Goal: Task Accomplishment & Management: Complete application form

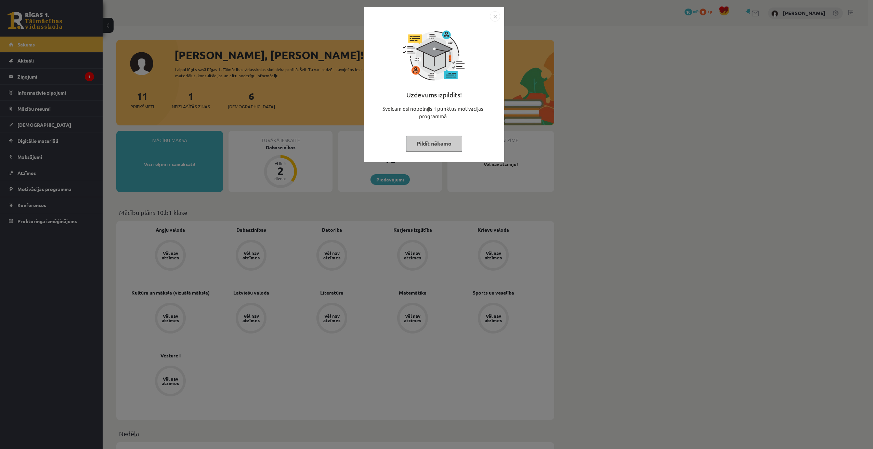
click at [418, 145] on button "Pildīt nākamo" at bounding box center [434, 144] width 56 height 16
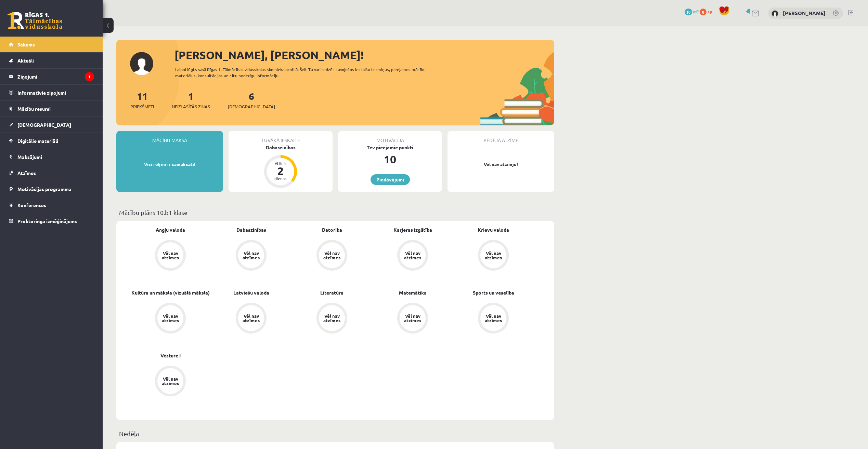
click at [287, 148] on div "Dabaszinības" at bounding box center [280, 147] width 104 height 7
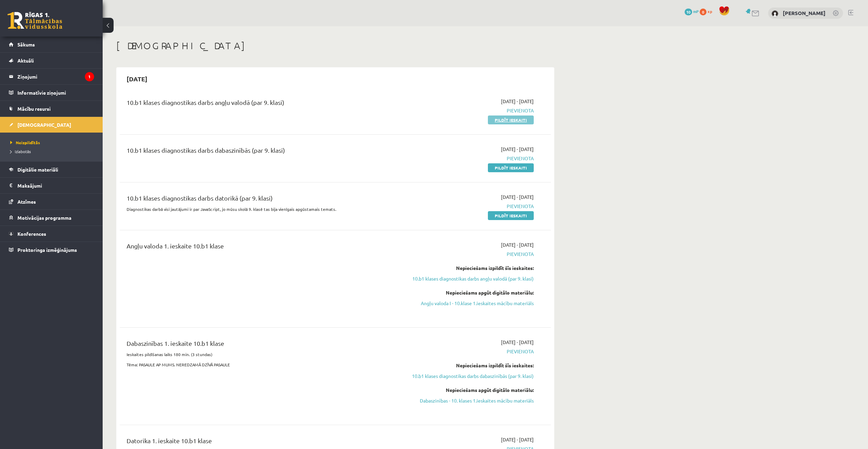
click at [526, 121] on link "Pildīt ieskaiti" at bounding box center [511, 120] width 46 height 9
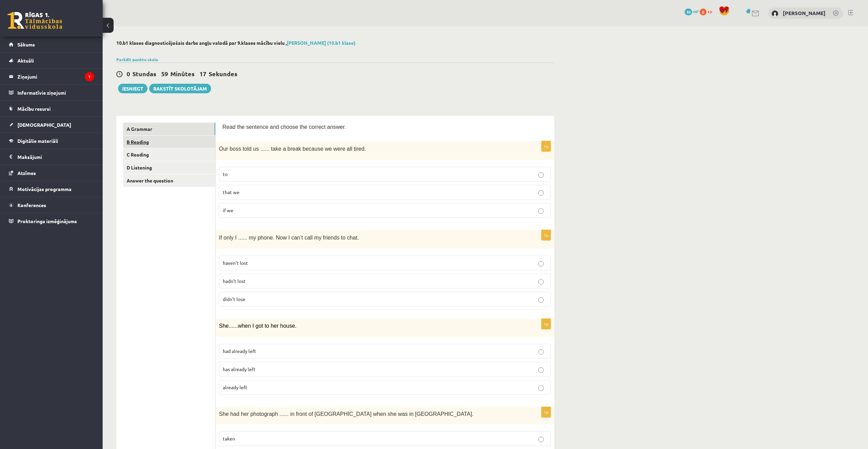
click at [143, 147] on link "B Reading" at bounding box center [169, 142] width 92 height 13
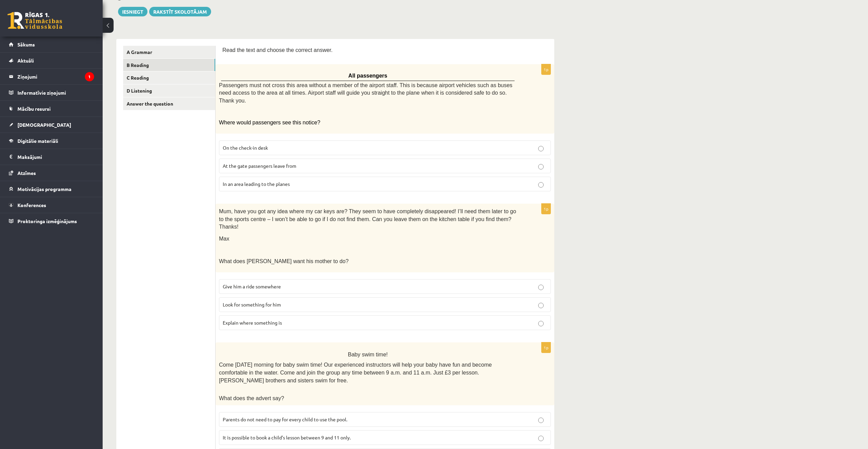
scroll to position [68, 0]
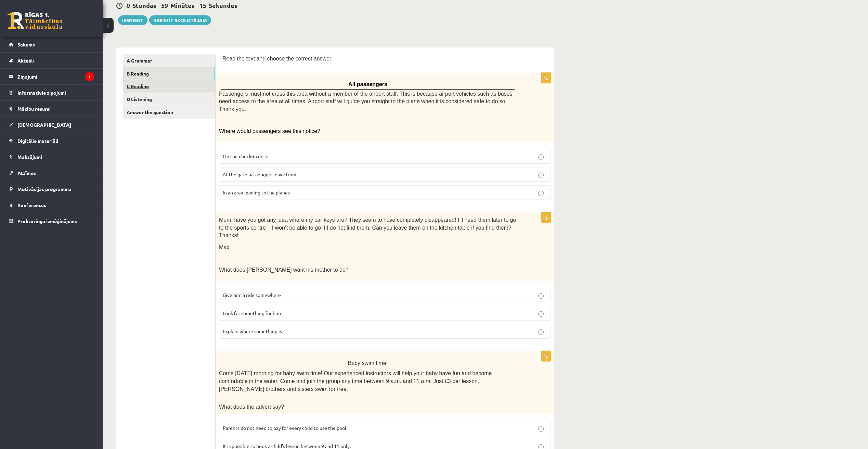
click at [163, 85] on link "C Reading" at bounding box center [169, 86] width 92 height 13
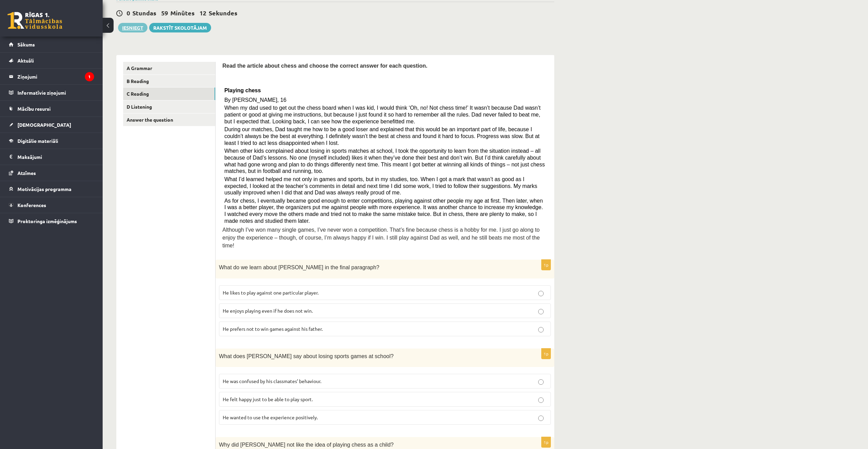
scroll to position [0, 0]
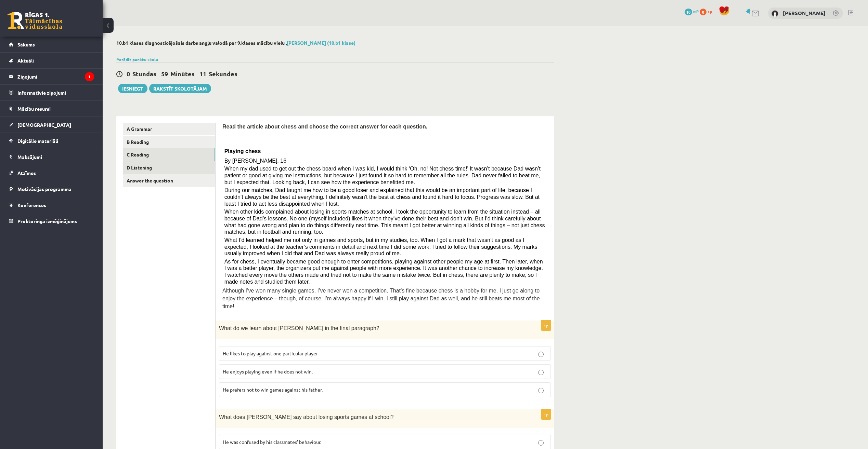
click at [157, 168] on link "D Listening" at bounding box center [169, 167] width 92 height 13
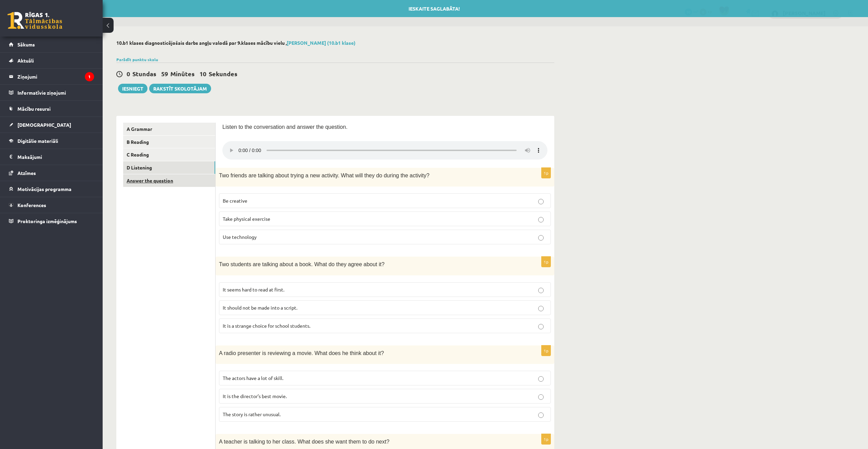
click at [157, 184] on link "Answer the question" at bounding box center [169, 180] width 92 height 13
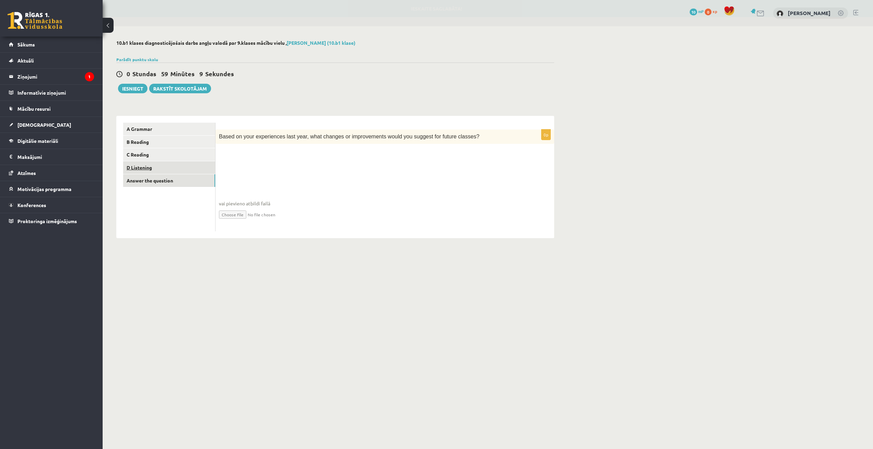
click at [182, 166] on link "D Listening" at bounding box center [169, 167] width 92 height 13
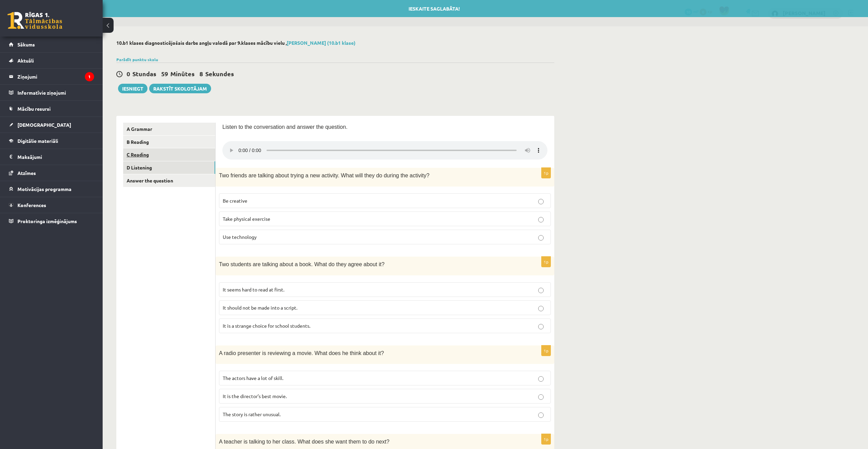
click at [163, 156] on link "C Reading" at bounding box center [169, 154] width 92 height 13
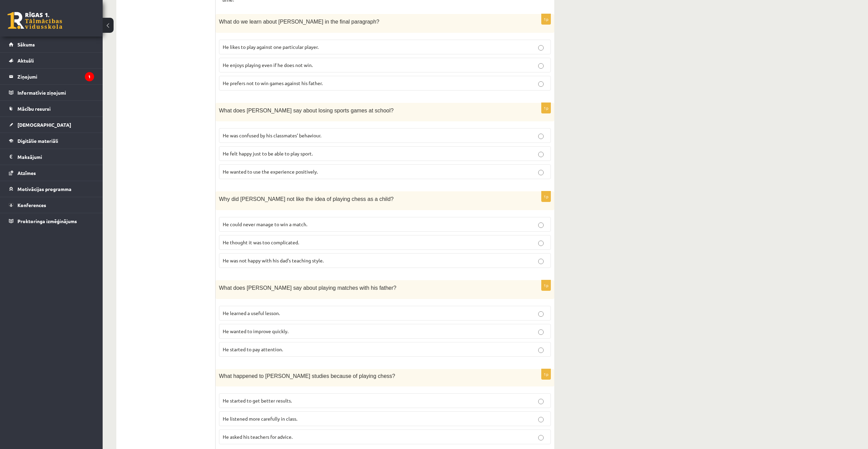
click at [279, 169] on span "He wanted to use the experience positively." at bounding box center [270, 172] width 95 height 6
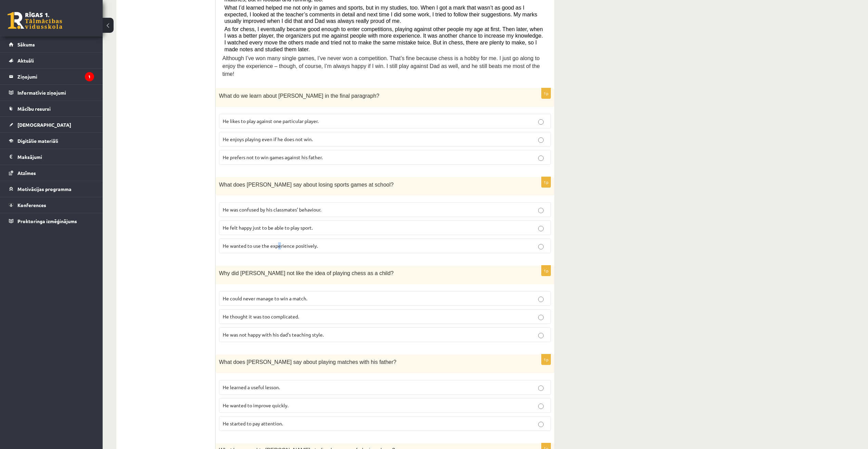
scroll to position [204, 0]
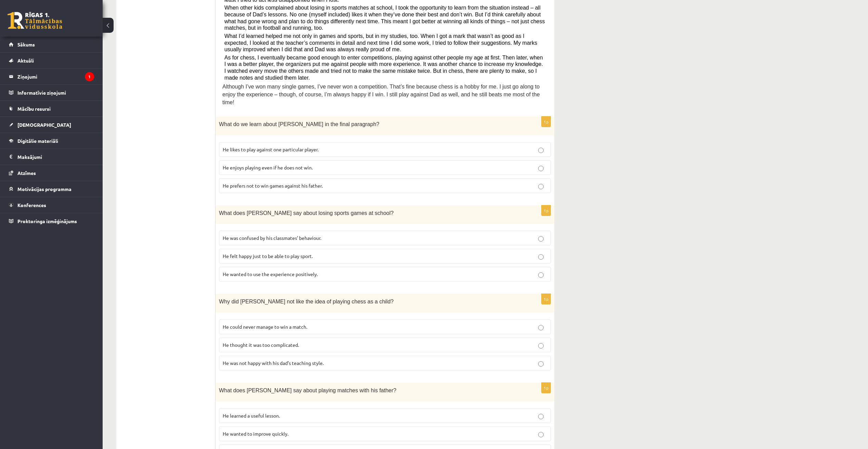
click at [181, 162] on ul "A Grammar B Reading C Reading D Listening Answer the question" at bounding box center [169, 280] width 92 height 723
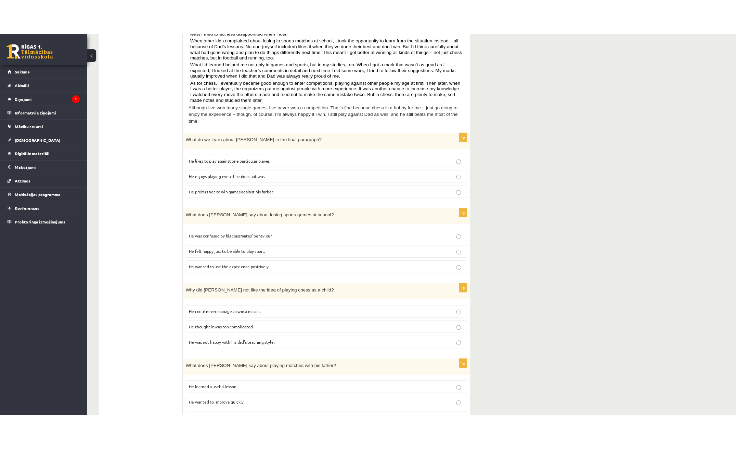
scroll to position [0, 0]
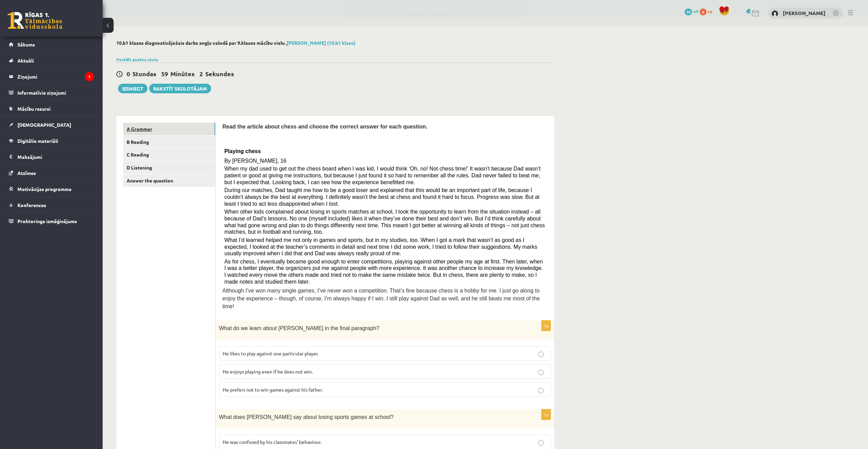
click at [171, 128] on link "A Grammar" at bounding box center [169, 129] width 92 height 13
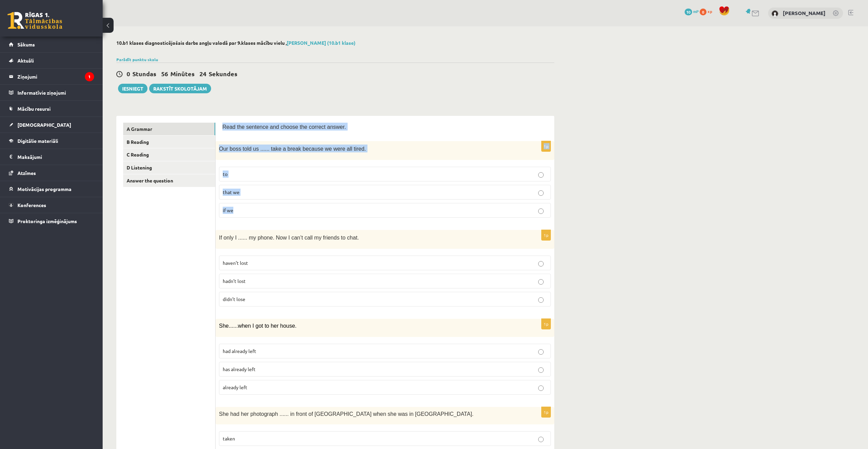
drag, startPoint x: 221, startPoint y: 124, endPoint x: 275, endPoint y: 217, distance: 107.6
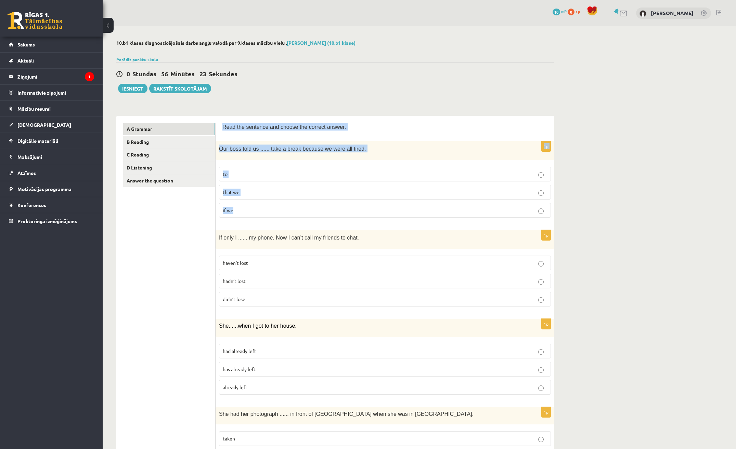
click at [283, 182] on fieldset "to that we if we" at bounding box center [385, 191] width 332 height 56
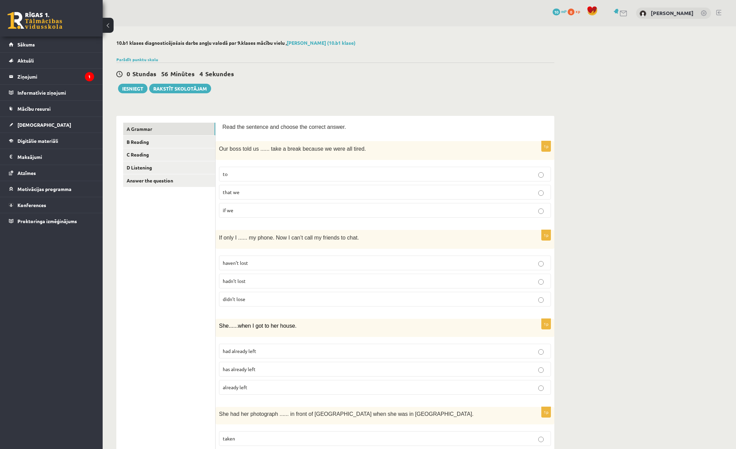
click at [396, 170] on label "to" at bounding box center [385, 174] width 332 height 15
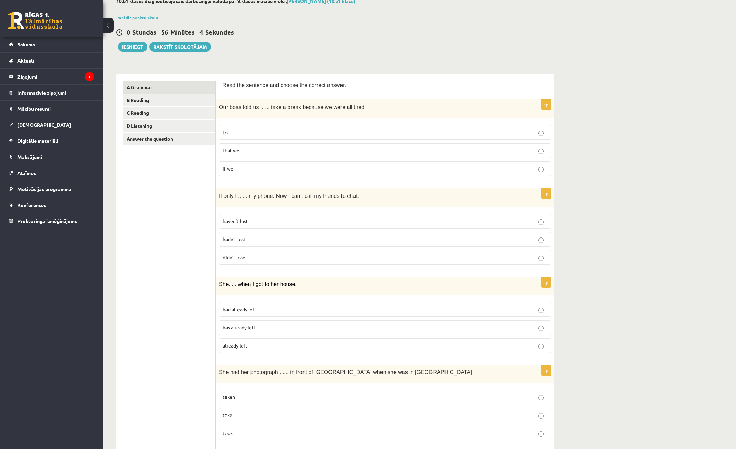
scroll to position [68, 0]
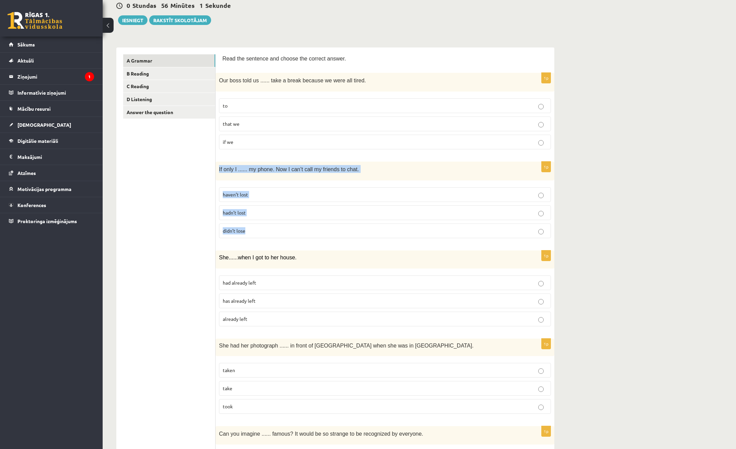
drag, startPoint x: 220, startPoint y: 167, endPoint x: 315, endPoint y: 231, distance: 114.8
click at [315, 231] on div "1p If only I ...... my phone. Now I can’t call my friends to chat. haven’t lost…" at bounding box center [384, 203] width 339 height 82
click at [272, 215] on p "hadn’t lost" at bounding box center [385, 212] width 324 height 7
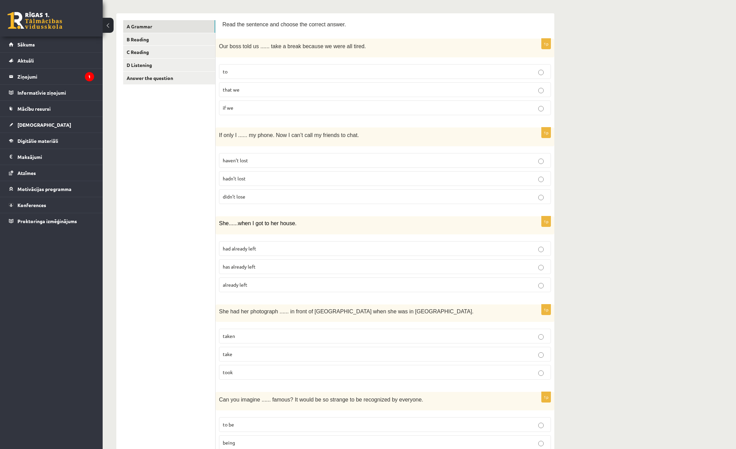
scroll to position [137, 0]
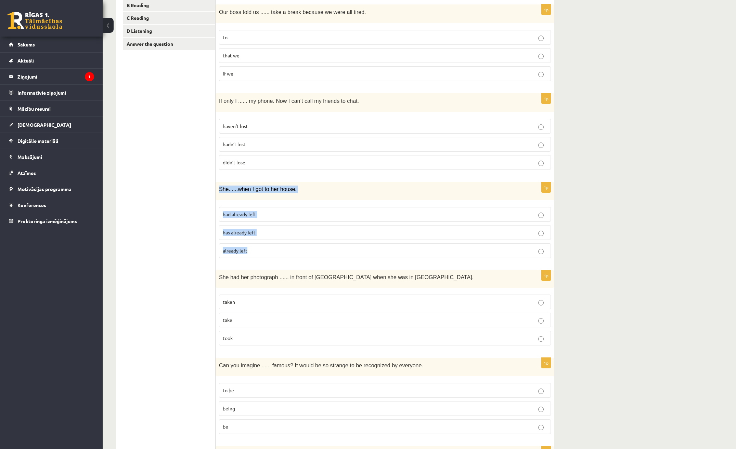
drag, startPoint x: 219, startPoint y: 187, endPoint x: 272, endPoint y: 245, distance: 78.7
click at [272, 245] on div "1p She ...... when I got to her house. had already left has already left alread…" at bounding box center [384, 222] width 339 height 81
click at [402, 169] on label "didn’t lose" at bounding box center [385, 162] width 332 height 15
click at [272, 232] on p "has already left" at bounding box center [385, 232] width 324 height 7
click at [234, 219] on label "had already left" at bounding box center [385, 214] width 332 height 15
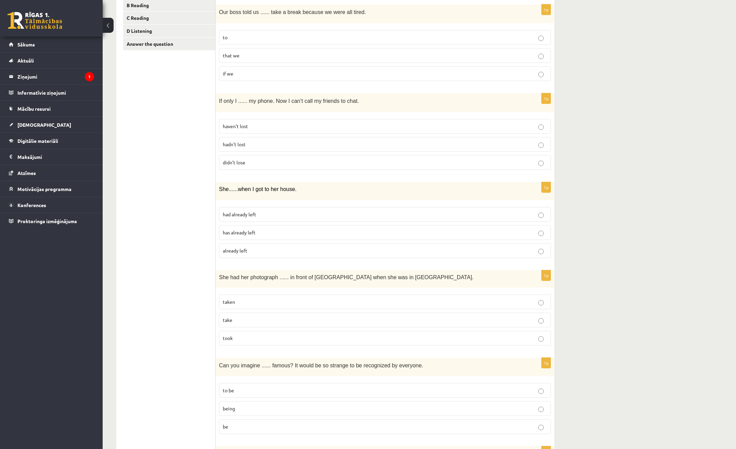
scroll to position [171, 0]
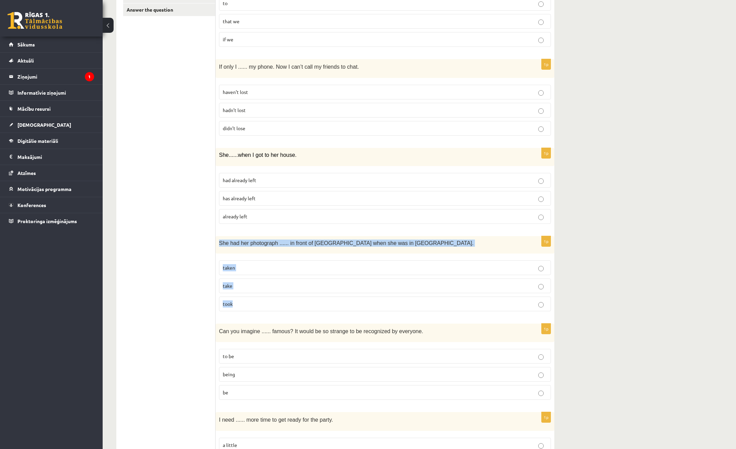
drag, startPoint x: 216, startPoint y: 240, endPoint x: 360, endPoint y: 305, distance: 158.6
click at [360, 305] on div "1p She had her photograph ...... in front of Notre Dame when she was in Paris. …" at bounding box center [384, 276] width 339 height 81
click at [245, 288] on p "take" at bounding box center [385, 285] width 324 height 7
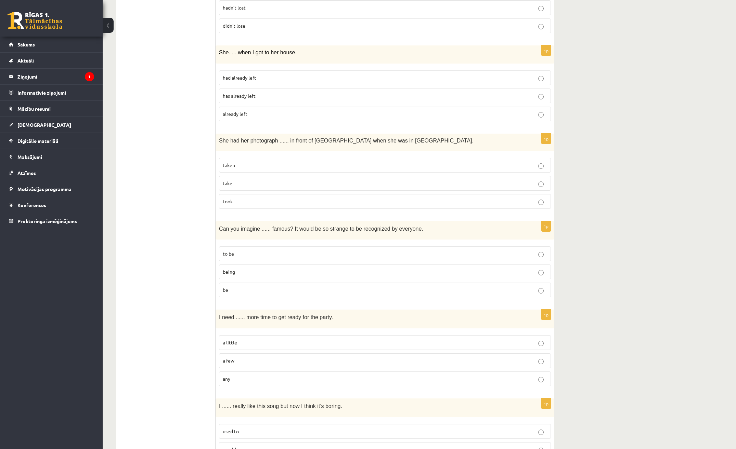
scroll to position [308, 0]
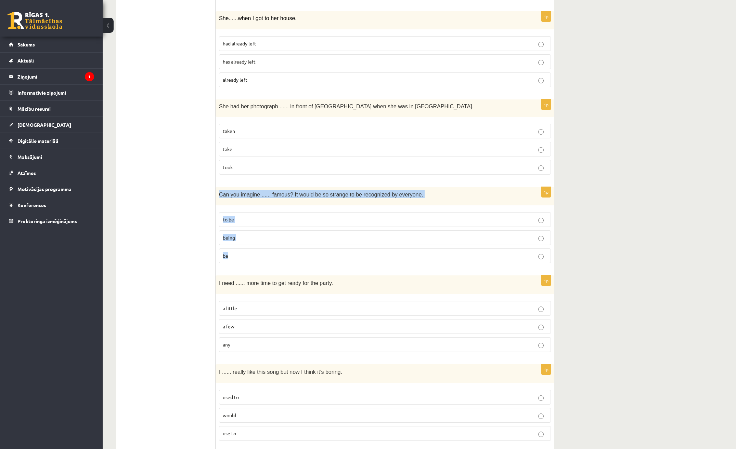
drag, startPoint x: 217, startPoint y: 193, endPoint x: 355, endPoint y: 264, distance: 155.7
click at [355, 264] on div "1p Can you imagine ...... famous? It would be so strange to be recognized by ev…" at bounding box center [384, 228] width 339 height 82
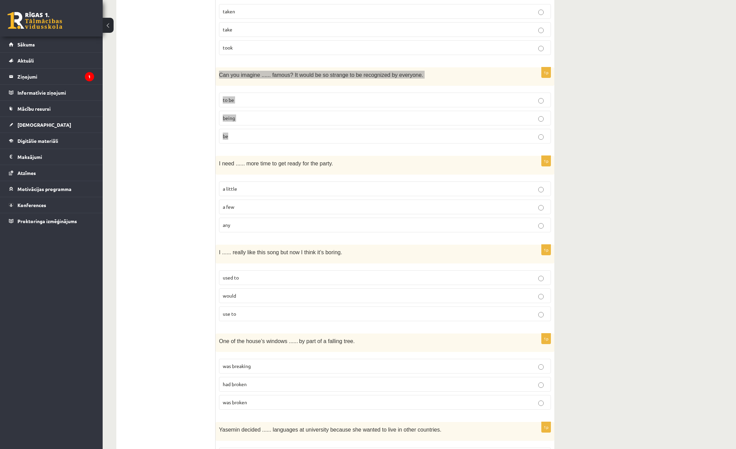
scroll to position [410, 0]
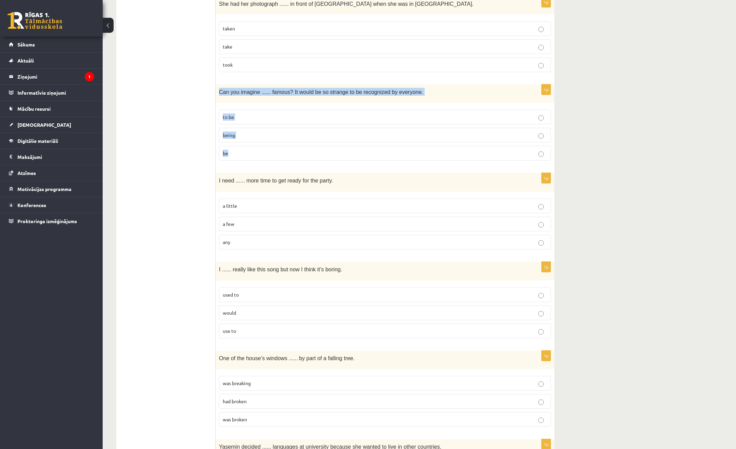
click at [268, 142] on label "being" at bounding box center [385, 135] width 332 height 15
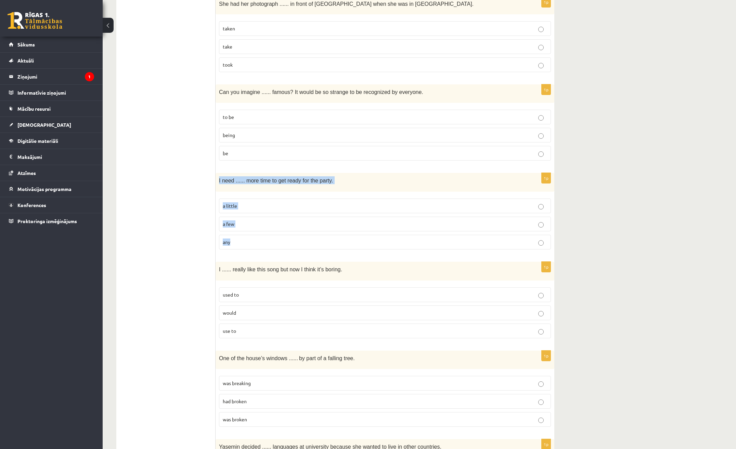
drag, startPoint x: 219, startPoint y: 179, endPoint x: 267, endPoint y: 247, distance: 83.8
click at [267, 247] on div "1p I need ...... more time to get ready for the party. a little a few any" at bounding box center [384, 214] width 339 height 82
click at [291, 212] on label "a little" at bounding box center [385, 206] width 332 height 15
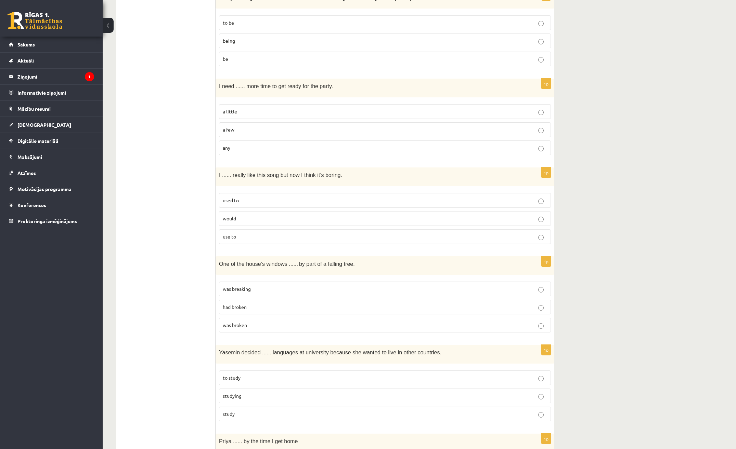
scroll to position [513, 0]
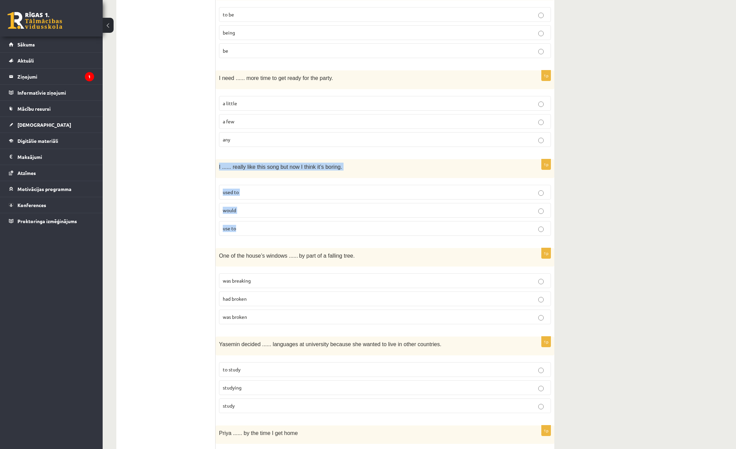
drag, startPoint x: 218, startPoint y: 167, endPoint x: 290, endPoint y: 229, distance: 95.7
click at [290, 229] on div "1p I ...... really like this song but now I think it’s boring. used to would us…" at bounding box center [384, 200] width 339 height 82
click at [341, 230] on p "use to" at bounding box center [385, 228] width 324 height 7
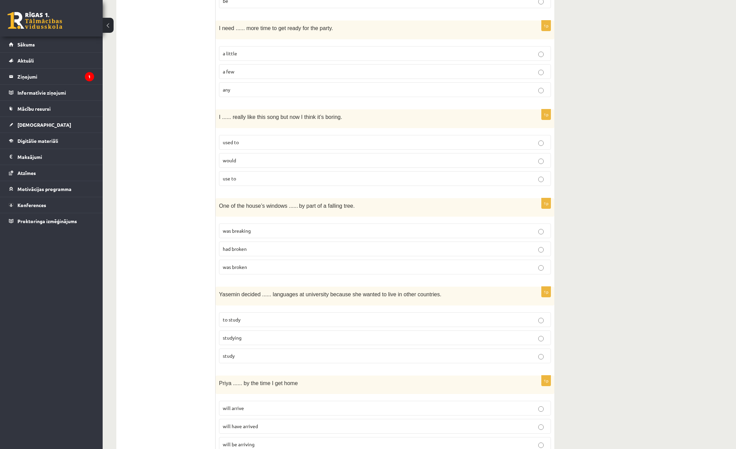
scroll to position [581, 0]
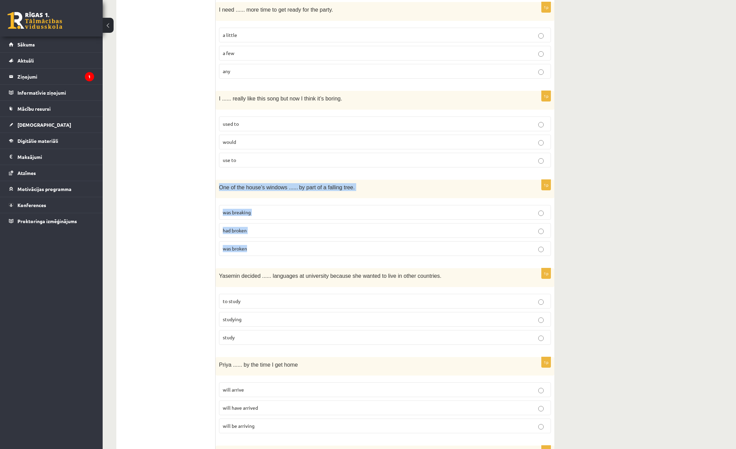
drag, startPoint x: 219, startPoint y: 186, endPoint x: 262, endPoint y: 243, distance: 71.5
click at [262, 243] on div "1p One of the house’s windows ...... by part of a falling tree. was breaking ha…" at bounding box center [384, 221] width 339 height 82
click at [277, 245] on label "was broken" at bounding box center [385, 248] width 332 height 15
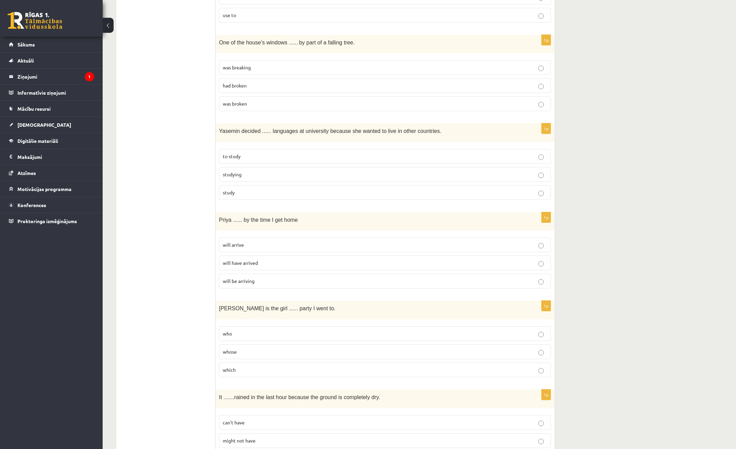
scroll to position [727, 0]
drag, startPoint x: 220, startPoint y: 132, endPoint x: 367, endPoint y: 188, distance: 158.2
click at [367, 188] on div "1p Yasemin decided ...... languages at university because she wanted to live in…" at bounding box center [384, 164] width 339 height 82
click at [311, 155] on p "to study" at bounding box center [385, 156] width 324 height 7
drag, startPoint x: 219, startPoint y: 222, endPoint x: 262, endPoint y: 288, distance: 78.4
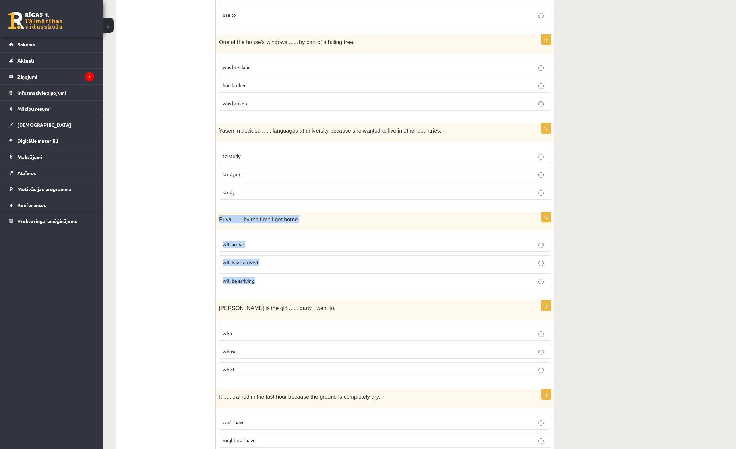
click at [262, 288] on div "1p Priya ...... by the time I get home will arrive will have arrived will be ar…" at bounding box center [384, 253] width 339 height 82
click at [295, 263] on p "will have arrived" at bounding box center [385, 262] width 324 height 7
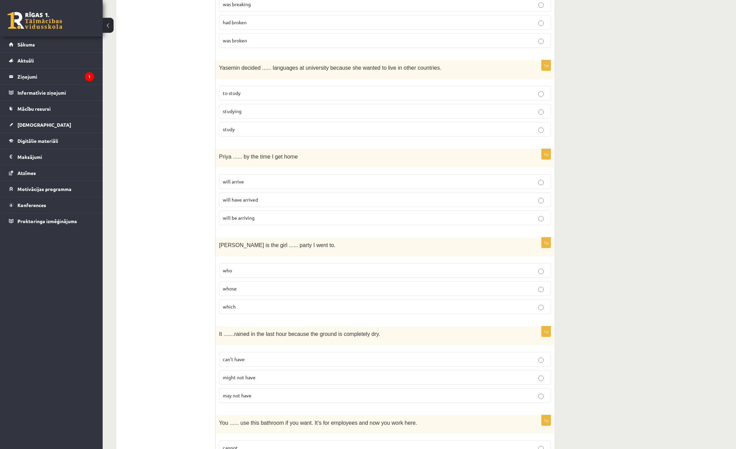
scroll to position [795, 0]
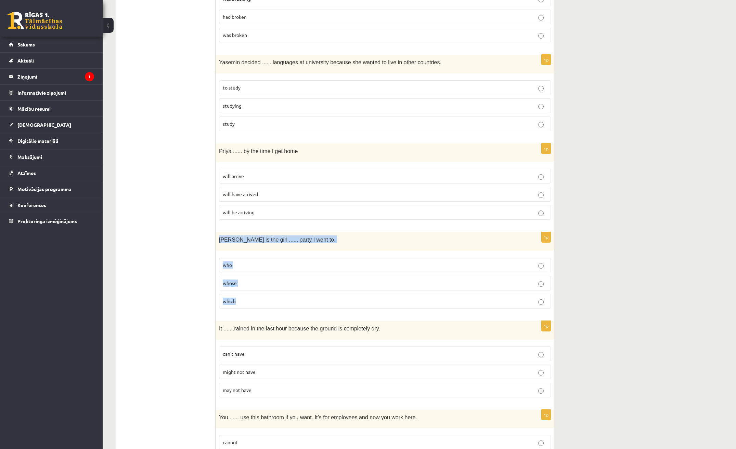
drag, startPoint x: 219, startPoint y: 237, endPoint x: 385, endPoint y: 293, distance: 175.0
click at [385, 293] on div "1p Jenny is the girl ...... party I went to. who whose which" at bounding box center [384, 273] width 339 height 82
click at [229, 303] on span "which" at bounding box center [229, 301] width 13 height 6
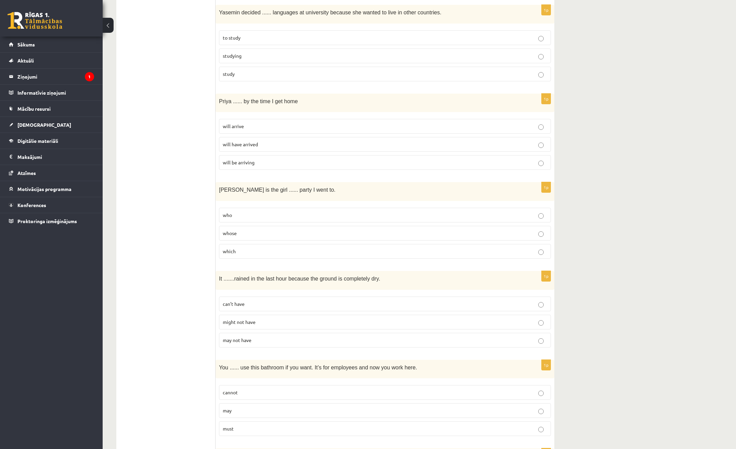
scroll to position [864, 0]
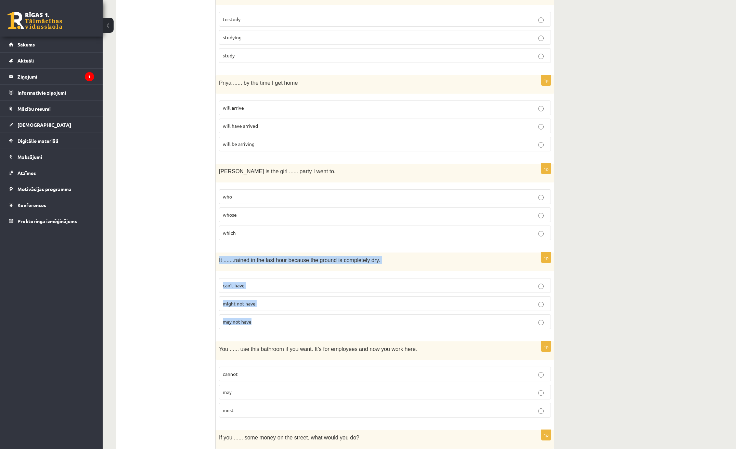
drag, startPoint x: 220, startPoint y: 261, endPoint x: 299, endPoint y: 315, distance: 95.9
click at [299, 315] on div "1p It ....... rained in the last hour because the ground is completely dry. can…" at bounding box center [384, 294] width 339 height 82
click at [582, 287] on div "10.b1 klases diagnosticējošais darbs angļu valodā par 9.klases mācību vielu , A…" at bounding box center [419, 114] width 633 height 1902
click at [340, 302] on p "might not have" at bounding box center [385, 303] width 324 height 7
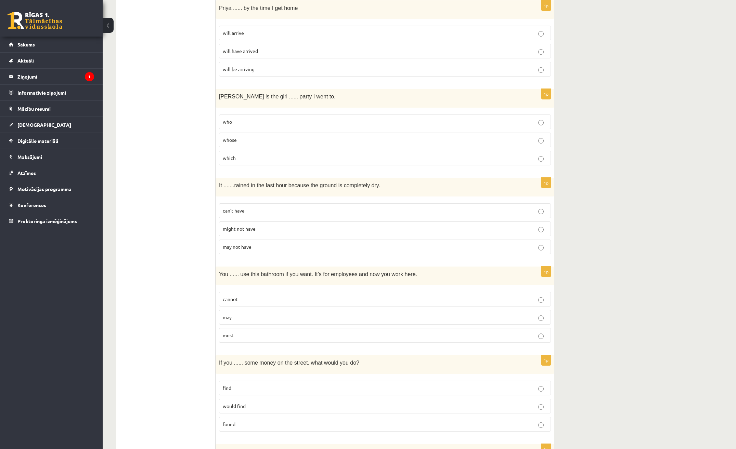
scroll to position [966, 0]
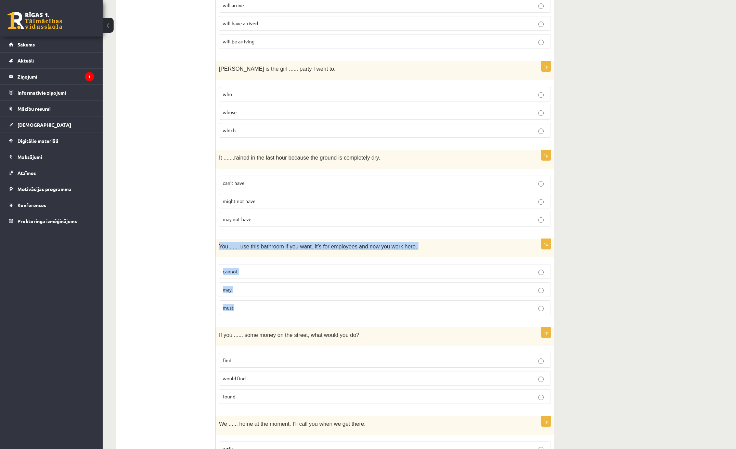
drag, startPoint x: 219, startPoint y: 245, endPoint x: 282, endPoint y: 304, distance: 86.9
click at [282, 304] on div "1p You ...... use this bathroom if you want. It’s for employees and now you wor…" at bounding box center [384, 280] width 339 height 82
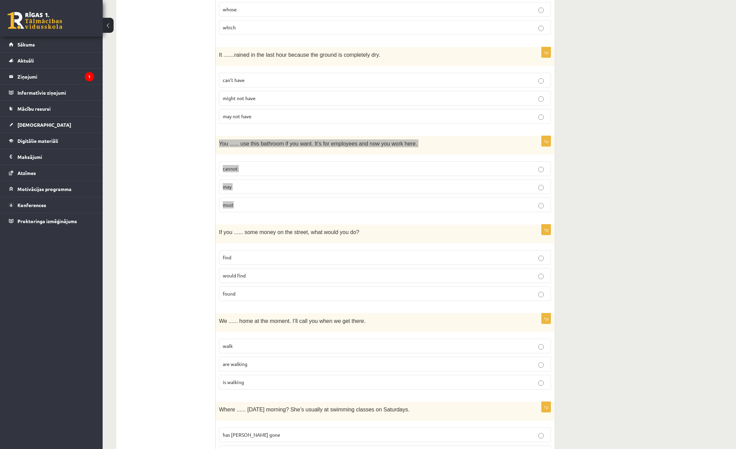
scroll to position [1069, 0]
click at [346, 169] on p "cannot" at bounding box center [385, 169] width 324 height 7
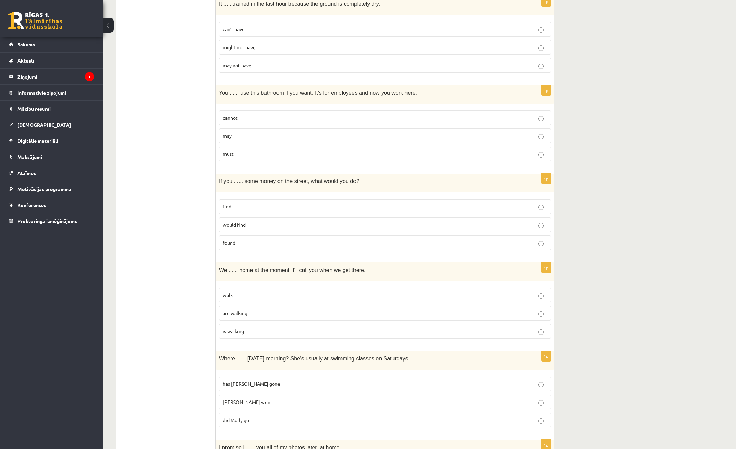
scroll to position [1137, 0]
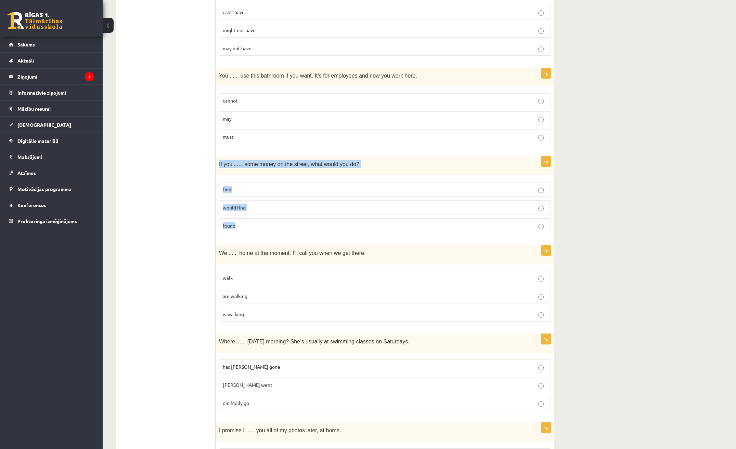
drag, startPoint x: 221, startPoint y: 162, endPoint x: 283, endPoint y: 223, distance: 87.1
click at [283, 223] on div "1p If you ...... some money on the street, what would you do? find would find f…" at bounding box center [384, 198] width 339 height 82
drag, startPoint x: 218, startPoint y: 165, endPoint x: 264, endPoint y: 222, distance: 73.5
click at [264, 222] on div "1p If you ...... some money on the street, what would you do? find would find f…" at bounding box center [384, 198] width 339 height 82
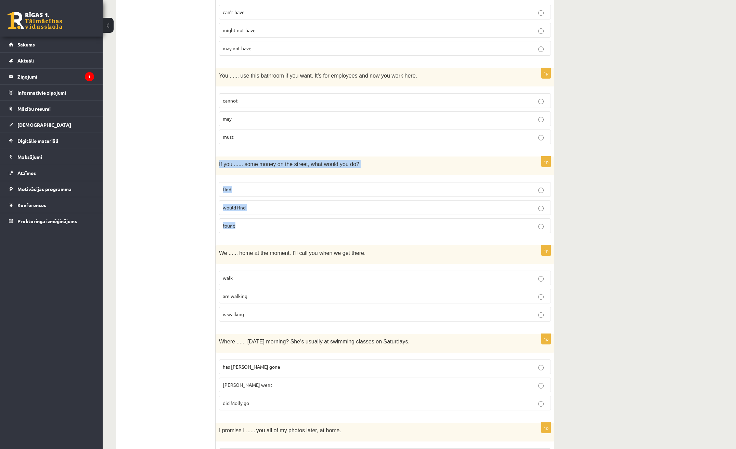
click at [247, 228] on p "found" at bounding box center [385, 225] width 324 height 7
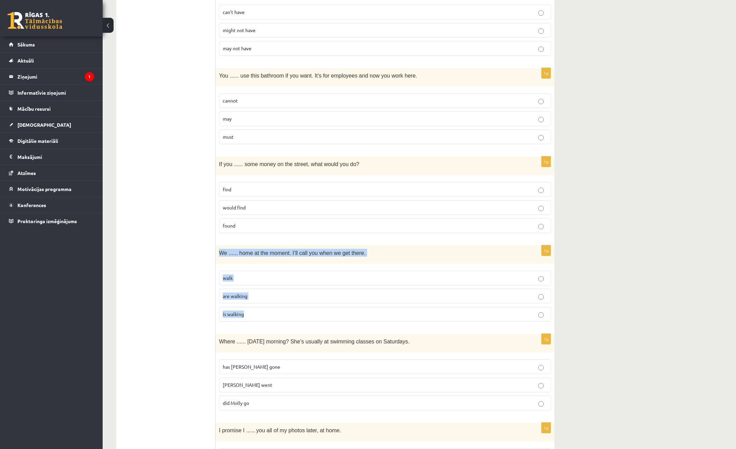
drag, startPoint x: 219, startPoint y: 253, endPoint x: 259, endPoint y: 306, distance: 66.6
click at [259, 306] on div "1p We ...... home at the moment. I’ll call you when we get there. walk are walk…" at bounding box center [384, 287] width 339 height 82
click at [340, 279] on p "walk" at bounding box center [385, 278] width 324 height 7
click at [338, 279] on p "walk" at bounding box center [385, 278] width 324 height 7
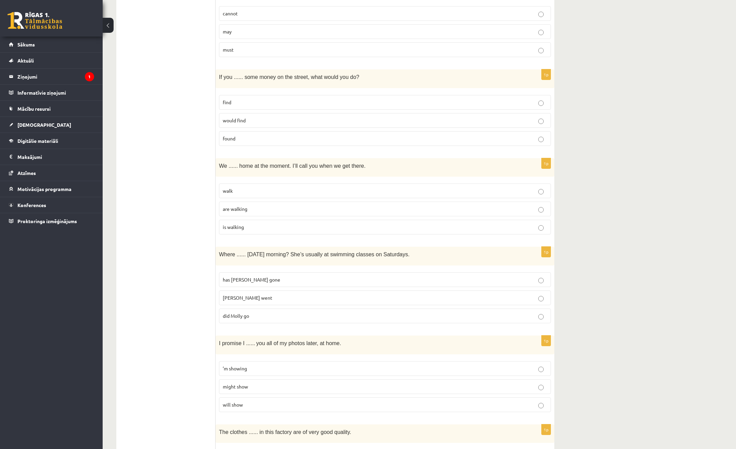
scroll to position [1240, 0]
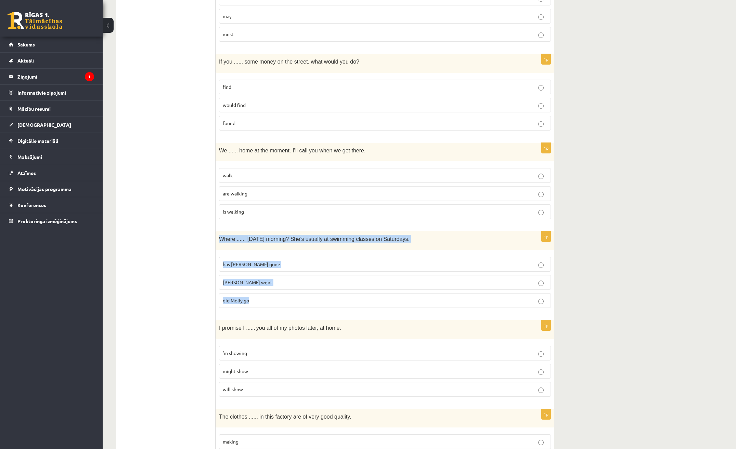
drag, startPoint x: 219, startPoint y: 240, endPoint x: 317, endPoint y: 311, distance: 121.1
click at [317, 311] on div "1p Where ...... yesterday morning? She’s usually at swimming classes on Saturda…" at bounding box center [384, 273] width 339 height 82
click at [262, 280] on p "Molly went" at bounding box center [385, 282] width 324 height 7
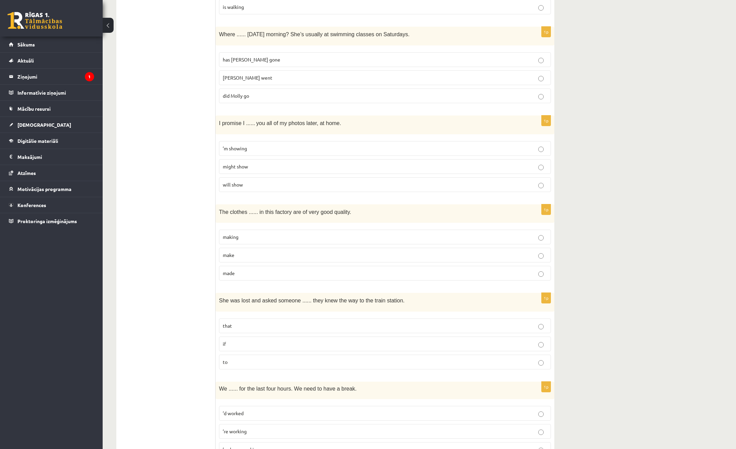
scroll to position [1445, 0]
drag, startPoint x: 218, startPoint y: 123, endPoint x: 342, endPoint y: 181, distance: 136.9
click at [342, 181] on div "1p I promise I ...... you all of my photos later, at home. ’m showing might sho…" at bounding box center [384, 156] width 339 height 82
click at [253, 168] on p "might show" at bounding box center [385, 166] width 324 height 7
drag, startPoint x: 215, startPoint y: 213, endPoint x: 276, endPoint y: 261, distance: 77.7
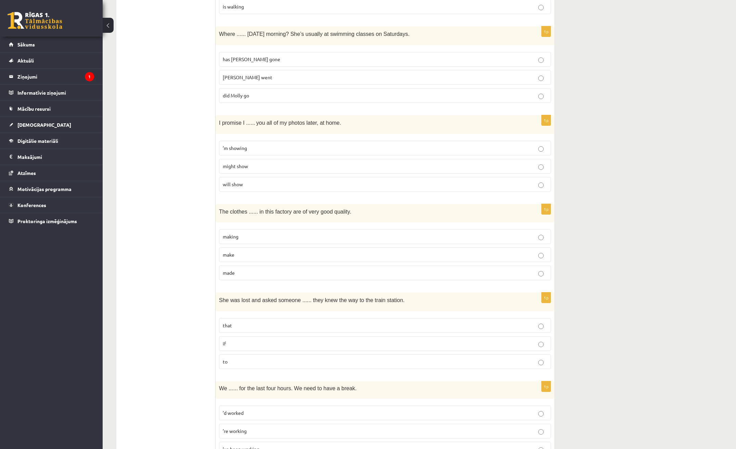
drag, startPoint x: 276, startPoint y: 261, endPoint x: 189, endPoint y: 197, distance: 107.3
drag, startPoint x: 218, startPoint y: 211, endPoint x: 258, endPoint y: 269, distance: 70.8
click at [258, 269] on div "1p The clothes ...... in this factory are of very good quality. making make made" at bounding box center [384, 245] width 339 height 82
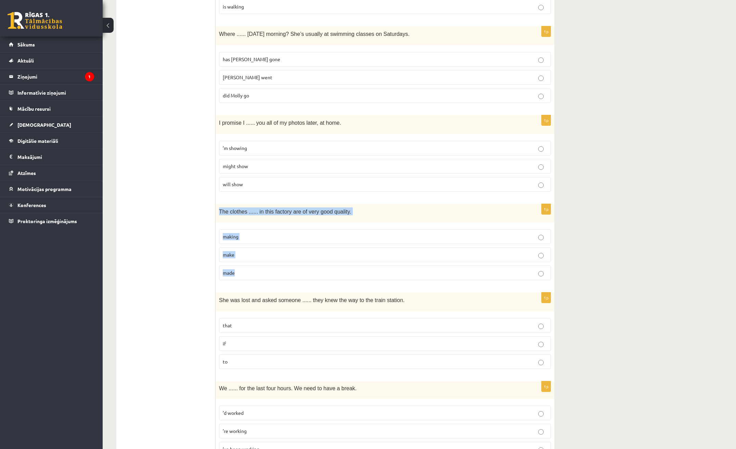
drag, startPoint x: 611, startPoint y: 241, endPoint x: 604, endPoint y: 251, distance: 12.6
click at [249, 250] on label "make" at bounding box center [385, 255] width 332 height 15
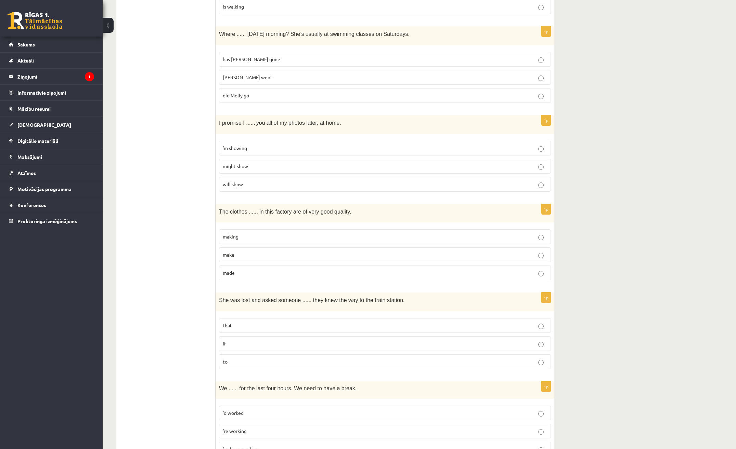
scroll to position [1479, 0]
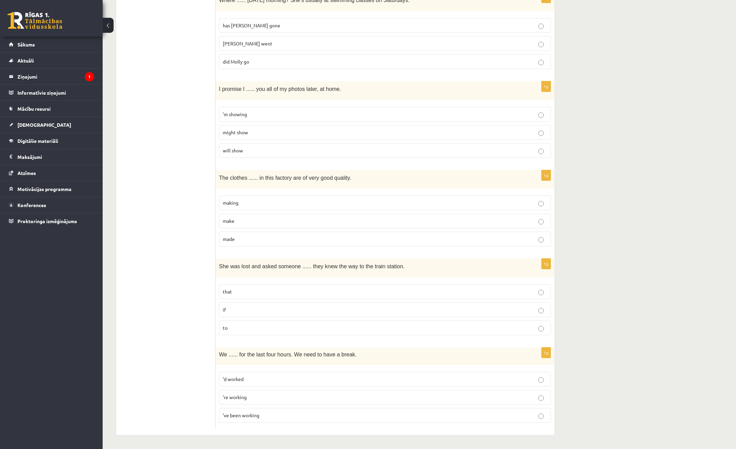
drag, startPoint x: 215, startPoint y: 265, endPoint x: 300, endPoint y: 407, distance: 165.3
drag, startPoint x: 300, startPoint y: 407, endPoint x: 192, endPoint y: 284, distance: 163.6
click at [218, 294] on div "1p She was lost and asked someone ...... they knew the way to the train station…" at bounding box center [384, 300] width 339 height 82
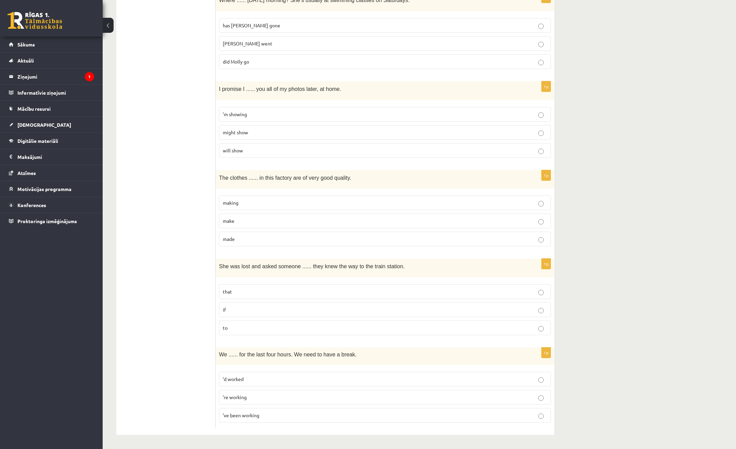
click at [219, 286] on label "that" at bounding box center [385, 292] width 332 height 15
drag, startPoint x: 219, startPoint y: 286, endPoint x: 219, endPoint y: 276, distance: 9.9
click at [219, 276] on div "She was lost and asked someone ...... they knew the way to the train station." at bounding box center [384, 268] width 339 height 19
drag, startPoint x: 220, startPoint y: 265, endPoint x: 262, endPoint y: 329, distance: 76.3
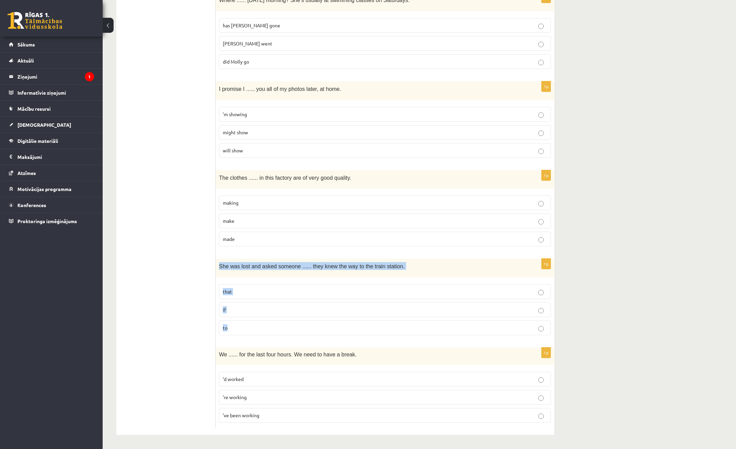
click at [262, 329] on div "1p She was lost and asked someone ...... they knew the way to the train station…" at bounding box center [384, 300] width 339 height 82
click at [231, 359] on div "We ...... for the last four hours. We need to have a break." at bounding box center [384, 356] width 339 height 17
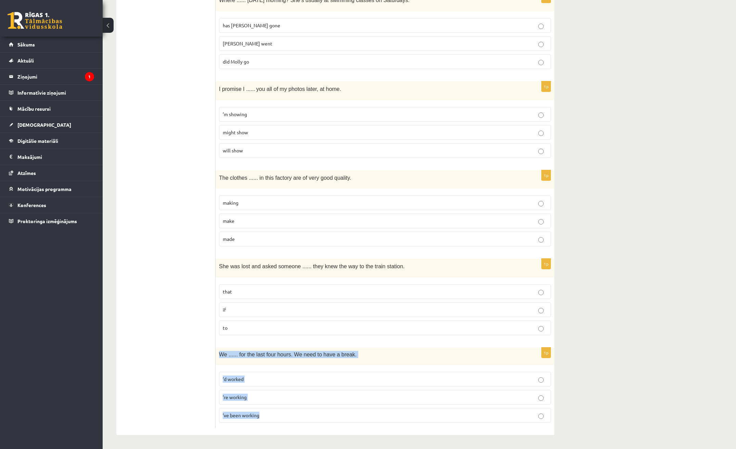
drag, startPoint x: 220, startPoint y: 355, endPoint x: 265, endPoint y: 406, distance: 68.3
click at [265, 406] on div "1p We ...... for the last four hours. We need to have a break. ’d worked ’re wo…" at bounding box center [384, 388] width 339 height 81
click at [254, 398] on p "’re working" at bounding box center [385, 397] width 324 height 7
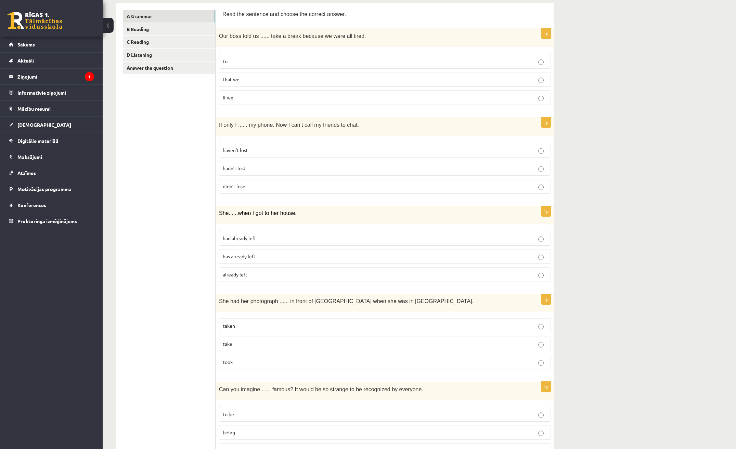
scroll to position [0, 0]
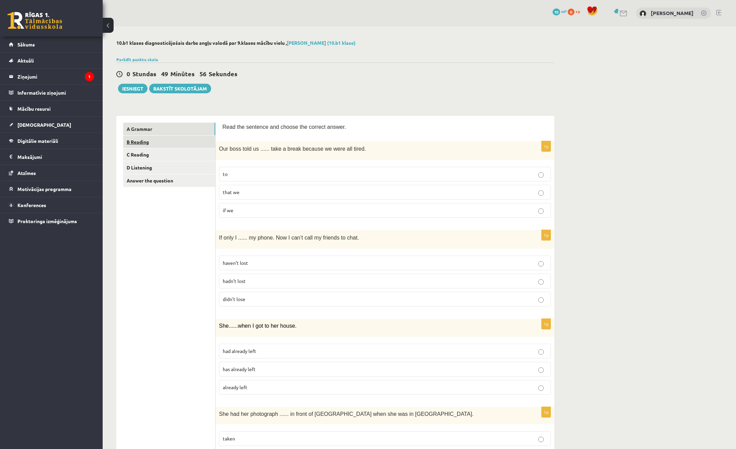
click at [174, 142] on link "B Reading" at bounding box center [169, 142] width 92 height 13
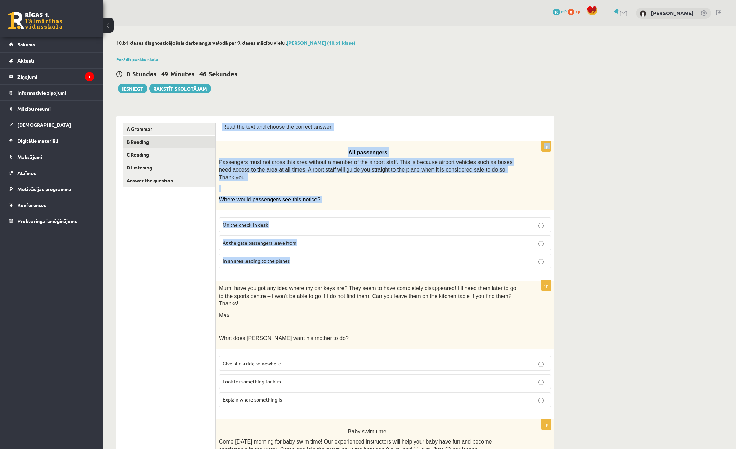
drag, startPoint x: 221, startPoint y: 125, endPoint x: 294, endPoint y: 255, distance: 148.7
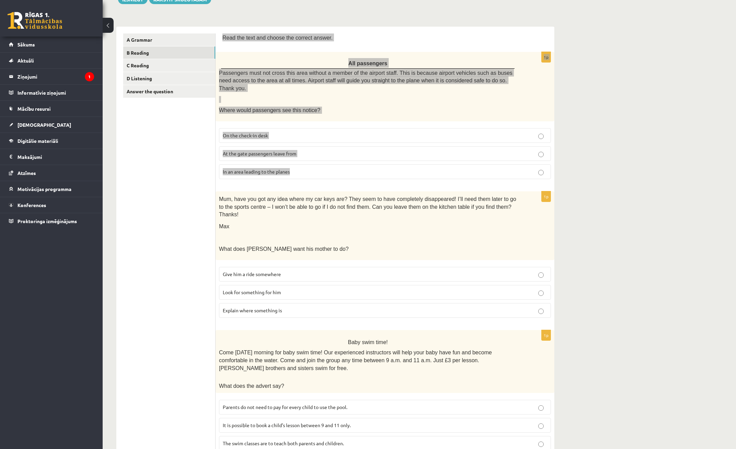
scroll to position [171, 0]
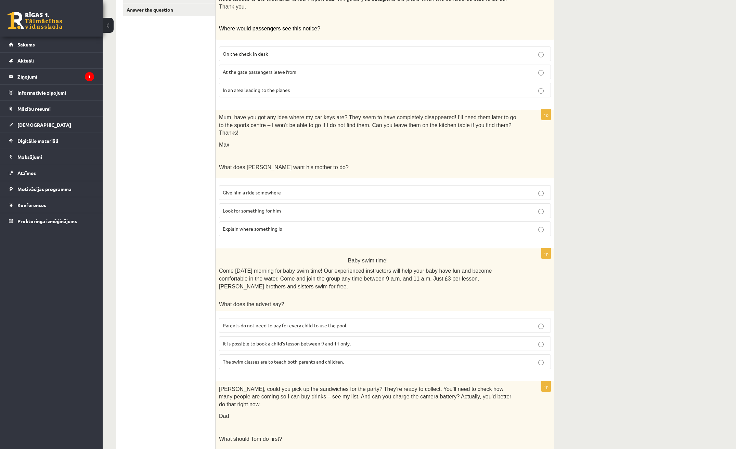
click at [653, 205] on div "10.b1 klases diagnosticējošais darbs angļu valodā par 9.klases mācību vielu , A…" at bounding box center [419, 342] width 633 height 974
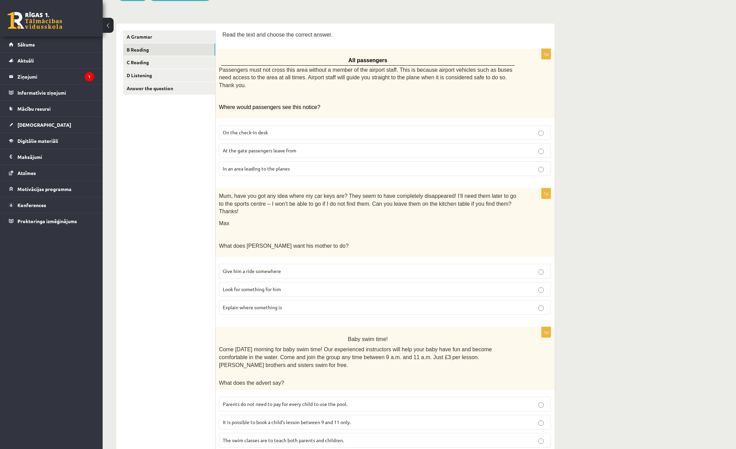
scroll to position [0, 0]
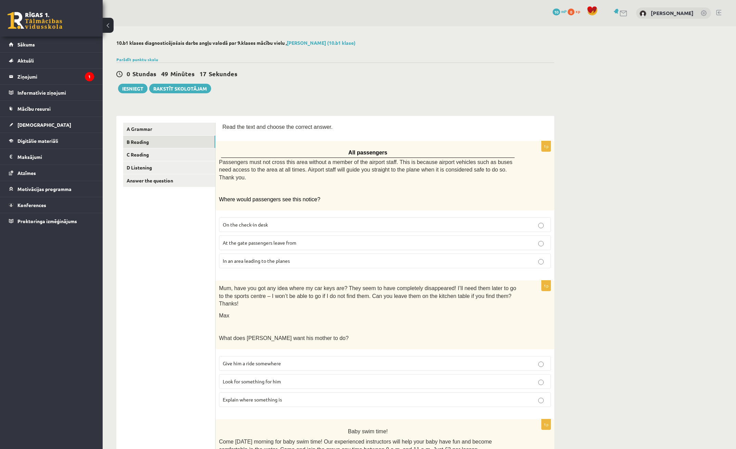
click at [275, 239] on label "At the gate passengers leave from" at bounding box center [385, 243] width 332 height 15
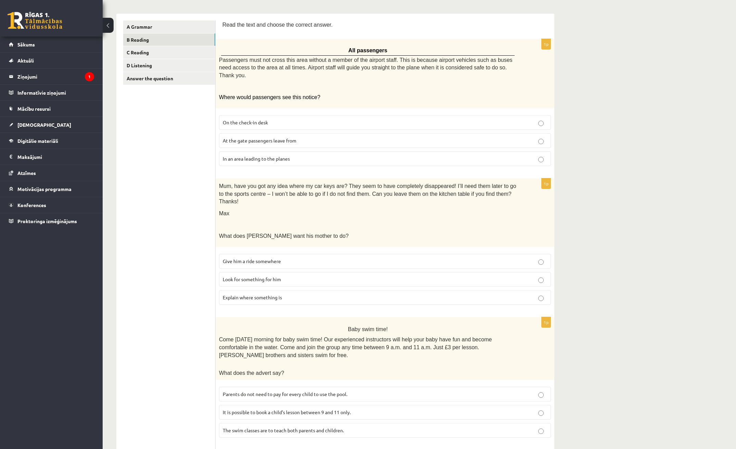
scroll to position [103, 0]
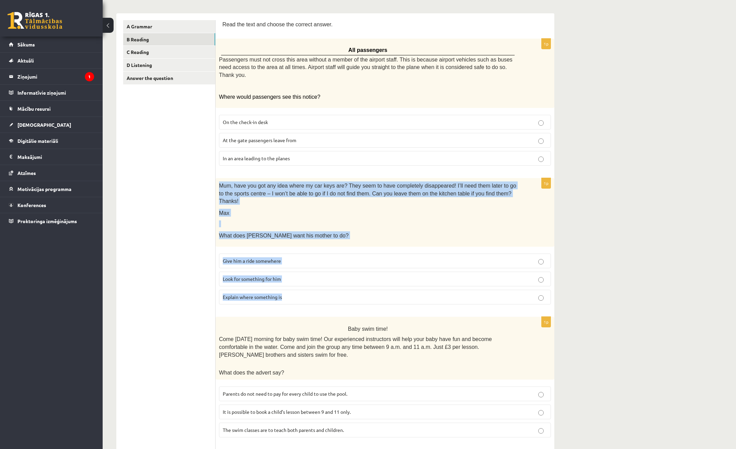
drag, startPoint x: 219, startPoint y: 177, endPoint x: 342, endPoint y: 274, distance: 157.1
click at [342, 274] on div "1p Mum, have you got any idea where my car keys are? They seem to have complete…" at bounding box center [384, 244] width 339 height 132
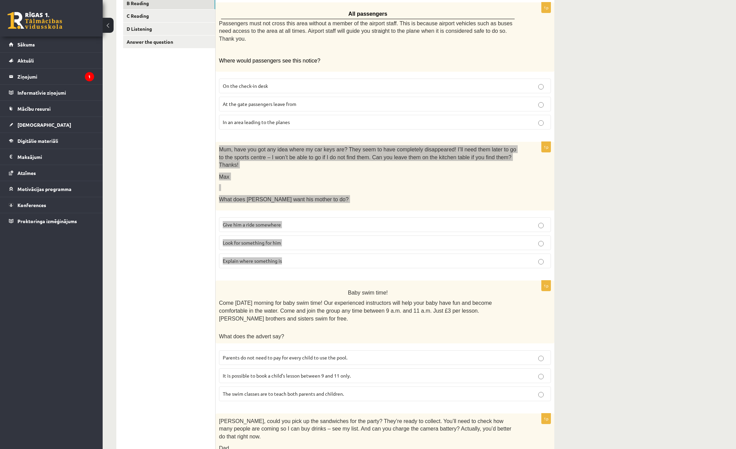
scroll to position [137, 0]
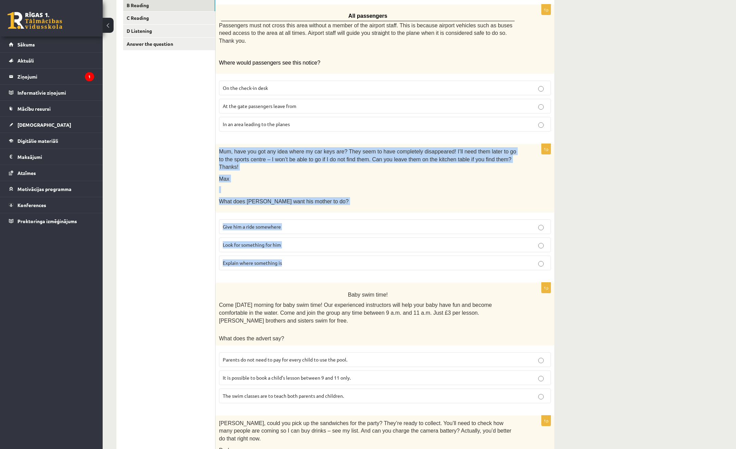
click at [384, 197] on p "What does Max want his mother to do?" at bounding box center [368, 201] width 298 height 8
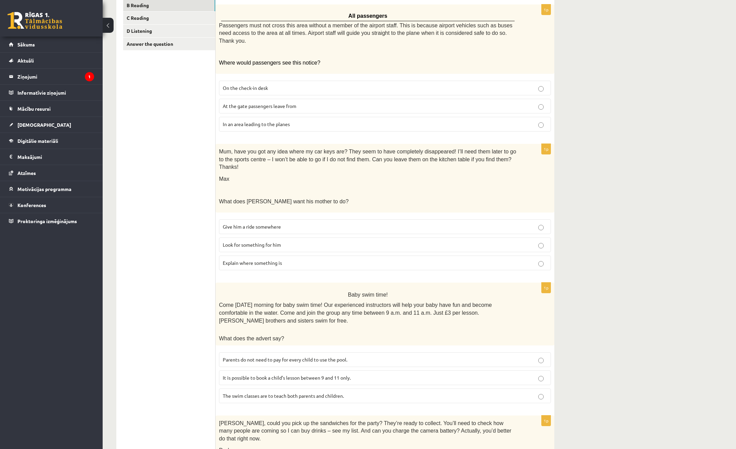
click at [269, 260] on span "Explain where something is" at bounding box center [252, 263] width 59 height 6
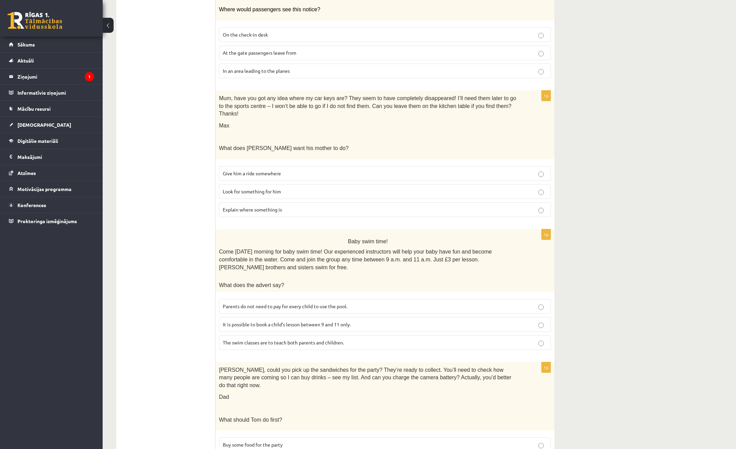
scroll to position [205, 0]
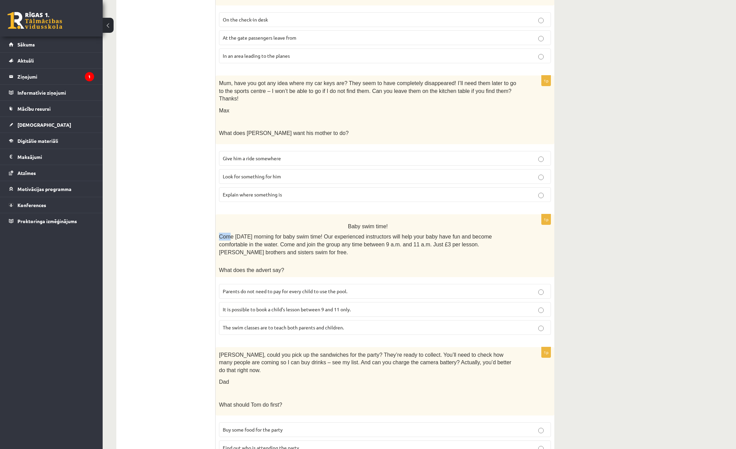
drag, startPoint x: 217, startPoint y: 218, endPoint x: 227, endPoint y: 221, distance: 11.0
click at [227, 221] on div "Baby swim time! Come on Sunday morning for baby swim time! Our experienced inst…" at bounding box center [384, 245] width 339 height 63
drag, startPoint x: 227, startPoint y: 221, endPoint x: 348, endPoint y: 212, distance: 121.1
click at [350, 224] on span "Baby swim time!" at bounding box center [368, 227] width 40 height 6
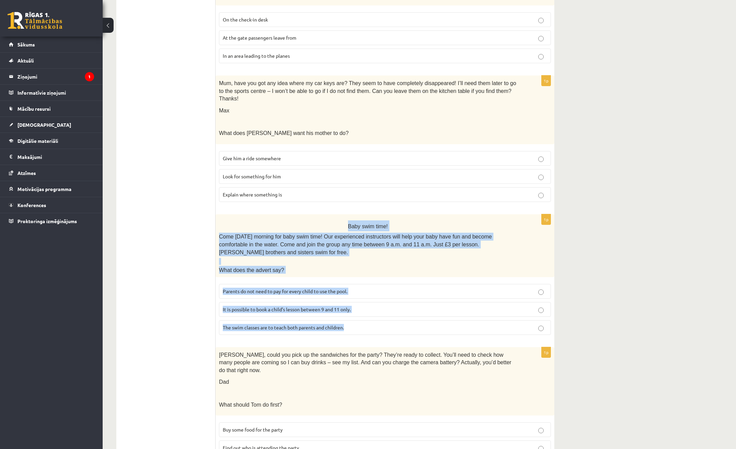
drag, startPoint x: 333, startPoint y: 208, endPoint x: 429, endPoint y: 300, distance: 131.8
click at [429, 300] on div "1p Baby swim time! Come on Sunday morning for baby swim time! Our experienced i…" at bounding box center [384, 277] width 339 height 126
copy div "Baby swim time! Come on Sunday morning for baby swim time! Our experienced inst…"
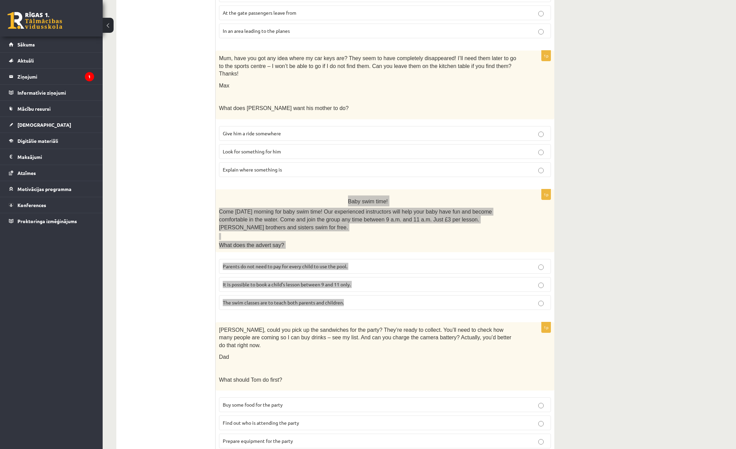
scroll to position [274, 0]
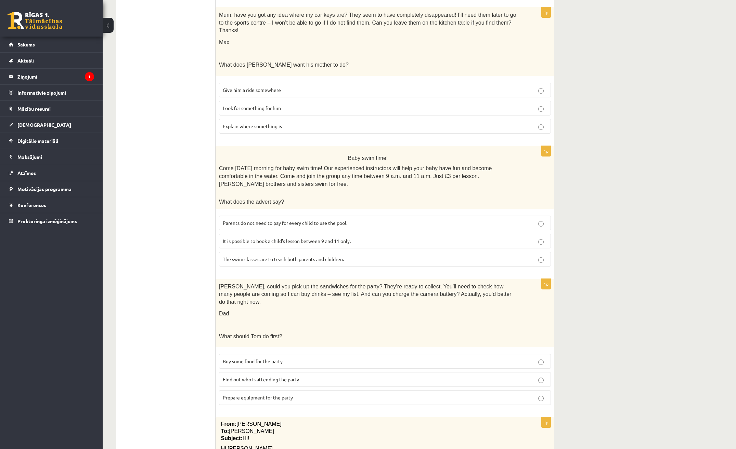
click at [609, 305] on div "10.b1 klases diagnosticējošais darbs angļu valodā par 9.klases mācību vielu , A…" at bounding box center [419, 240] width 633 height 974
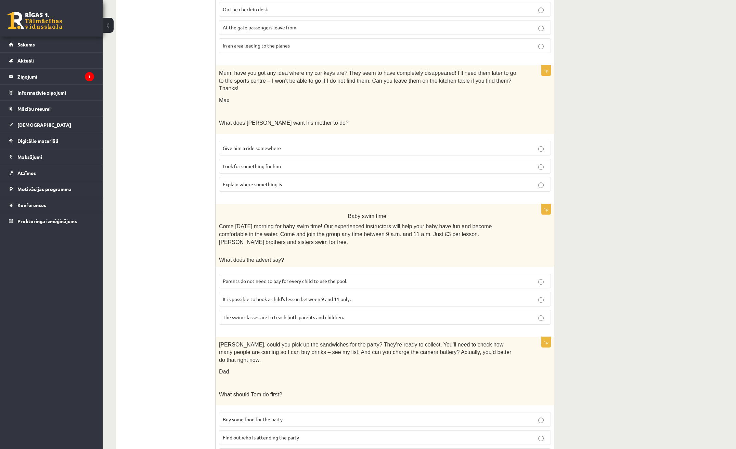
scroll to position [205, 0]
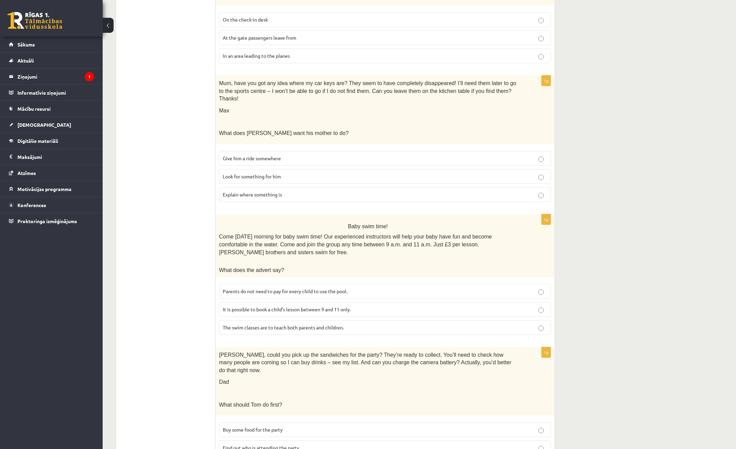
click at [331, 288] on span "Parents do not need to pay for every child to use the pool." at bounding box center [285, 291] width 124 height 6
click at [338, 302] on label "It is possible to book a child’s lesson between 9 and 11 only." at bounding box center [385, 309] width 332 height 15
click at [604, 309] on div "10.b1 klases diagnosticējošais darbs angļu valodā par 9.klases mācību vielu , A…" at bounding box center [419, 308] width 633 height 974
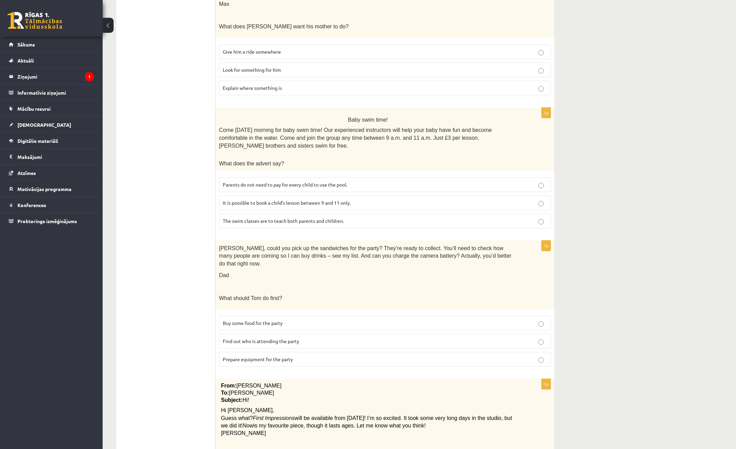
scroll to position [342, 0]
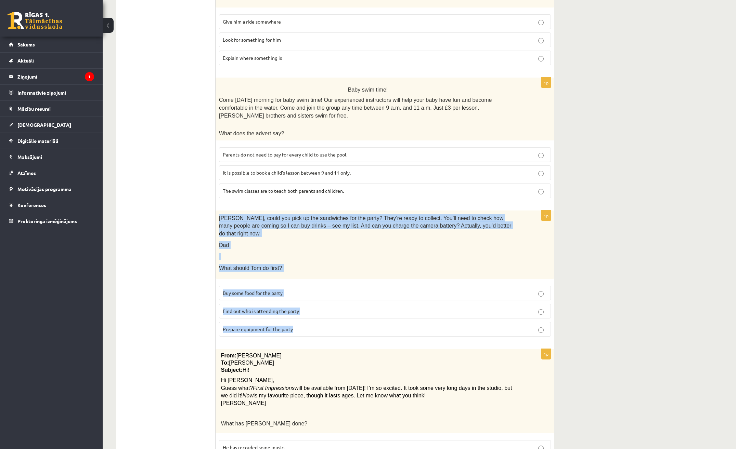
drag, startPoint x: 219, startPoint y: 191, endPoint x: 326, endPoint y: 305, distance: 156.8
click at [326, 305] on div "1p Tom, could you pick up the sandwiches for the party? They’re ready to collec…" at bounding box center [384, 277] width 339 height 132
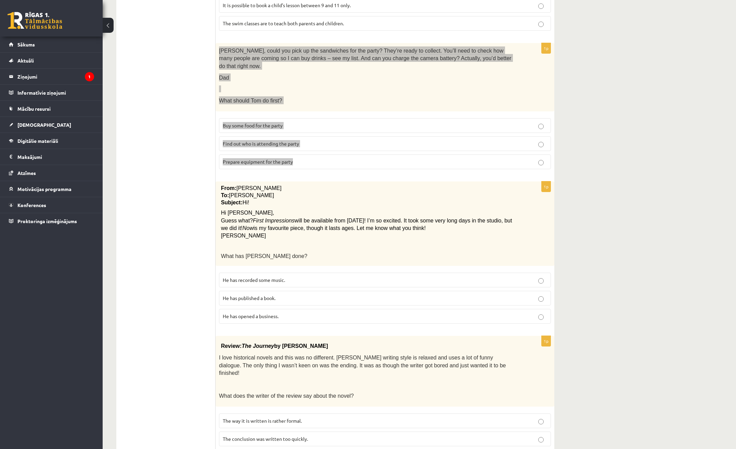
scroll to position [510, 0]
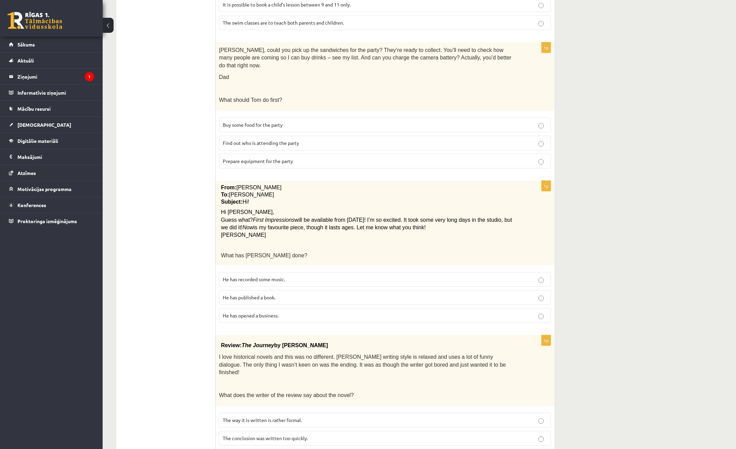
click at [653, 320] on div "10.b1 klases diagnosticējošais darbs angļu valodā par 9.klases mācību vielu , A…" at bounding box center [419, 3] width 633 height 974
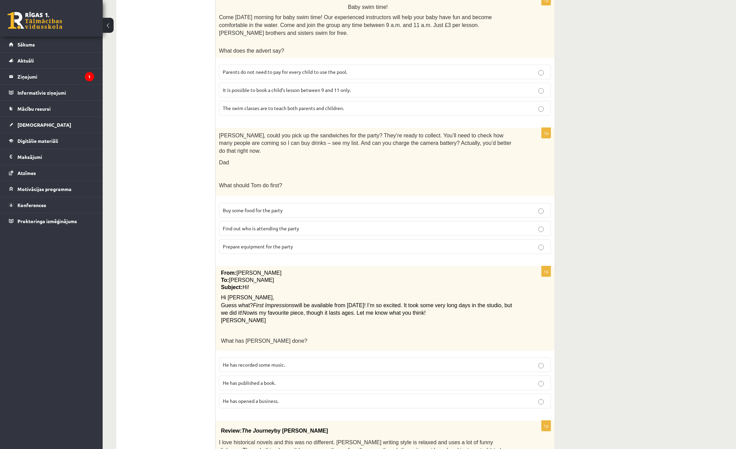
scroll to position [408, 0]
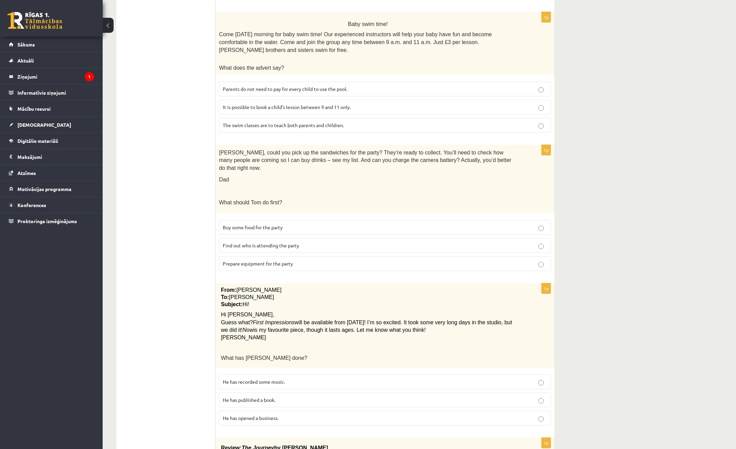
click at [277, 261] on span "Prepare equipment for the party" at bounding box center [258, 264] width 70 height 6
click at [610, 312] on div "10.b1 klases diagnosticējošais darbs angļu valodā par 9.klases mācību vielu , A…" at bounding box center [419, 106] width 633 height 974
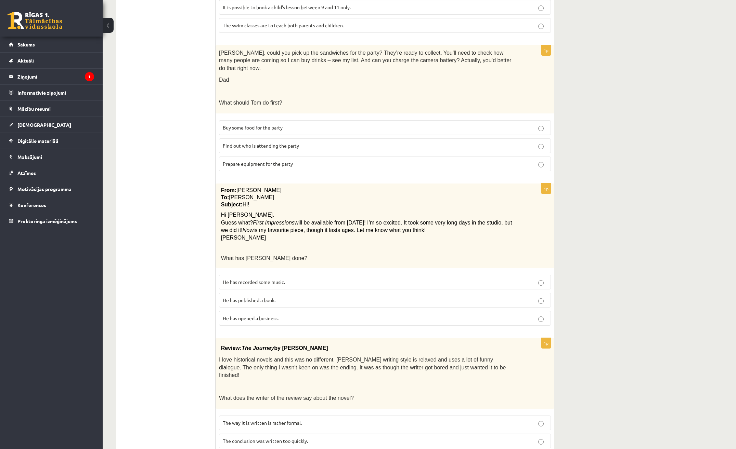
scroll to position [510, 0]
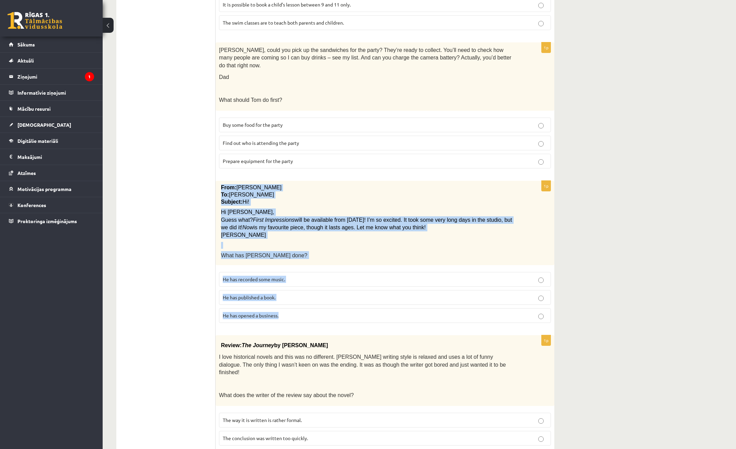
drag, startPoint x: 219, startPoint y: 150, endPoint x: 288, endPoint y: 287, distance: 152.5
click at [288, 287] on div "1p From: Pete To: Cathy Subject: Hi! Hi Cathy, Guess what? First Impressions wi…" at bounding box center [384, 255] width 339 height 148
click at [276, 272] on label "He has recorded some music." at bounding box center [385, 279] width 332 height 15
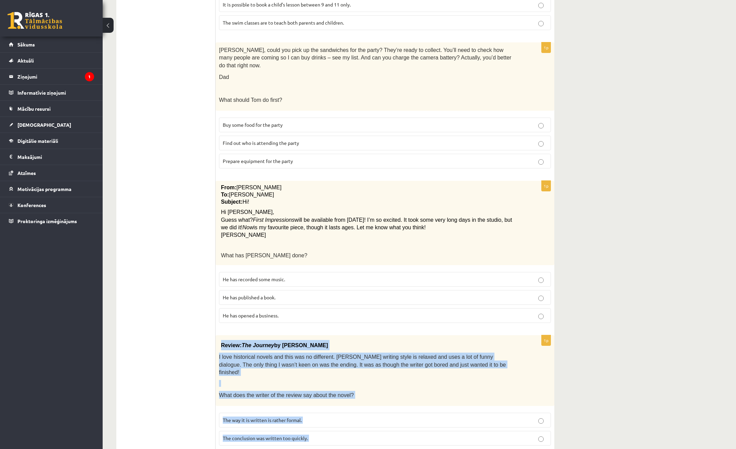
drag, startPoint x: 221, startPoint y: 312, endPoint x: 354, endPoint y: 429, distance: 176.9
click at [354, 429] on div "Read the text and choose the correct answer. 1p All passengers Passengers must …" at bounding box center [384, 41] width 339 height 871
click at [628, 312] on div "10.b1 klases diagnosticējošais darbs angļu valodā par 9.klases mācību vielu , A…" at bounding box center [419, 3] width 633 height 974
click at [617, 301] on div "10.b1 klases diagnosticējošais darbs angļu valodā par 9.klases mācību vielu , A…" at bounding box center [419, 3] width 633 height 974
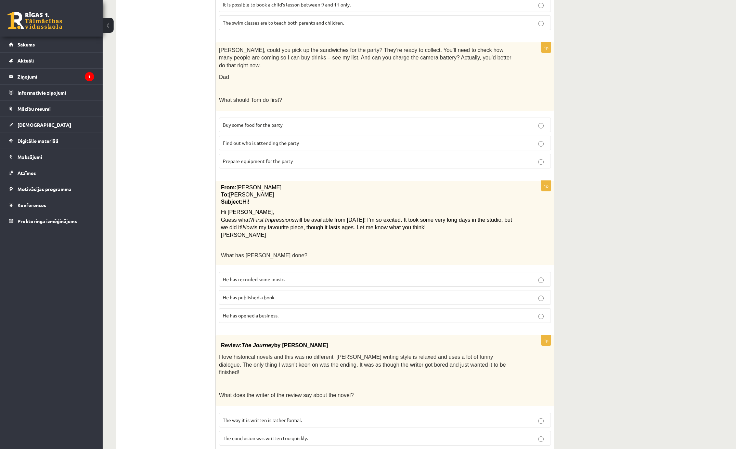
click at [339, 449] on p "The conversation in it was boring at times." at bounding box center [385, 456] width 324 height 7
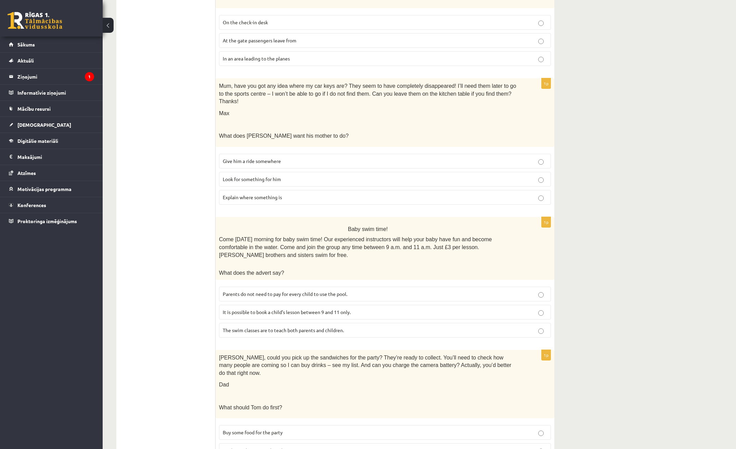
scroll to position [0, 0]
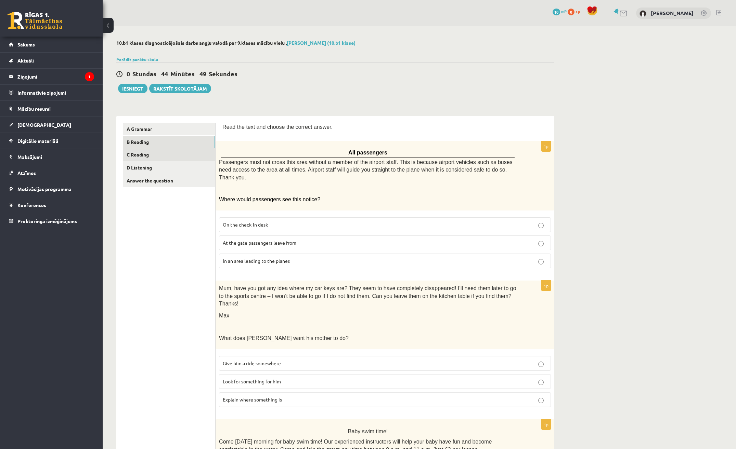
click at [154, 153] on link "C Reading" at bounding box center [169, 154] width 92 height 13
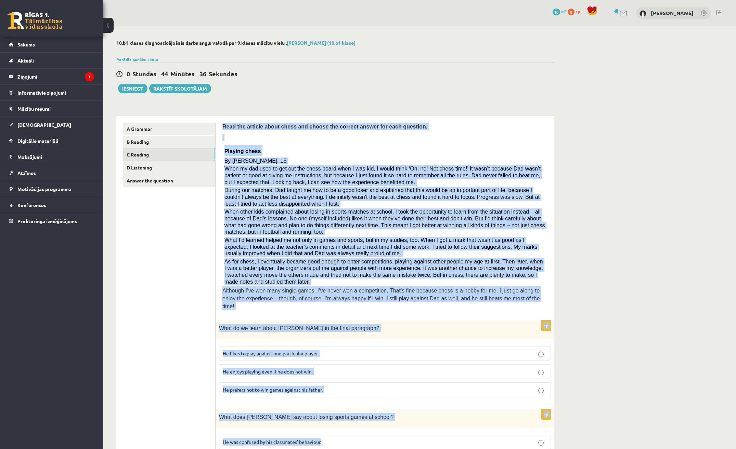
drag, startPoint x: 223, startPoint y: 127, endPoint x: 353, endPoint y: 427, distance: 327.2
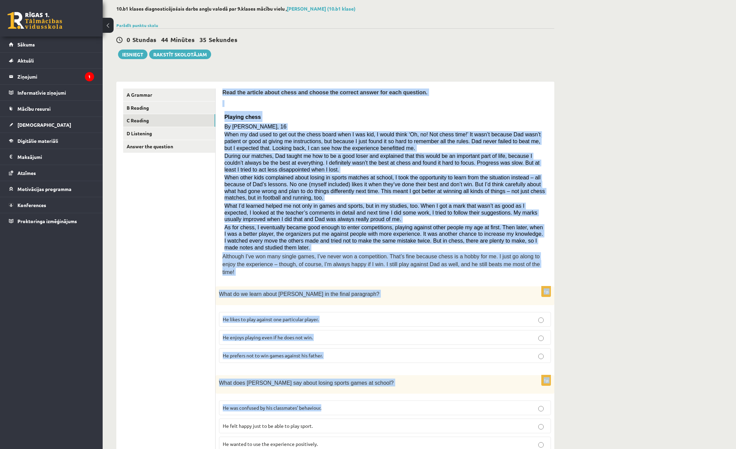
scroll to position [171, 0]
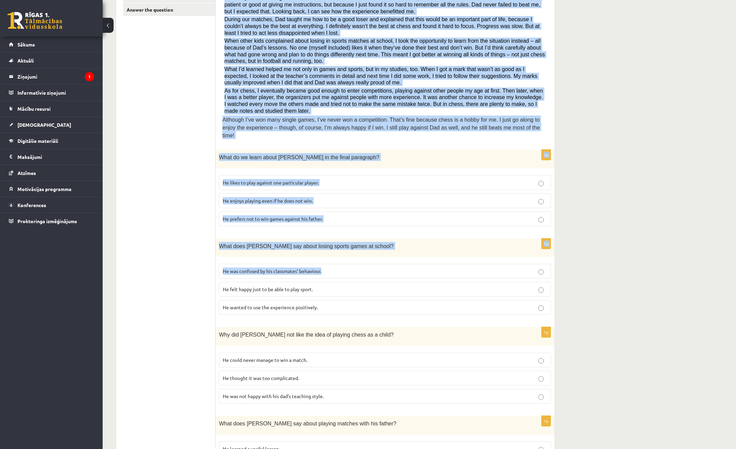
click at [356, 216] on label "He prefers not to win games against his father." at bounding box center [385, 219] width 332 height 15
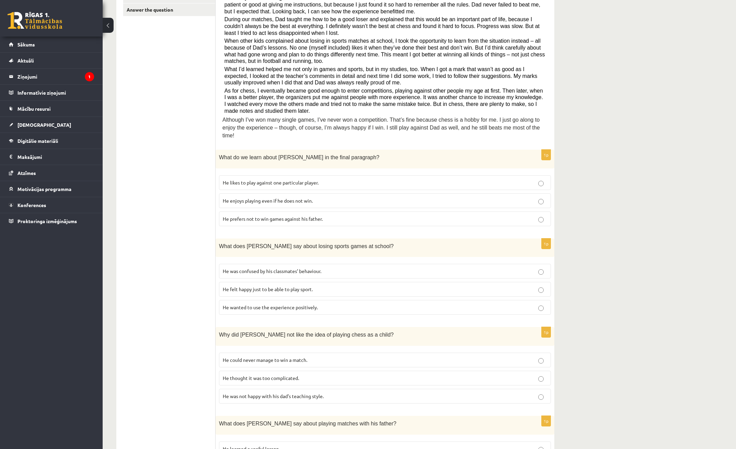
scroll to position [0, 0]
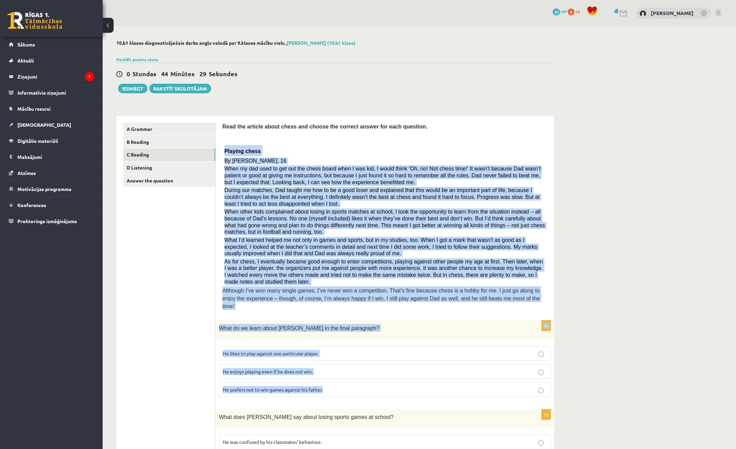
drag, startPoint x: 224, startPoint y: 149, endPoint x: 327, endPoint y: 385, distance: 256.9
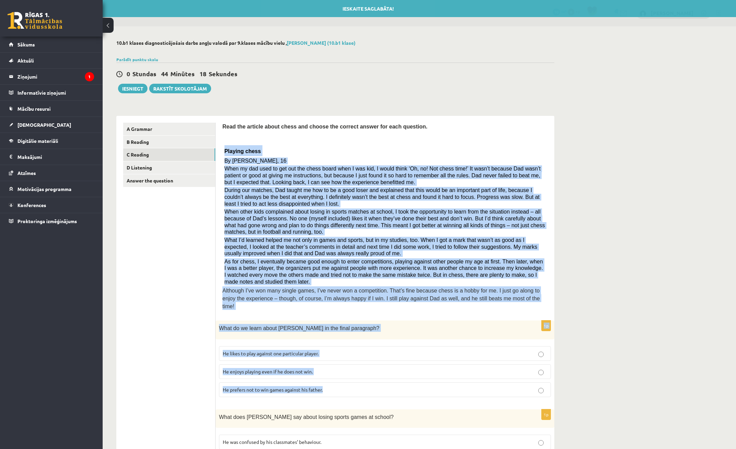
click at [610, 312] on div "10.b1 klases diagnosticējošais darbs angļu valodā par 9.klases mācību vielu , A…" at bounding box center [419, 446] width 633 height 840
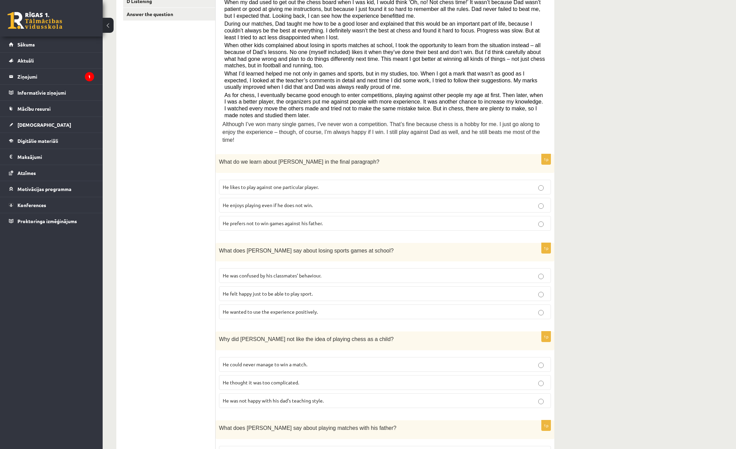
scroll to position [171, 0]
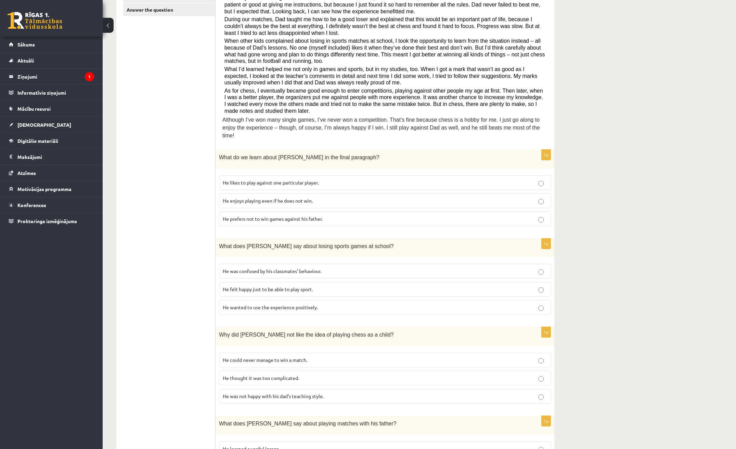
click at [279, 180] on span "He likes to play against one particular player." at bounding box center [271, 183] width 96 height 6
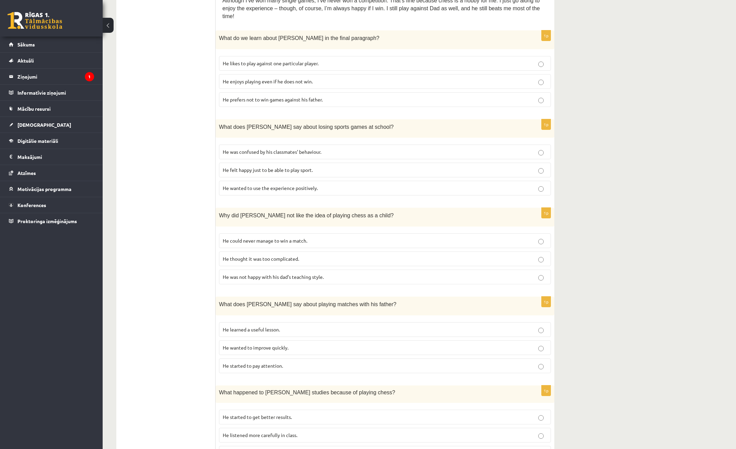
scroll to position [308, 0]
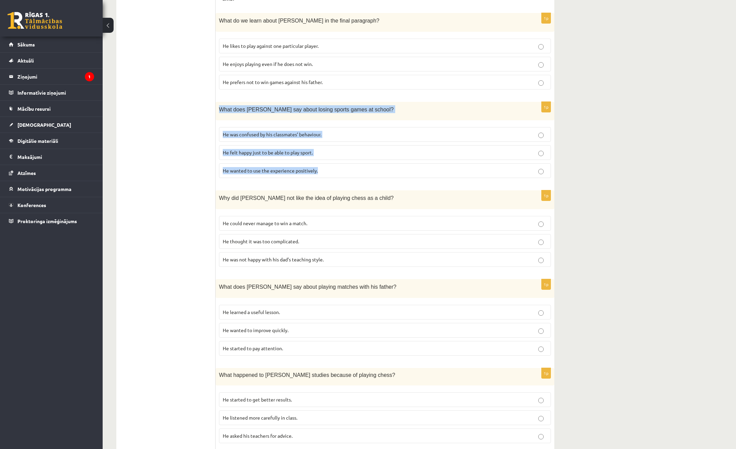
drag, startPoint x: 219, startPoint y: 101, endPoint x: 345, endPoint y: 171, distance: 144.4
click at [345, 171] on div "1p What does Sam say about losing sports games at school? He was confused by hi…" at bounding box center [384, 143] width 339 height 82
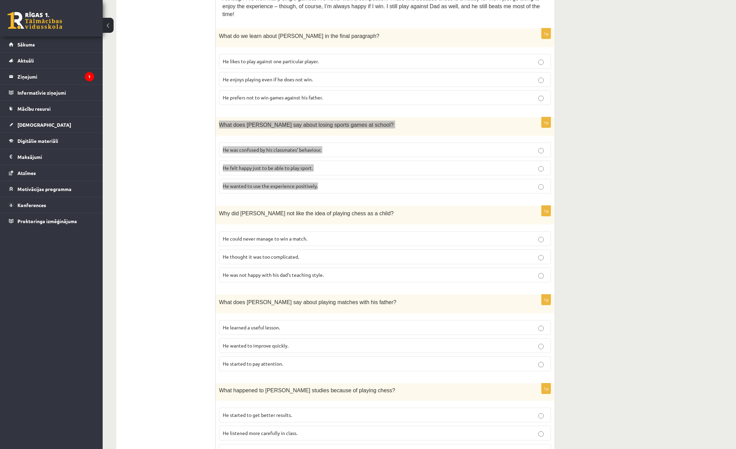
scroll to position [273, 0]
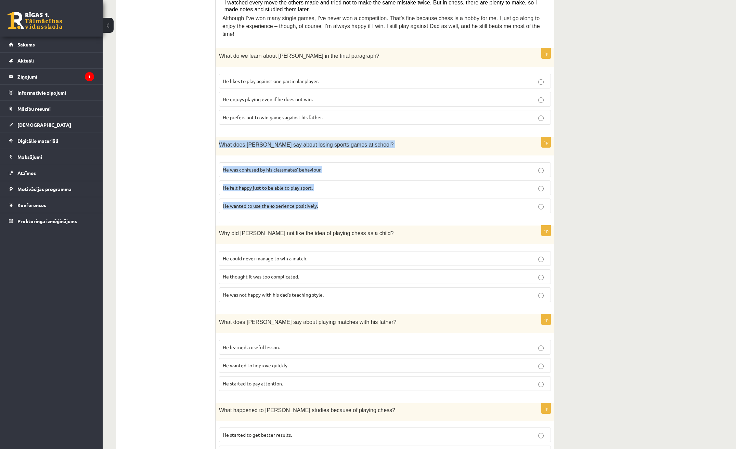
click at [300, 203] on span "He wanted to use the experience positively." at bounding box center [270, 206] width 95 height 6
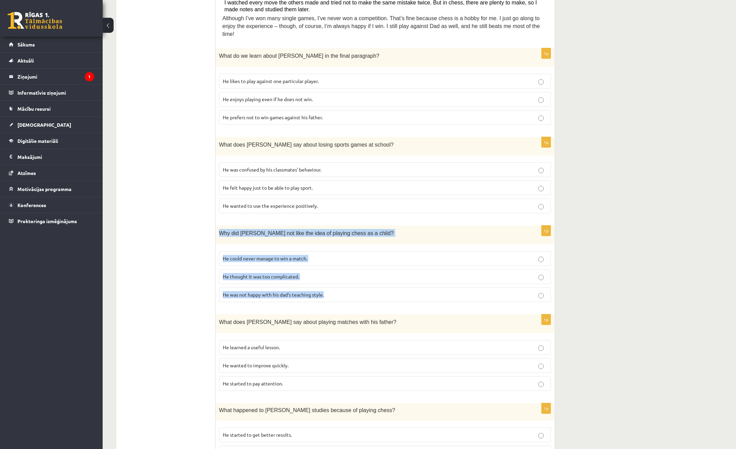
drag, startPoint x: 218, startPoint y: 225, endPoint x: 387, endPoint y: 296, distance: 183.0
click at [387, 296] on div "1p Why did Sam not like the idea of playing chess as a child? He could never ma…" at bounding box center [384, 267] width 339 height 82
click at [609, 226] on div "10.b1 klases diagnosticējošais darbs angļu valodā par 9.klases mācību vielu , A…" at bounding box center [419, 174] width 633 height 840
drag, startPoint x: 609, startPoint y: 226, endPoint x: 588, endPoint y: 241, distance: 26.7
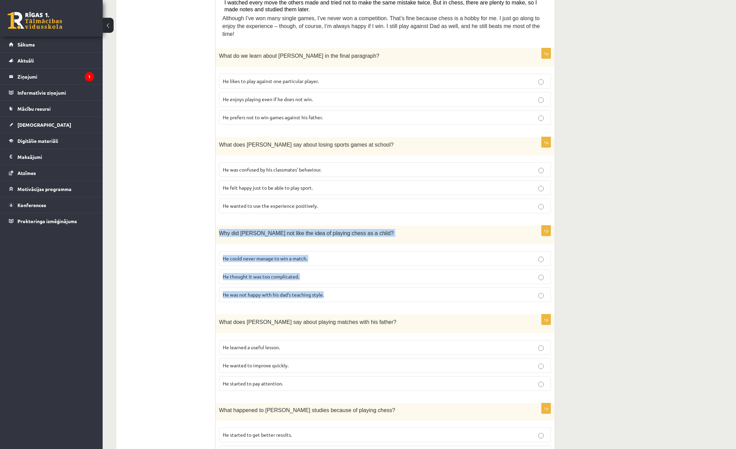
click at [588, 241] on div "10.b1 klases diagnosticējošais darbs angļu valodā par 9.klases mācību vielu , A…" at bounding box center [419, 174] width 633 height 840
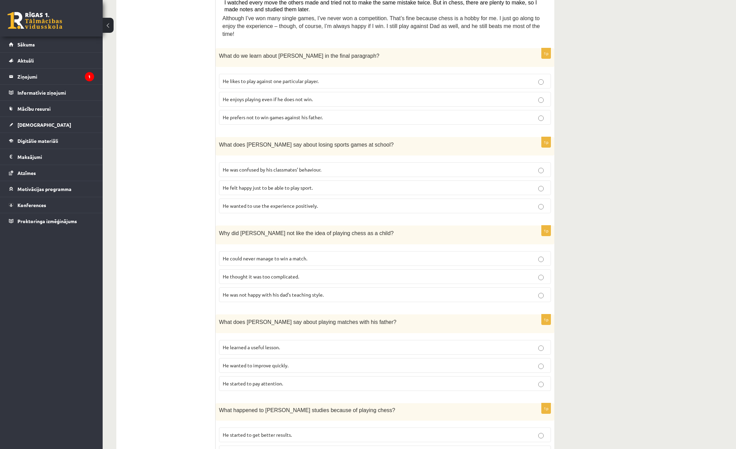
click at [279, 274] on label "He thought it was too complicated." at bounding box center [385, 276] width 332 height 15
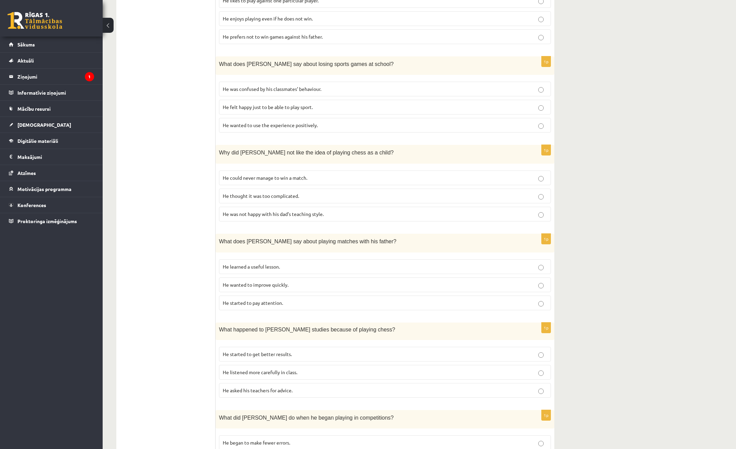
scroll to position [409, 0]
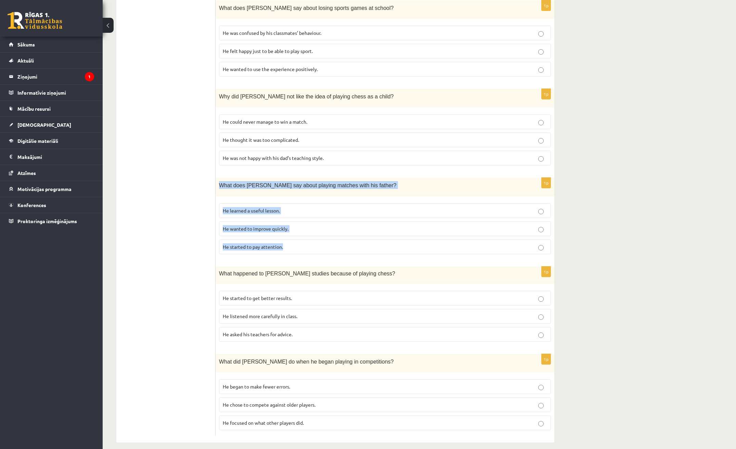
drag, startPoint x: 216, startPoint y: 176, endPoint x: 343, endPoint y: 241, distance: 142.6
click at [343, 241] on div "1p What does Sam say about playing matches with his father? He learned a useful…" at bounding box center [384, 219] width 339 height 82
click at [371, 225] on p "He wanted to improve quickly." at bounding box center [385, 228] width 324 height 7
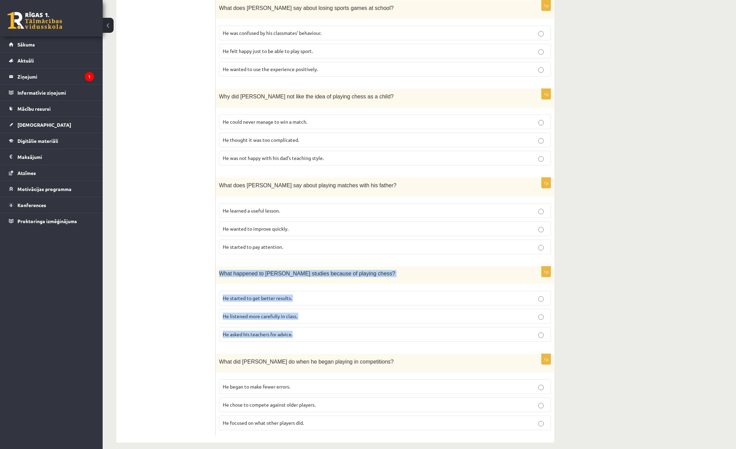
drag, startPoint x: 237, startPoint y: 271, endPoint x: 332, endPoint y: 335, distance: 114.6
click at [332, 335] on div "1p What happened to Sam’s studies because of playing chess? He started to get b…" at bounding box center [384, 307] width 339 height 81
click at [648, 282] on div "10.b1 klases diagnosticējošais darbs angļu valodā par 9.klases mācību vielu , A…" at bounding box center [419, 37] width 633 height 840
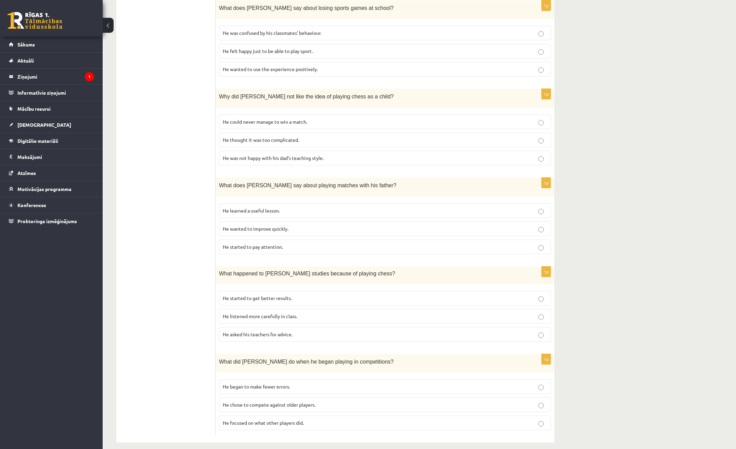
click at [332, 295] on p "He started to get better results." at bounding box center [385, 298] width 324 height 7
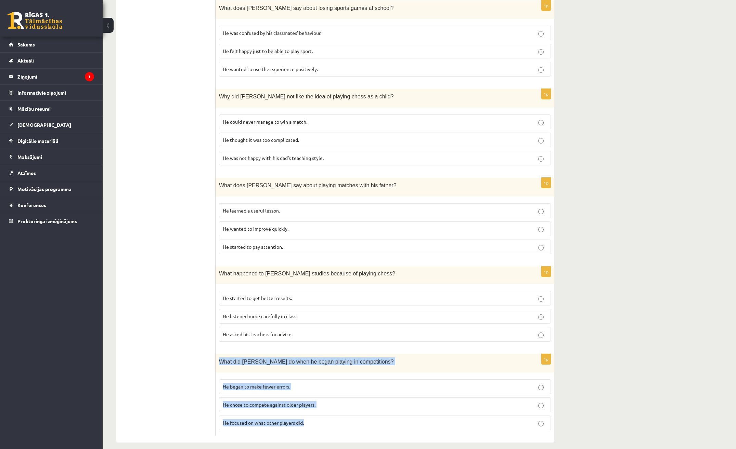
drag, startPoint x: 219, startPoint y: 354, endPoint x: 326, endPoint y: 448, distance: 142.8
click at [326, 448] on div "10.b1 klases diagnosticējošais darbs angļu valodā par 9.klases mācību vielu , A…" at bounding box center [335, 37] width 465 height 840
click at [360, 345] on form "Read the article about chess and choose the correct answer for each question. P…" at bounding box center [384, 74] width 325 height 723
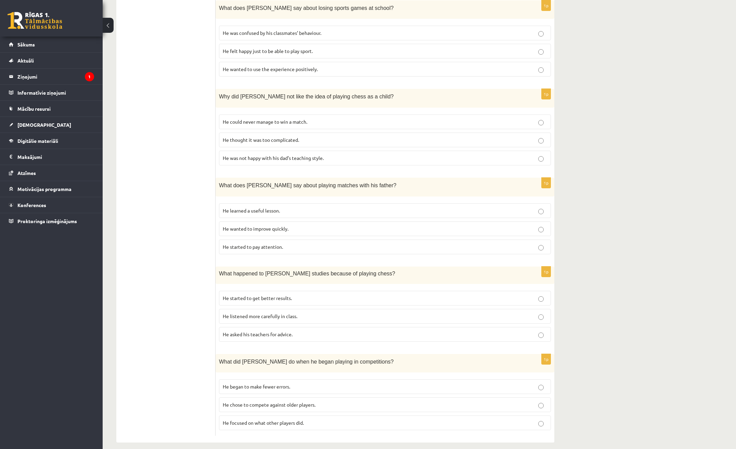
click at [318, 420] on p "He focused on what other players did." at bounding box center [385, 423] width 324 height 7
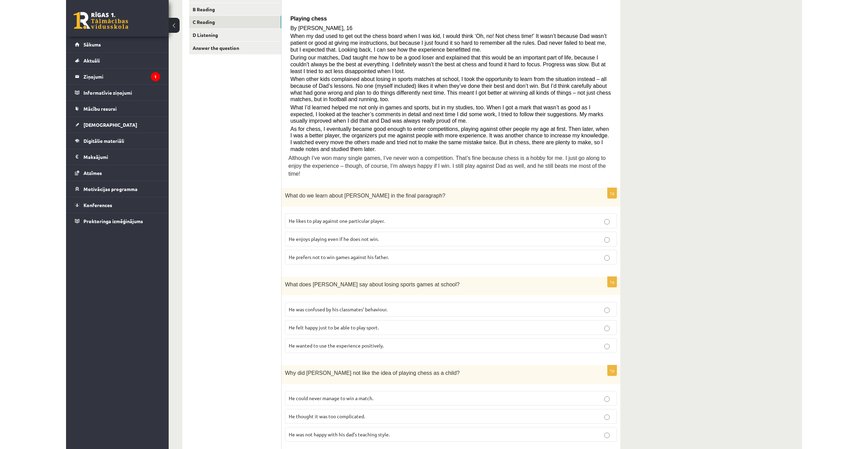
scroll to position [0, 0]
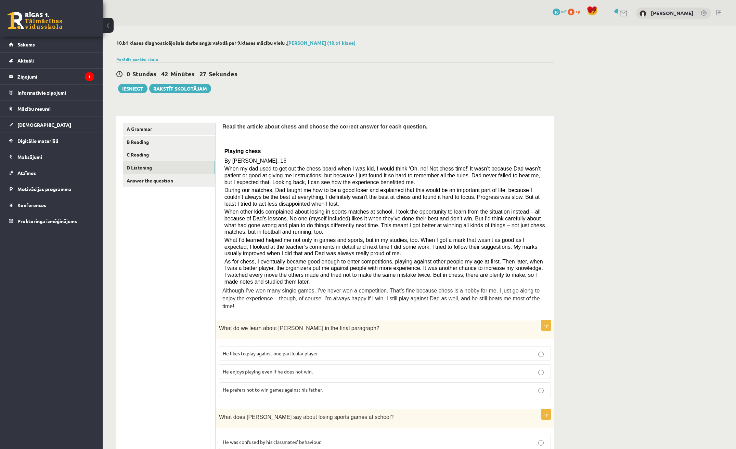
click at [143, 165] on link "D Listening" at bounding box center [169, 167] width 92 height 13
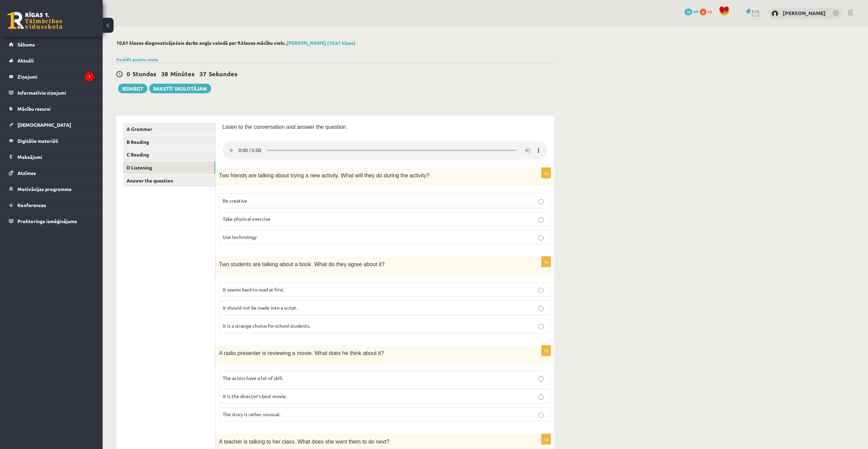
click at [578, 145] on div "10.b1 klases diagnosticējošais darbs angļu valodā par 9.klases mācību vielu , A…" at bounding box center [485, 370] width 765 height 688
click at [455, 312] on p "It should not be made into a script." at bounding box center [385, 307] width 324 height 7
click at [321, 219] on p "Take physical exercise" at bounding box center [385, 218] width 324 height 7
click at [167, 181] on link "Answer the question" at bounding box center [169, 180] width 92 height 13
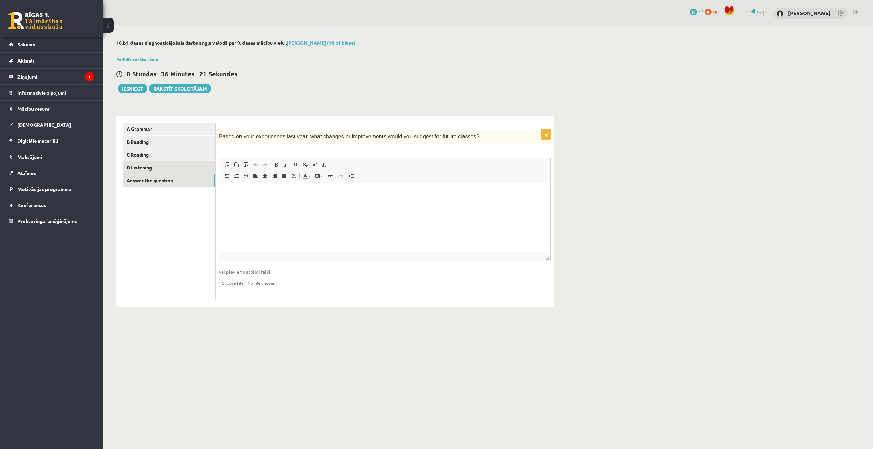
click at [171, 166] on link "D Listening" at bounding box center [169, 167] width 92 height 13
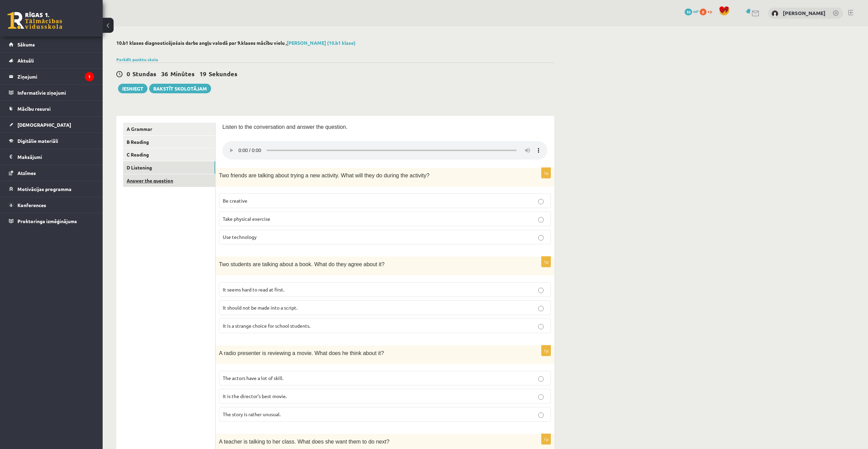
click at [162, 180] on link "Answer the question" at bounding box center [169, 180] width 92 height 13
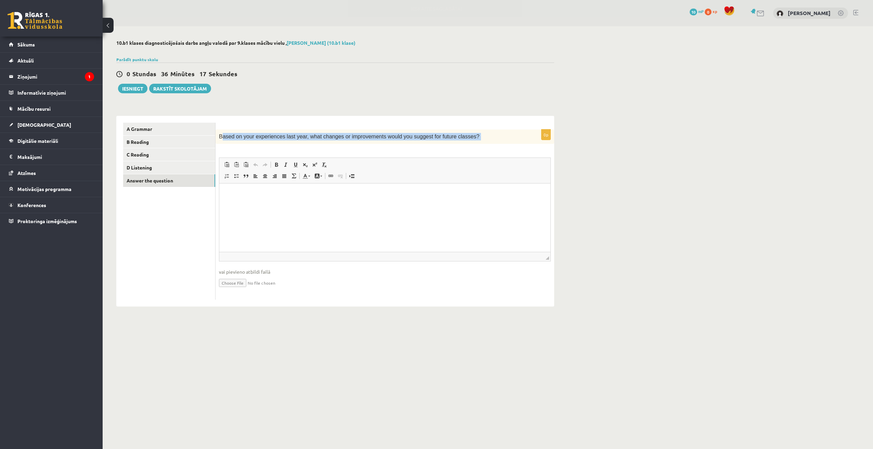
drag, startPoint x: 221, startPoint y: 135, endPoint x: 360, endPoint y: 149, distance: 140.3
click at [360, 149] on div "0p Based on your experiences last year, what changes or improvements would you …" at bounding box center [384, 215] width 339 height 170
click at [359, 149] on div "0p Based on your experiences last year, what changes or improvements would you …" at bounding box center [384, 215] width 339 height 170
drag, startPoint x: 219, startPoint y: 135, endPoint x: 465, endPoint y: 142, distance: 246.7
click at [465, 142] on div "Based on your experiences last year, what changes or improvements would you sug…" at bounding box center [384, 137] width 339 height 14
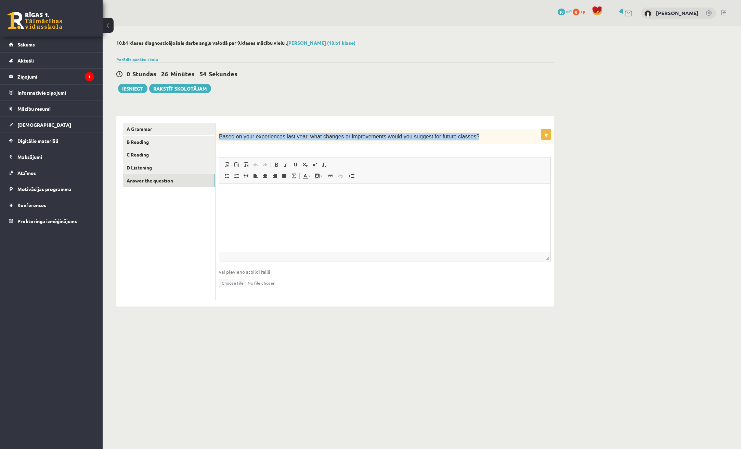
click at [303, 96] on div "10.b1 klases diagnosticējošais darbs angļu valodā par 9.klases mācību vielu , A…" at bounding box center [335, 173] width 465 height 294
click at [437, 205] on html at bounding box center [384, 194] width 331 height 21
drag, startPoint x: 219, startPoint y: 136, endPoint x: 464, endPoint y: 137, distance: 245.2
click at [464, 137] on p "Based on your experiences last year, what changes or improvements would you sug…" at bounding box center [368, 137] width 298 height 8
copy span "Based on your experiences last year, what changes or improvements would you sug…"
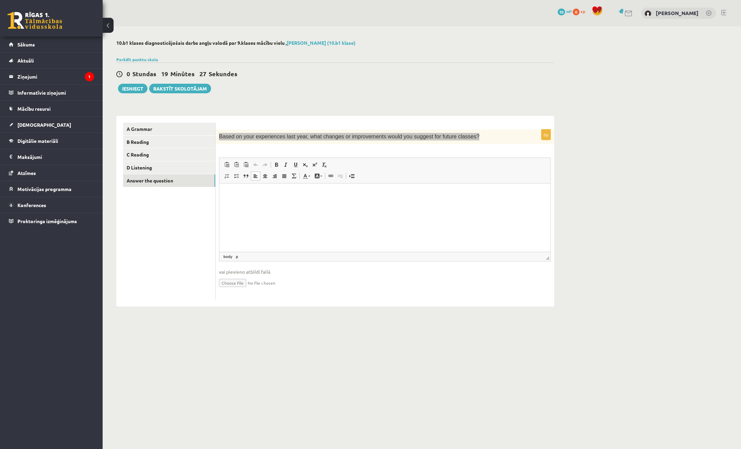
click at [293, 186] on html at bounding box center [384, 194] width 331 height 21
click at [258, 205] on html at bounding box center [384, 194] width 331 height 21
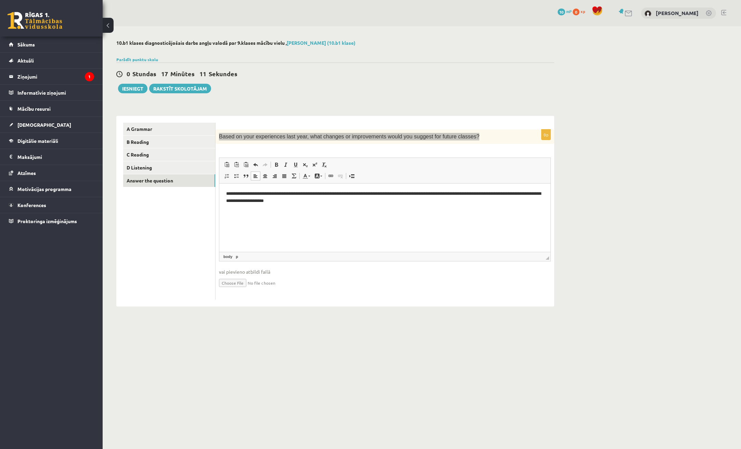
click at [542, 197] on p "**********" at bounding box center [384, 197] width 317 height 14
click at [539, 195] on p "**********" at bounding box center [384, 197] width 317 height 14
click at [499, 201] on p "**********" at bounding box center [384, 197] width 317 height 14
click at [500, 195] on p "**********" at bounding box center [384, 197] width 317 height 14
click at [296, 192] on p "**********" at bounding box center [384, 197] width 317 height 14
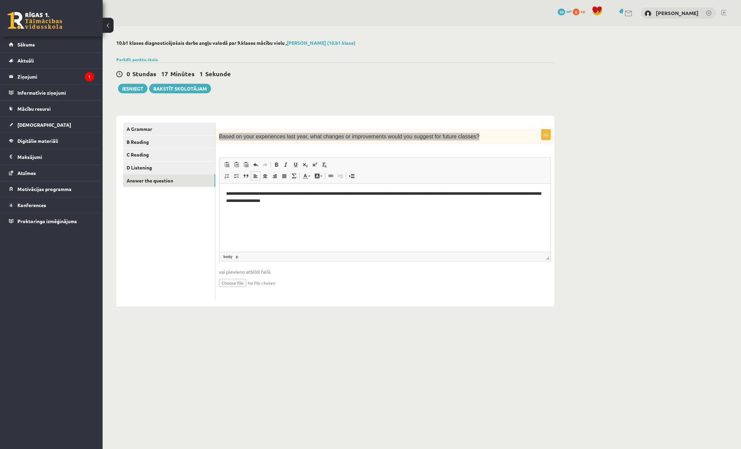
click at [295, 194] on p "**********" at bounding box center [384, 197] width 317 height 14
click at [133, 91] on button "Iesniegt" at bounding box center [132, 89] width 29 height 10
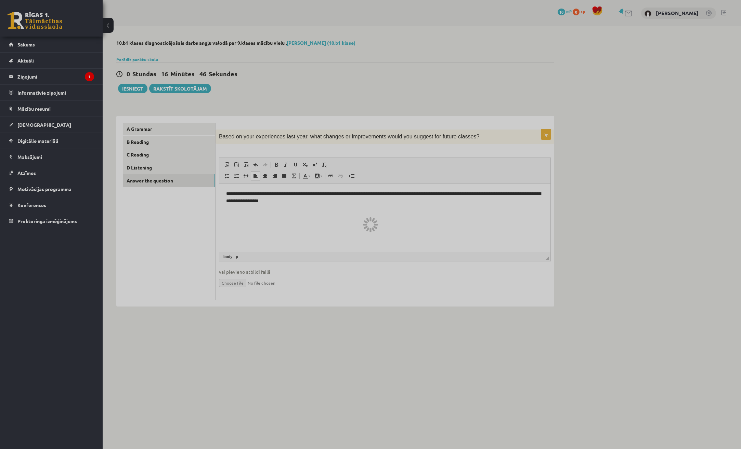
click at [575, 183] on div at bounding box center [370, 224] width 741 height 449
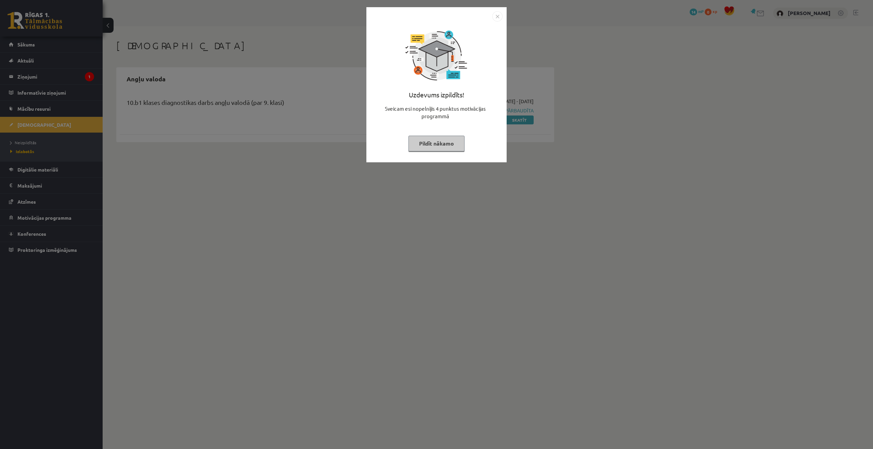
click at [438, 142] on button "Pildīt nākamo" at bounding box center [436, 144] width 56 height 16
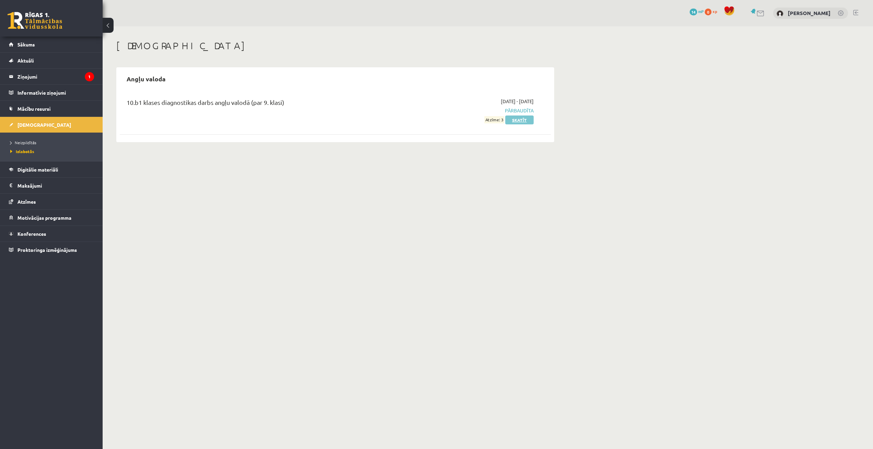
click at [513, 120] on link "Skatīt" at bounding box center [519, 120] width 28 height 9
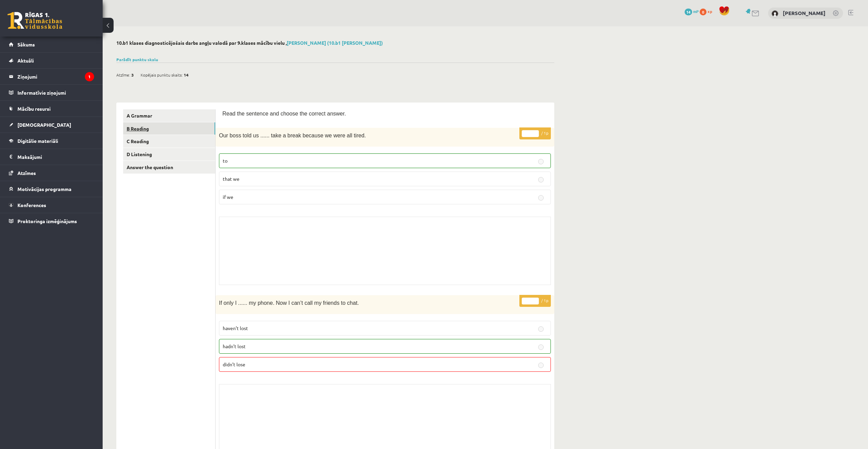
click at [156, 122] on link "B Reading" at bounding box center [169, 128] width 92 height 13
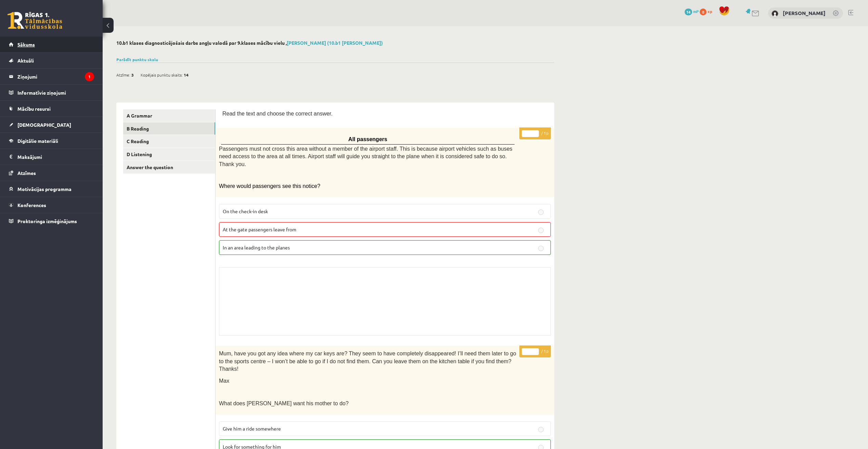
click at [43, 43] on link "Sākums" at bounding box center [51, 45] width 85 height 16
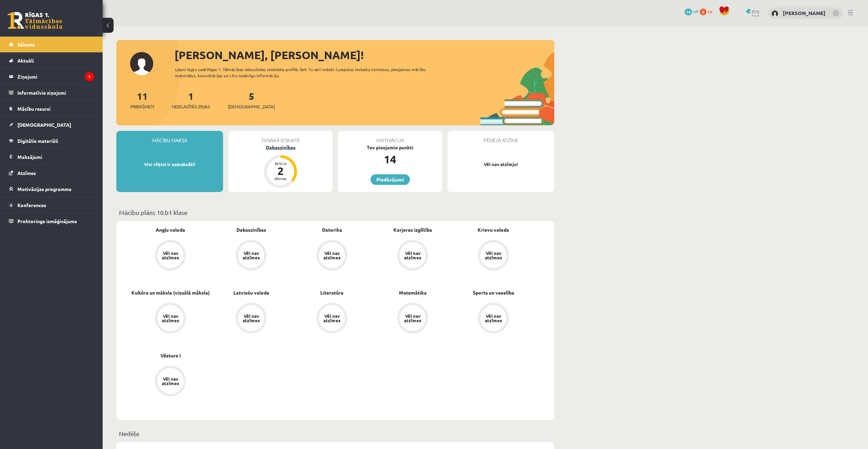
click at [283, 148] on div "Dabaszinības" at bounding box center [280, 147] width 104 height 7
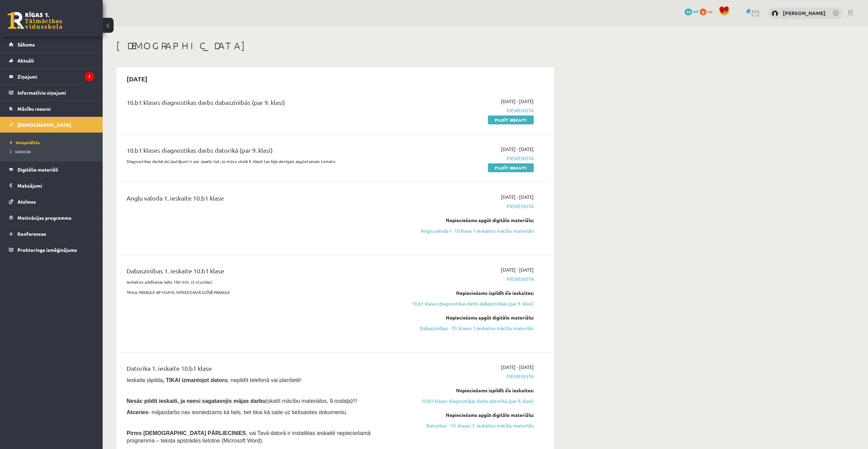
drag, startPoint x: 509, startPoint y: 170, endPoint x: 463, endPoint y: 28, distance: 149.1
click at [509, 170] on link "Pildīt ieskaiti" at bounding box center [511, 167] width 46 height 9
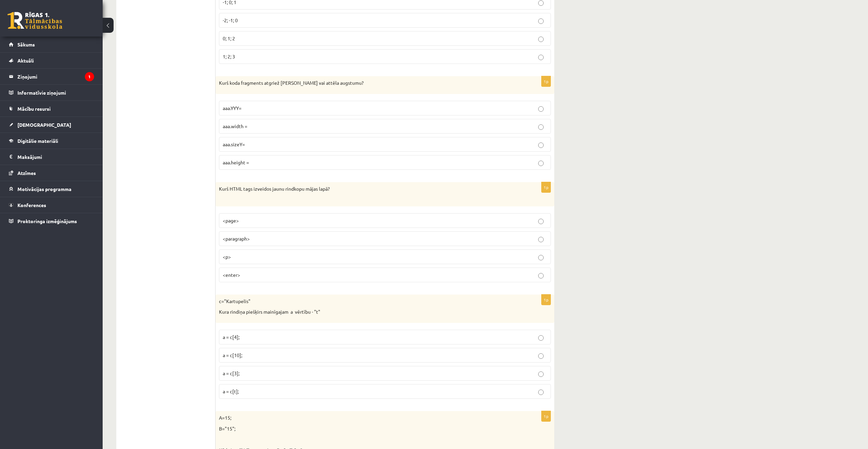
scroll to position [1026, 0]
click at [264, 220] on p "<page>" at bounding box center [385, 219] width 324 height 7
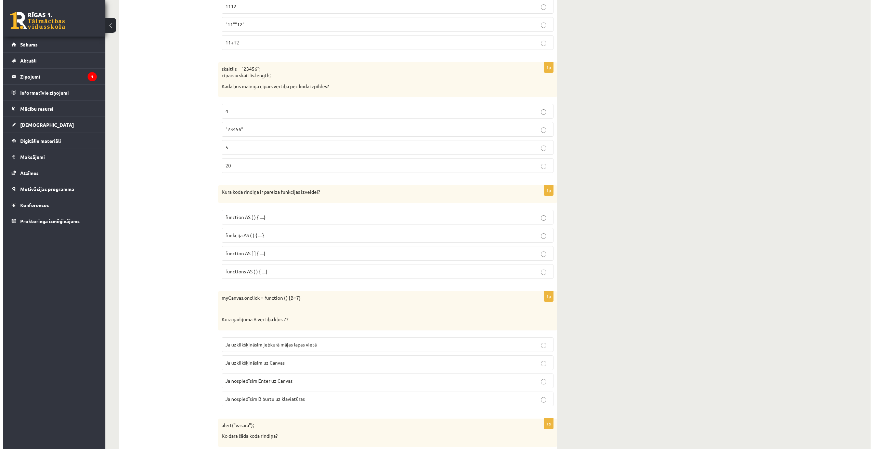
scroll to position [0, 0]
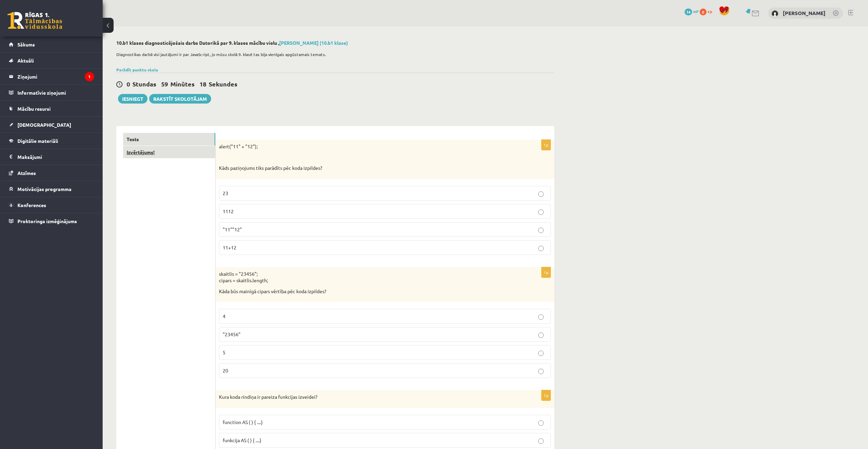
click at [160, 156] on link "Izvērtējums!" at bounding box center [169, 152] width 92 height 13
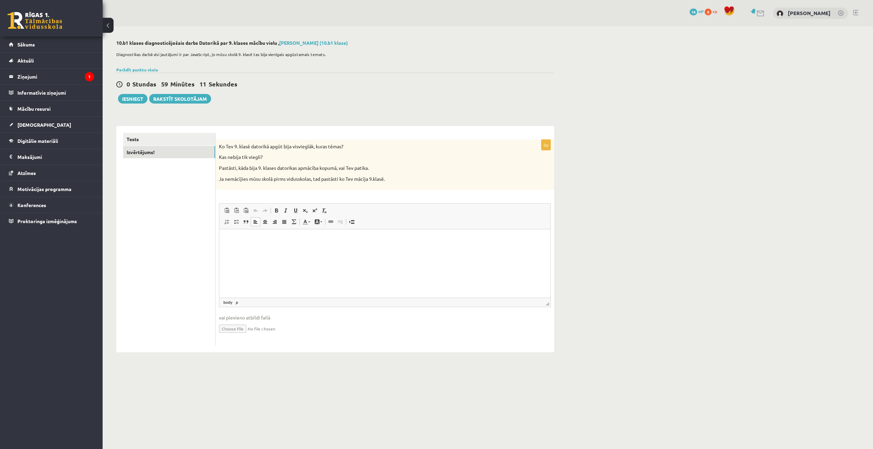
drag, startPoint x: 357, startPoint y: 253, endPoint x: 352, endPoint y: 247, distance: 7.8
click at [356, 250] on html at bounding box center [384, 239] width 331 height 21
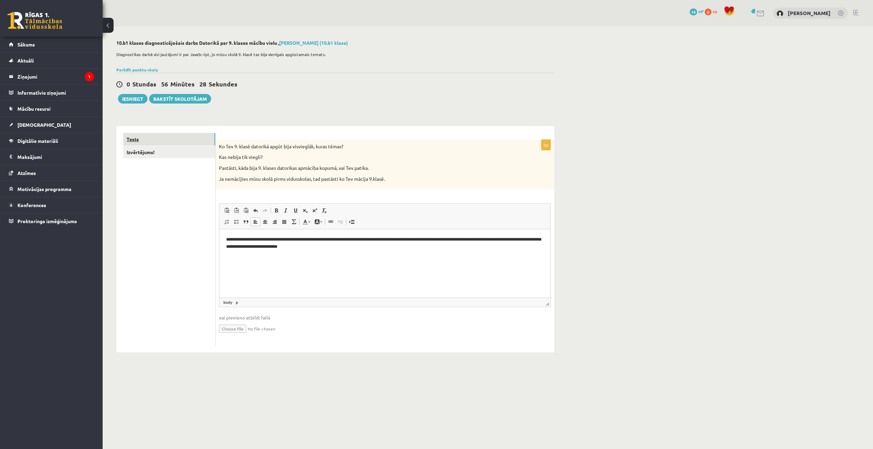
click at [147, 142] on link "Tests" at bounding box center [169, 139] width 92 height 13
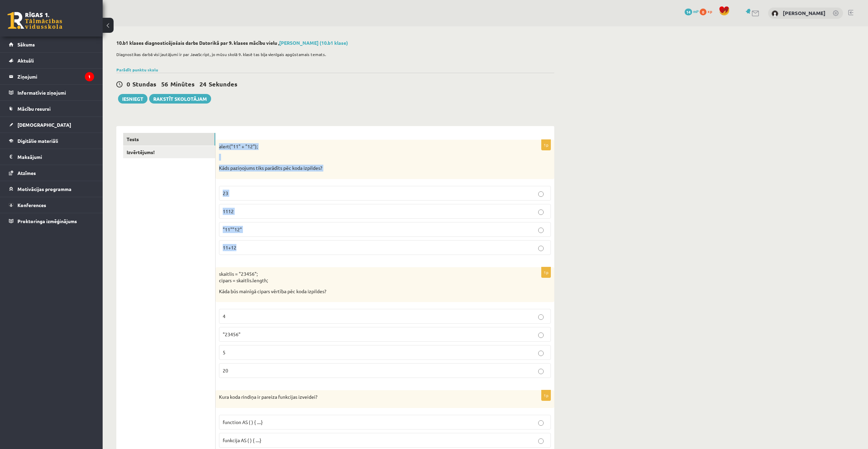
drag, startPoint x: 219, startPoint y: 143, endPoint x: 335, endPoint y: 239, distance: 151.4
click at [335, 239] on div "1p alert("11" + "12"); Kāds paziņojums tiks parādīts pēc koda izpildes? 23 1112…" at bounding box center [384, 200] width 339 height 121
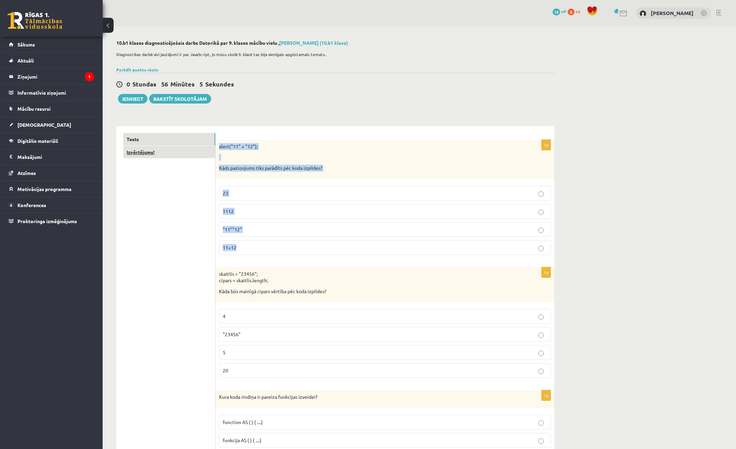
click at [154, 158] on link "Izvērtējums!" at bounding box center [169, 152] width 92 height 13
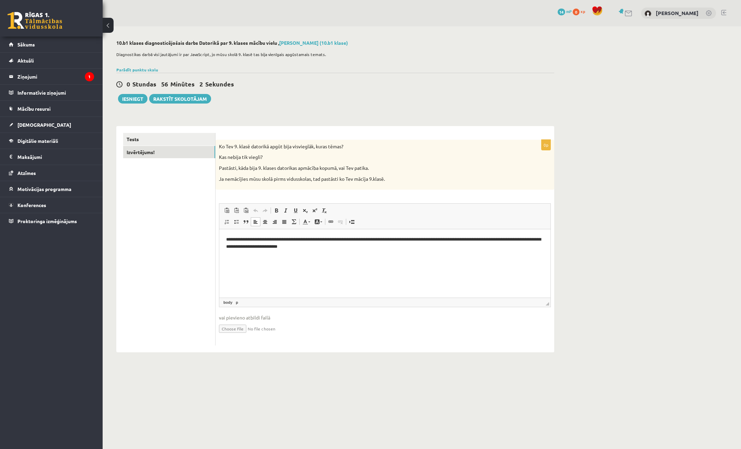
click at [391, 251] on html "**********" at bounding box center [384, 243] width 331 height 28
click at [144, 148] on link "Izvērtējums!" at bounding box center [169, 152] width 92 height 13
click at [157, 137] on link "Tests" at bounding box center [169, 139] width 92 height 13
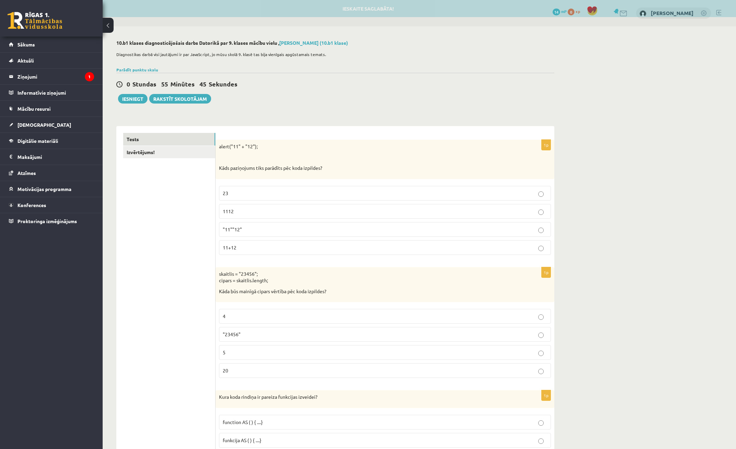
scroll to position [34, 0]
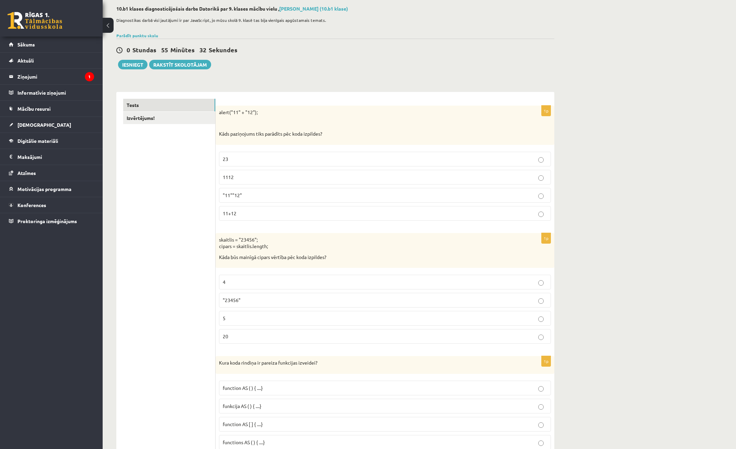
click at [368, 177] on p "1112" at bounding box center [385, 177] width 324 height 7
click at [156, 116] on link "Izvērtējums!" at bounding box center [169, 118] width 92 height 13
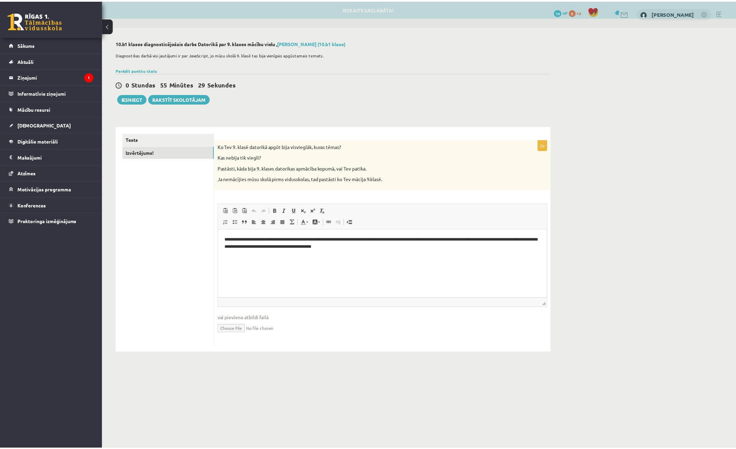
scroll to position [0, 0]
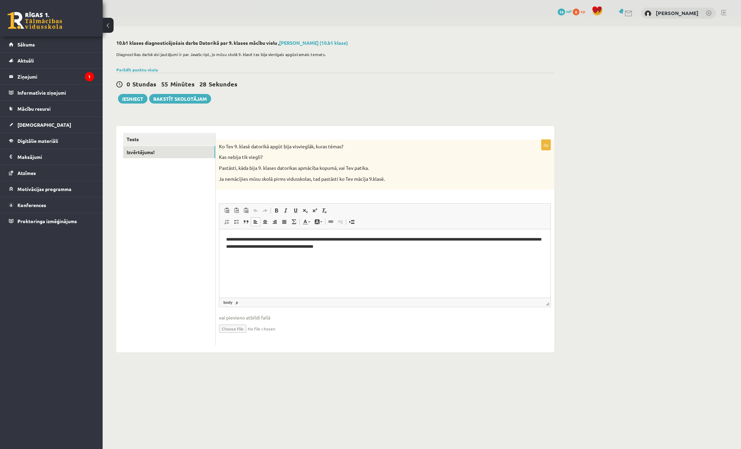
click at [453, 256] on html "**********" at bounding box center [384, 243] width 331 height 28
click at [167, 135] on link "Tests" at bounding box center [169, 139] width 92 height 13
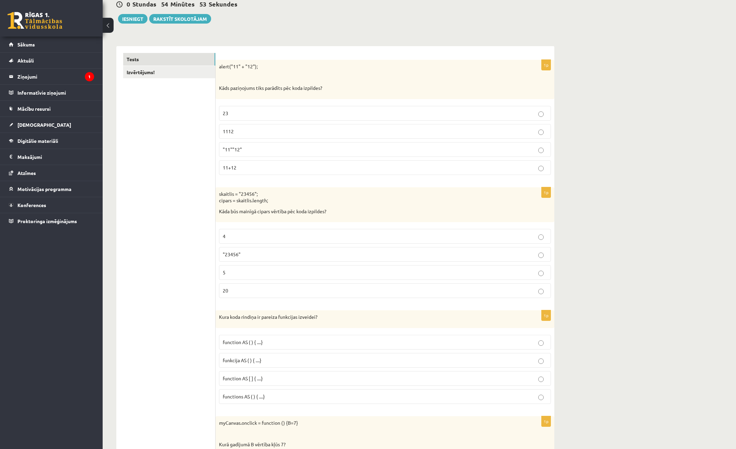
scroll to position [171, 0]
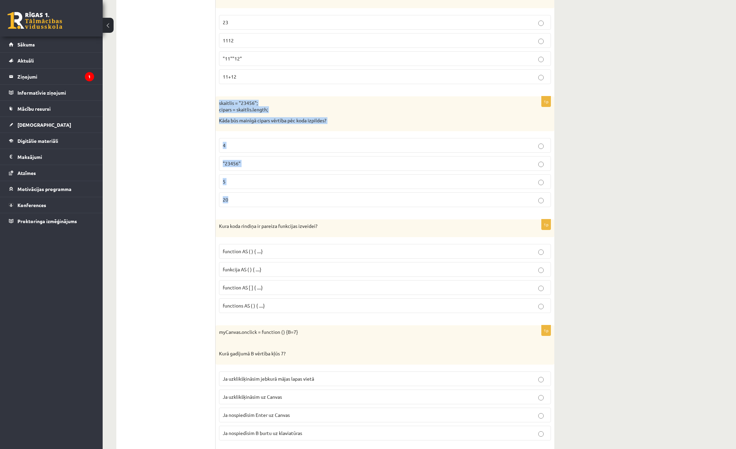
drag, startPoint x: 220, startPoint y: 103, endPoint x: 294, endPoint y: 199, distance: 121.9
click at [294, 199] on div "1p skaitlis = "23456"; cipars = skaitlis.length; Kāda būs mainīgā cipars vērtīb…" at bounding box center [384, 154] width 339 height 117
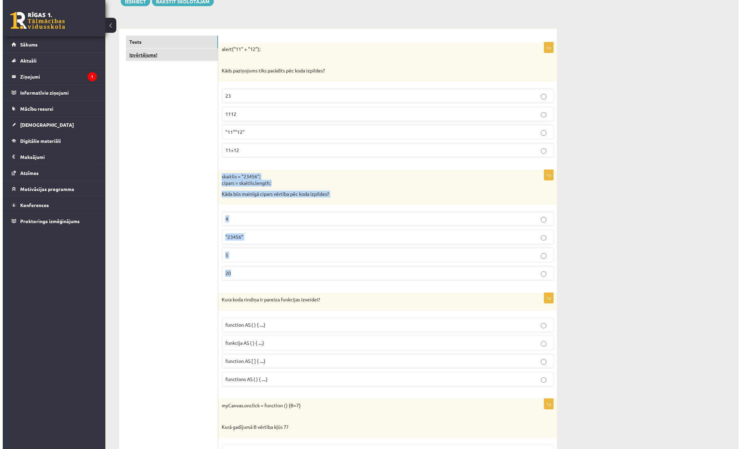
scroll to position [0, 0]
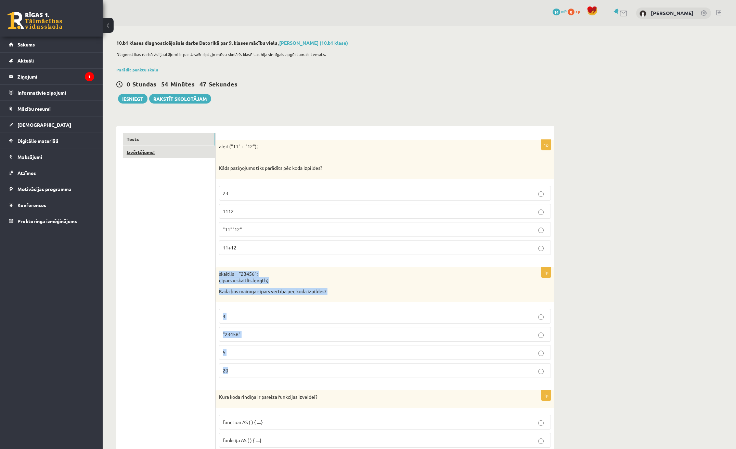
click at [162, 151] on link "Izvērtējums!" at bounding box center [169, 152] width 92 height 13
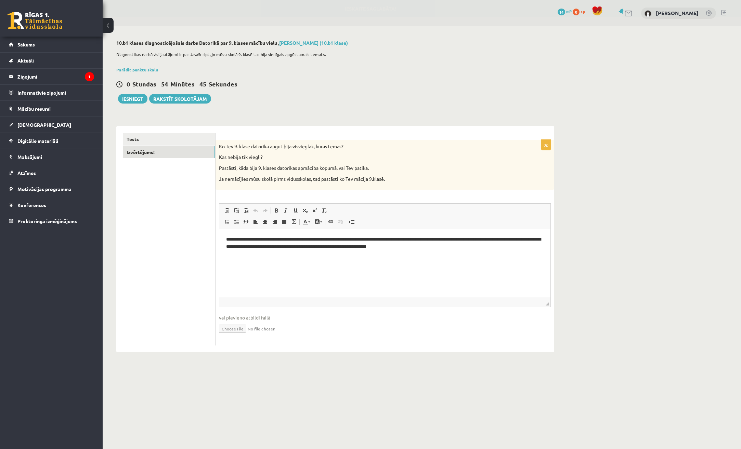
click at [491, 258] on html "**********" at bounding box center [384, 243] width 331 height 28
click at [169, 141] on link "Tests" at bounding box center [169, 139] width 92 height 13
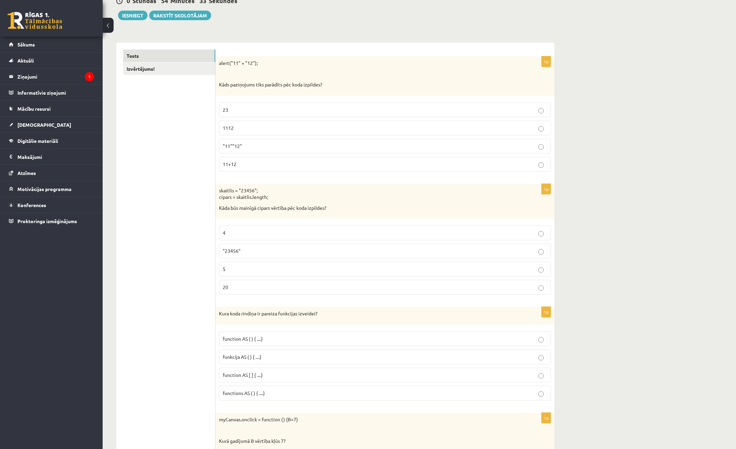
scroll to position [137, 0]
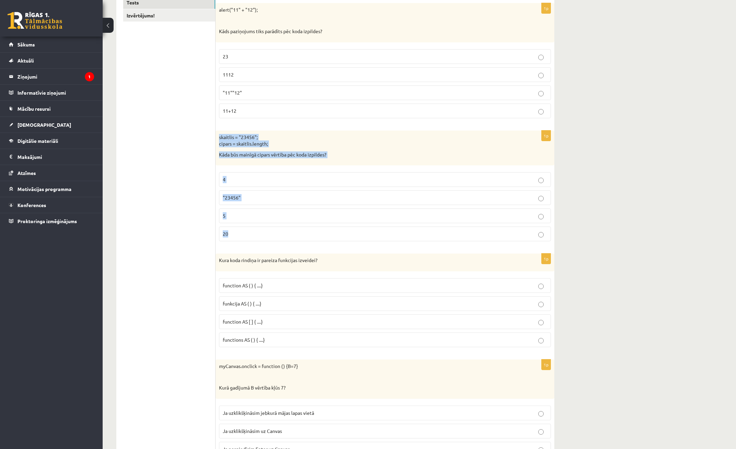
drag, startPoint x: 216, startPoint y: 136, endPoint x: 271, endPoint y: 228, distance: 107.3
click at [271, 228] on div "1p skaitlis = "23456"; cipars = skaitlis.length; Kāda būs mainīgā cipars vērtīb…" at bounding box center [384, 189] width 339 height 117
click at [386, 159] on div "skaitlis = "23456"; cipars = skaitlis.length; Kāda būs mainīgā cipars vērtība p…" at bounding box center [384, 148] width 339 height 35
click at [255, 223] on label "5" at bounding box center [385, 216] width 332 height 15
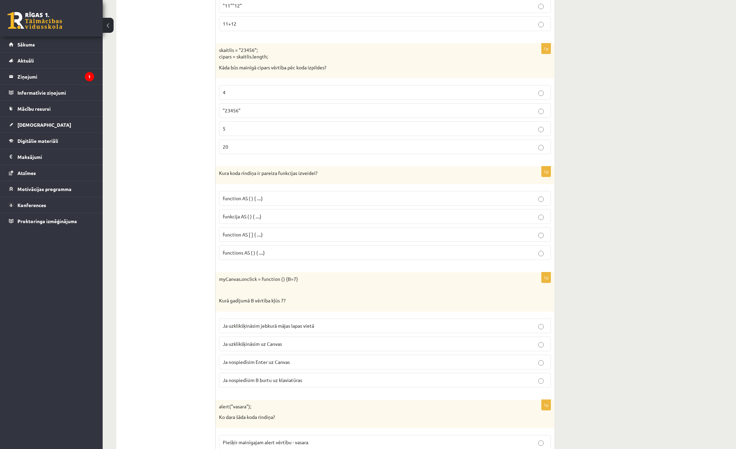
scroll to position [239, 0]
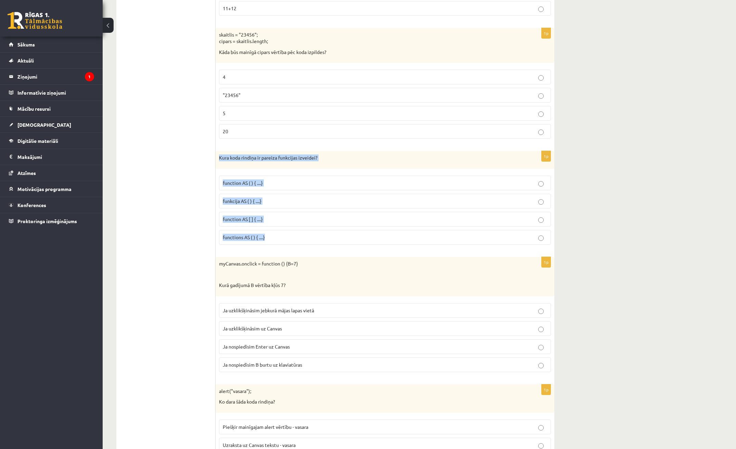
drag, startPoint x: 217, startPoint y: 157, endPoint x: 315, endPoint y: 249, distance: 133.8
click at [315, 249] on div "1p Kura koda rindiņa ir pareiza funkcijas izveidei? function AS ( ) { ....} fun…" at bounding box center [384, 200] width 339 height 99
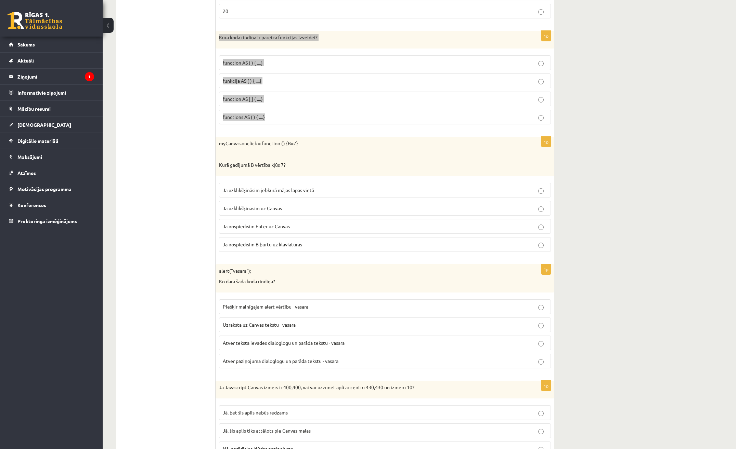
scroll to position [308, 0]
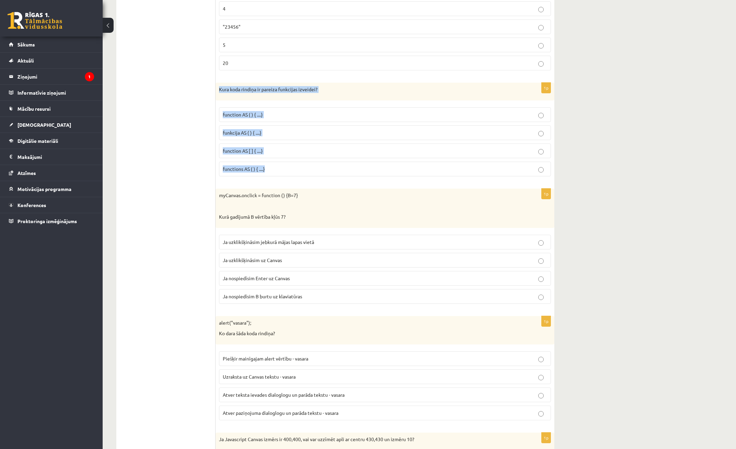
click at [233, 113] on span "function AS ( ) { ....}" at bounding box center [243, 114] width 40 height 6
click at [287, 112] on p "function AS ( ) { ....}" at bounding box center [385, 114] width 324 height 7
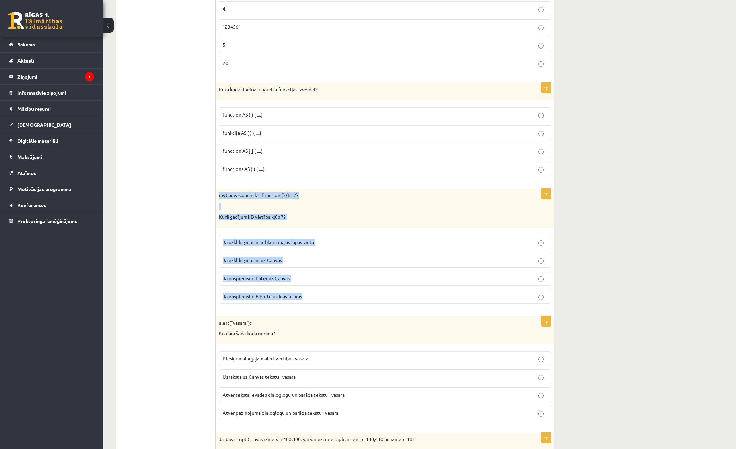
drag, startPoint x: 219, startPoint y: 195, endPoint x: 333, endPoint y: 298, distance: 154.3
click at [333, 298] on div "1p myCanvas.onclick = function () {B=7} Kurā gadījumā B vērtība kļūs 7? Ja uzkl…" at bounding box center [384, 249] width 339 height 121
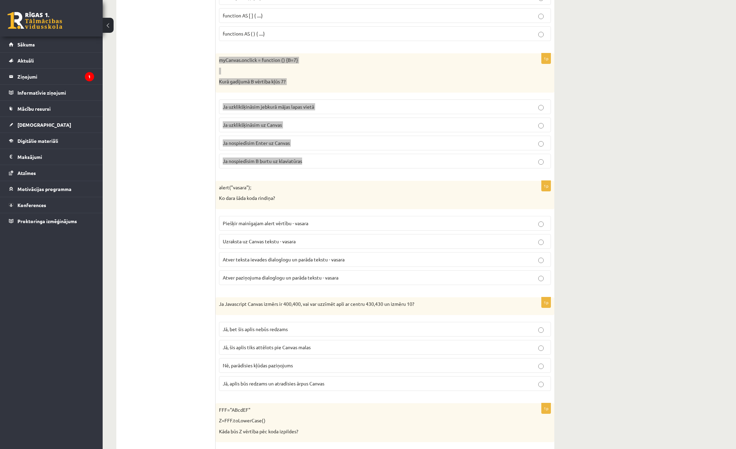
scroll to position [445, 0]
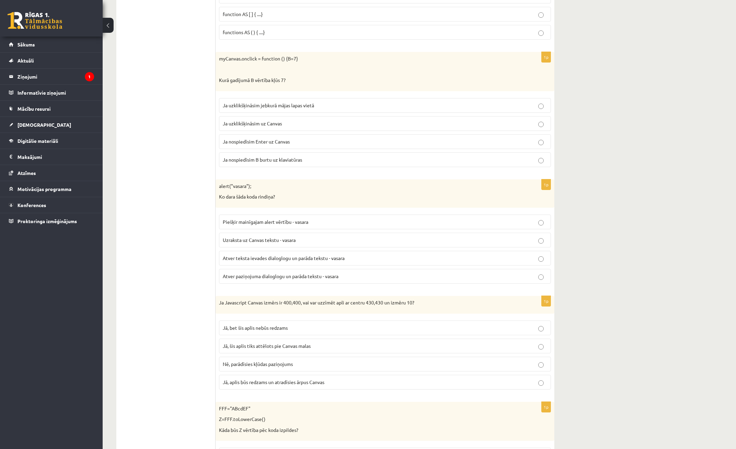
click at [270, 128] on label "Ja uzklikšķināsim uz Canvas" at bounding box center [385, 123] width 332 height 15
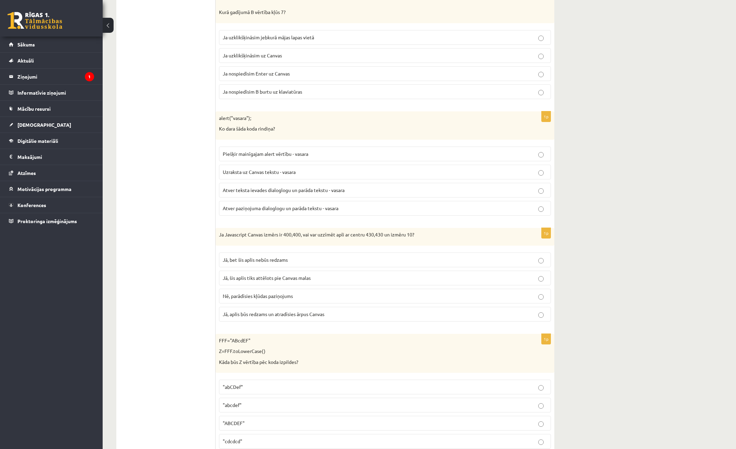
scroll to position [513, 0]
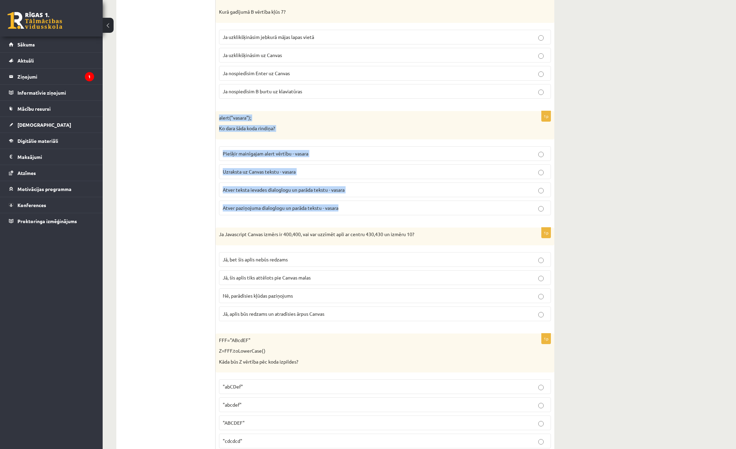
drag, startPoint x: 217, startPoint y: 117, endPoint x: 393, endPoint y: 201, distance: 194.9
click at [393, 201] on div "1p alert("vasara"); Ko dara šāda koda rindiņa? Piešķir mainīgajam alert vērtību…" at bounding box center [384, 166] width 339 height 110
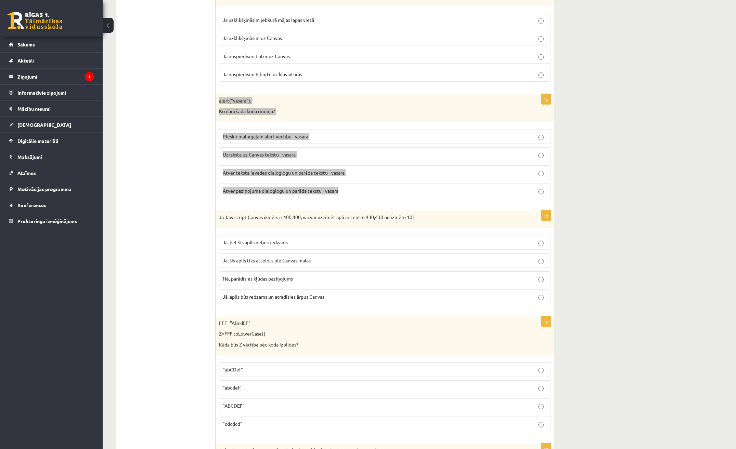
scroll to position [547, 0]
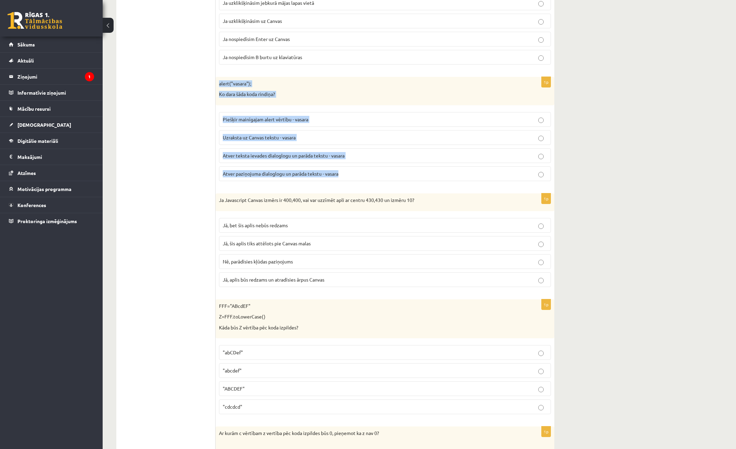
drag, startPoint x: 351, startPoint y: 176, endPoint x: 346, endPoint y: 176, distance: 4.4
click at [351, 176] on p "Atver paziņojuma dialoglogu un parāda tekstu - vasara" at bounding box center [385, 173] width 324 height 7
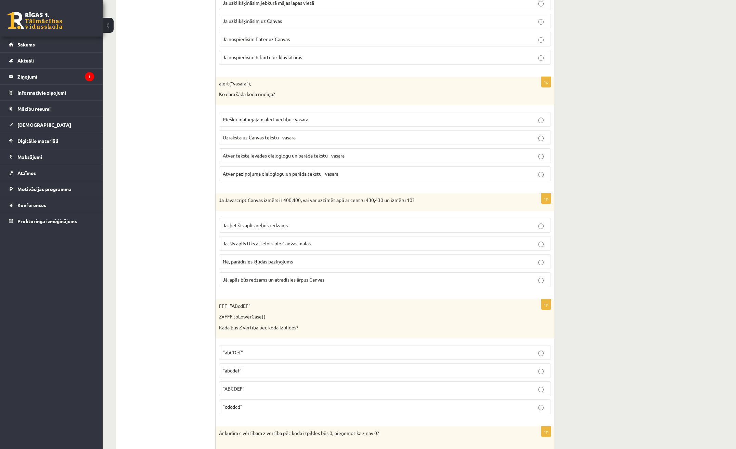
click at [223, 200] on p "Ja Javascript Canvas izmērs ir 400,400, vai var uzzīmēt apli ar centru 430,430 …" at bounding box center [368, 200] width 298 height 7
click at [222, 200] on p "Ja Javascript Canvas izmērs ir 400,400, vai var uzzīmēt apli ar centru 430,430 …" at bounding box center [368, 200] width 298 height 7
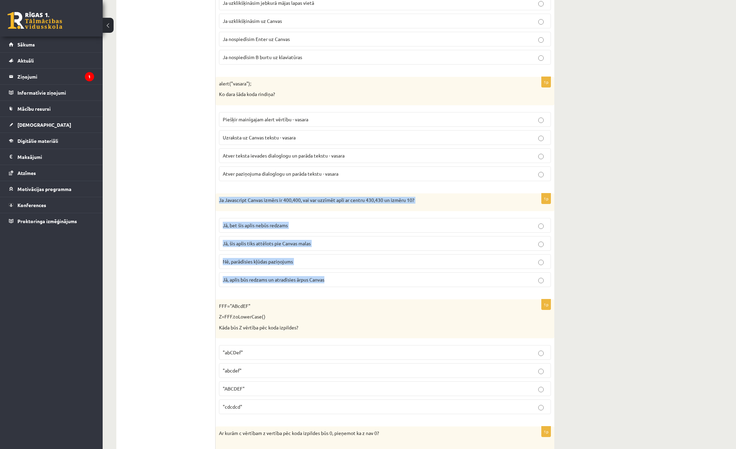
drag, startPoint x: 216, startPoint y: 201, endPoint x: 343, endPoint y: 285, distance: 152.3
click at [343, 285] on div "1p Ja Javascript Canvas izmērs ir 400,400, vai var uzzīmēt apli ar centru 430,4…" at bounding box center [384, 243] width 339 height 99
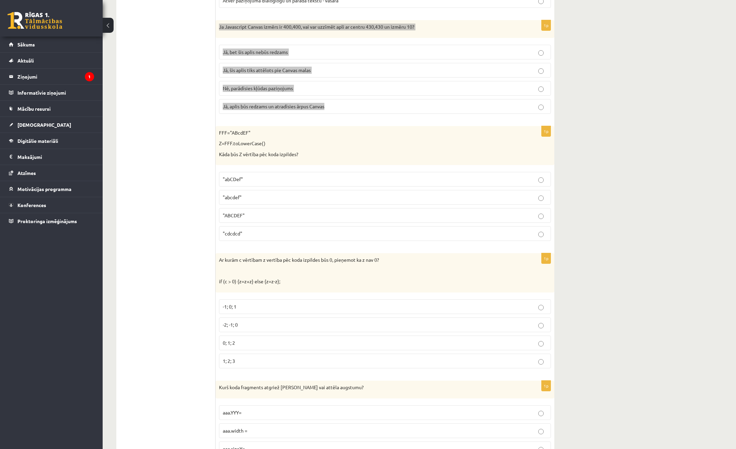
scroll to position [718, 0]
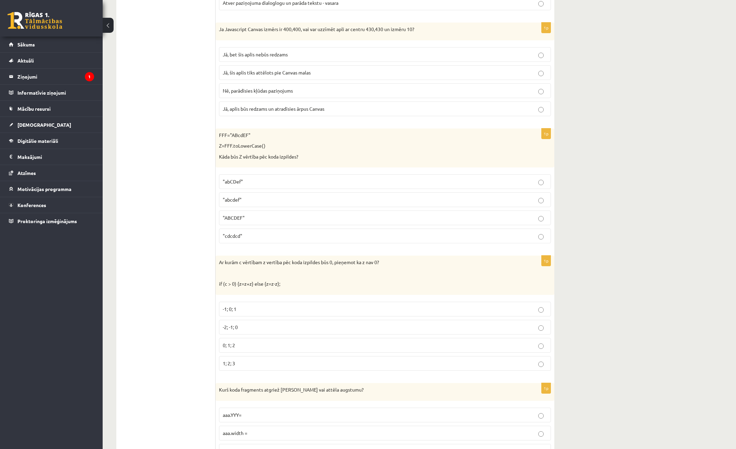
click at [277, 55] on span "Jā, bet šis aplis nebūs redzams" at bounding box center [255, 54] width 65 height 6
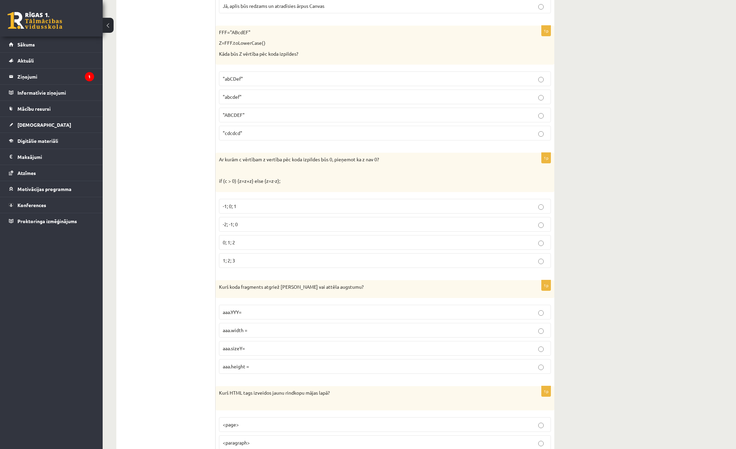
scroll to position [821, 0]
drag, startPoint x: 218, startPoint y: 35, endPoint x: 280, endPoint y: 135, distance: 117.9
click at [280, 135] on div "1p FFF="ABcdEF" Z=FFF.toLowerCase() Kāda būs Z vērtība pēc koda izpildes? "abCD…" at bounding box center [384, 86] width 339 height 121
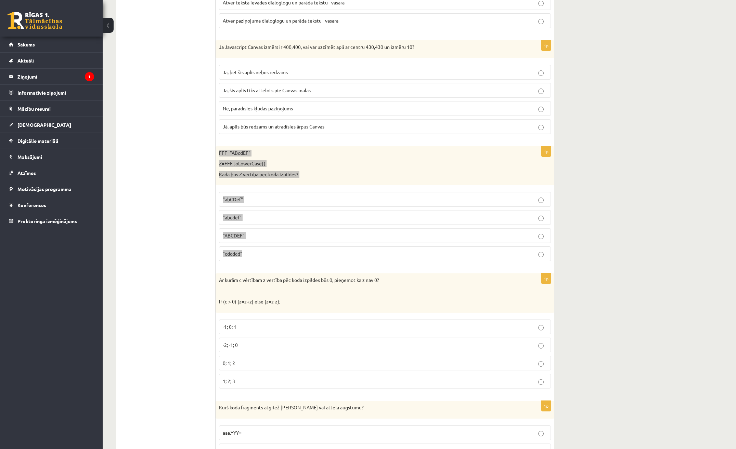
scroll to position [704, 0]
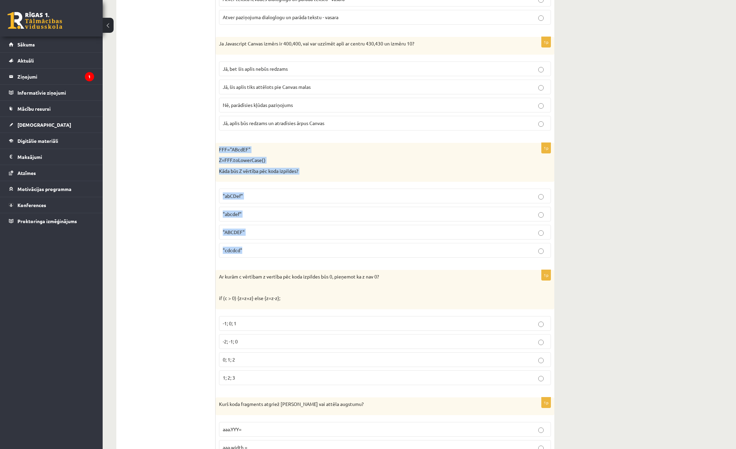
click at [247, 245] on label ""cdcdcd"" at bounding box center [385, 250] width 332 height 15
click at [263, 218] on p ""abcdef"" at bounding box center [385, 214] width 324 height 7
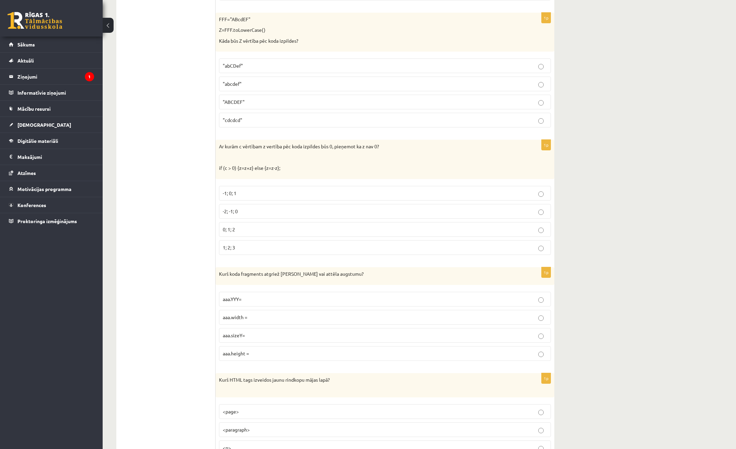
scroll to position [841, 0]
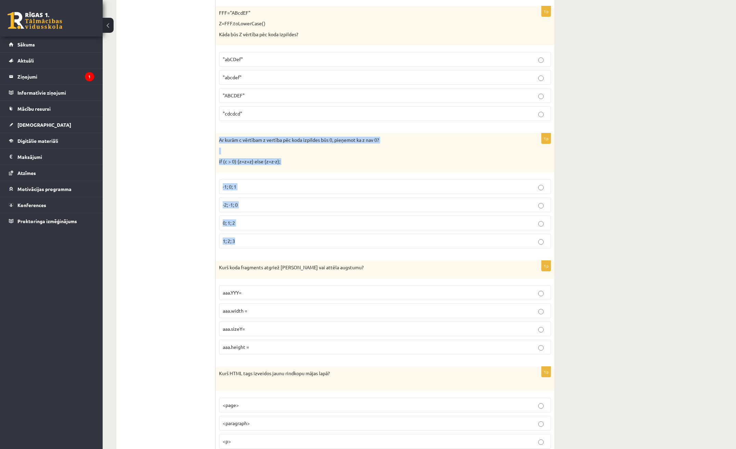
drag, startPoint x: 216, startPoint y: 135, endPoint x: 296, endPoint y: 247, distance: 137.2
click at [296, 247] on div "1p Ar kurām c vērtībam z vertība pēc koda izpildes būs 0, pieņemot ka z nav 0? …" at bounding box center [384, 193] width 339 height 121
click at [232, 207] on span "-2; -1; 0" at bounding box center [230, 205] width 15 height 6
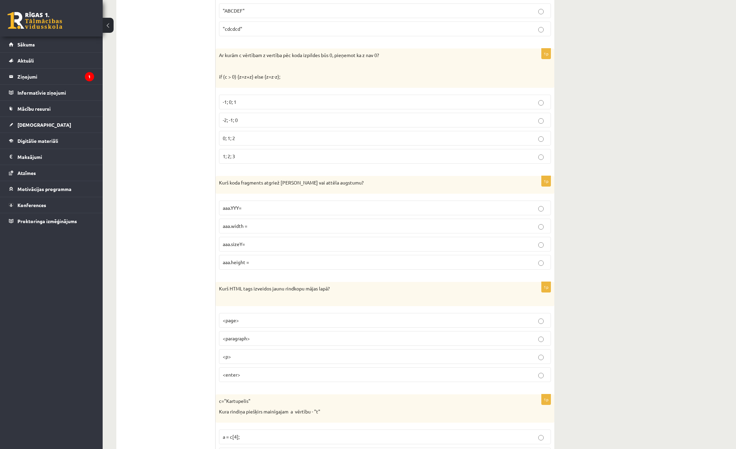
scroll to position [943, 0]
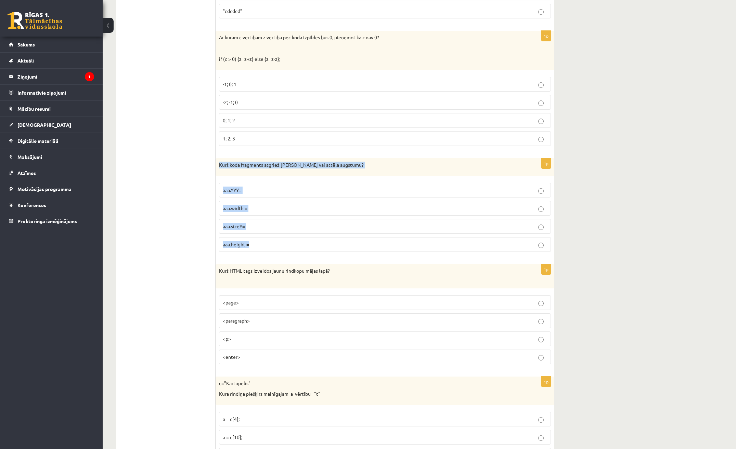
drag, startPoint x: 218, startPoint y: 162, endPoint x: 313, endPoint y: 239, distance: 122.8
click at [313, 239] on div "1p Kurš koda fragments atgriež Canvas vai attēla augstumu? aaa.YYY= aaa.width =…" at bounding box center [384, 207] width 339 height 99
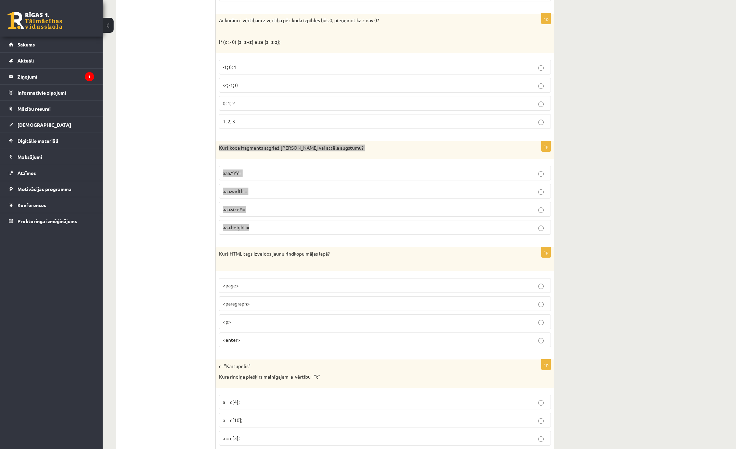
scroll to position [977, 0]
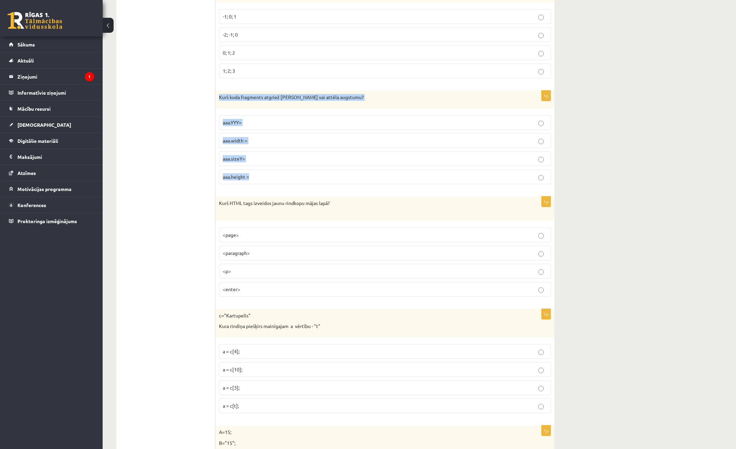
scroll to position [1012, 0]
click at [233, 182] on label "aaa.height =" at bounding box center [385, 176] width 332 height 15
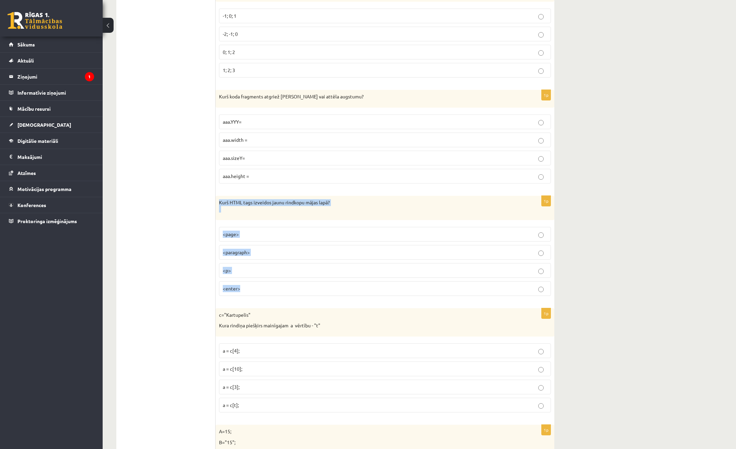
drag, startPoint x: 215, startPoint y: 201, endPoint x: 331, endPoint y: 286, distance: 143.6
click at [331, 286] on div "1p Kurš HTML tags izveidos jaunu rindkopu mājas lapā? <page> <paragraph> <p> <e…" at bounding box center [384, 249] width 339 height 106
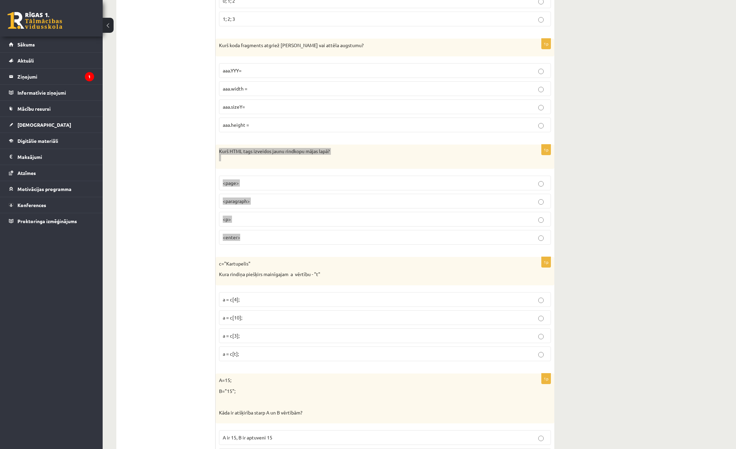
scroll to position [1080, 0]
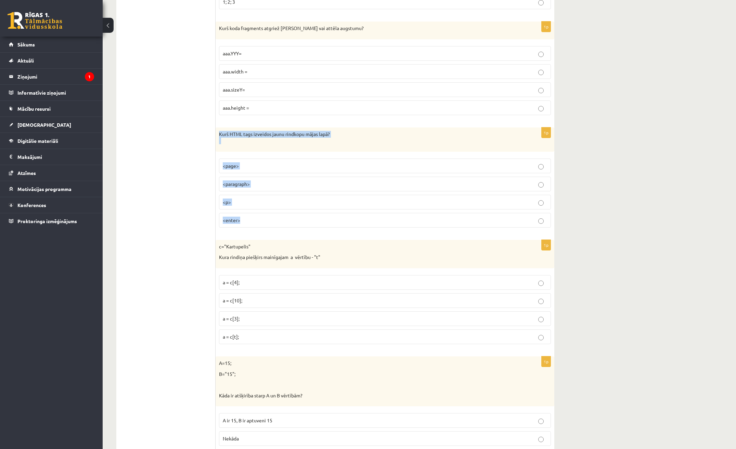
click at [249, 198] on label "<p>" at bounding box center [385, 202] width 332 height 15
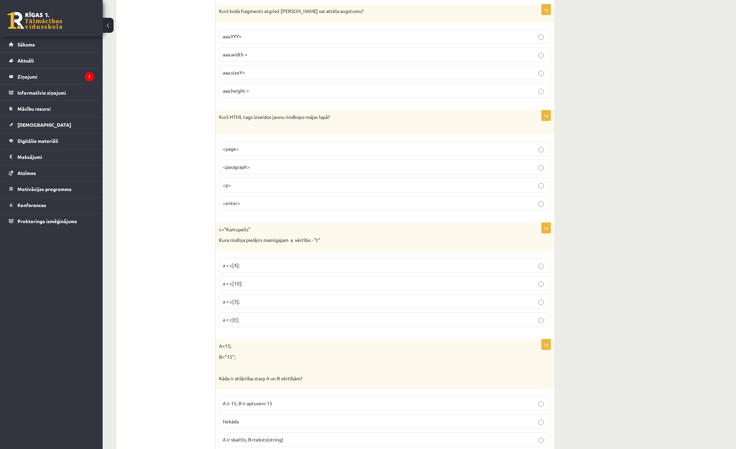
scroll to position [1114, 0]
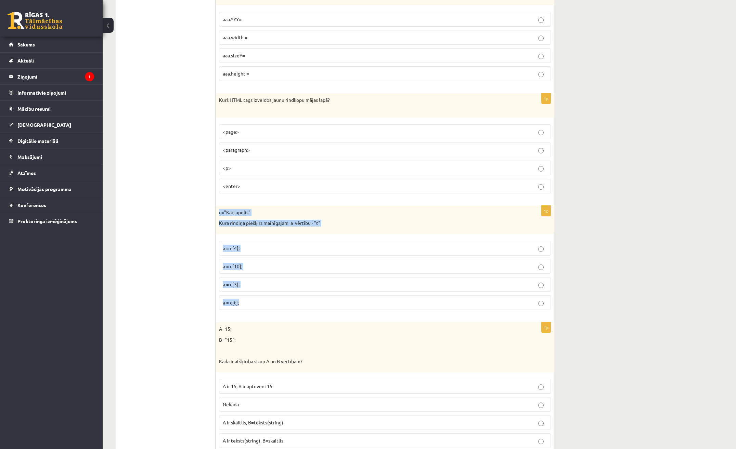
drag, startPoint x: 217, startPoint y: 212, endPoint x: 302, endPoint y: 301, distance: 122.6
click at [302, 301] on div "1p c="Kartupelis" Kura rindiņa piešķirs mainīgajam a vērtību - "t" a = c[4]; a …" at bounding box center [384, 261] width 339 height 110
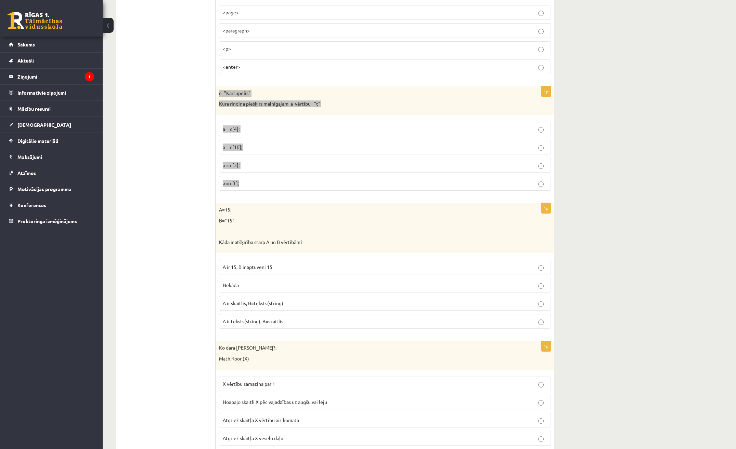
scroll to position [1217, 0]
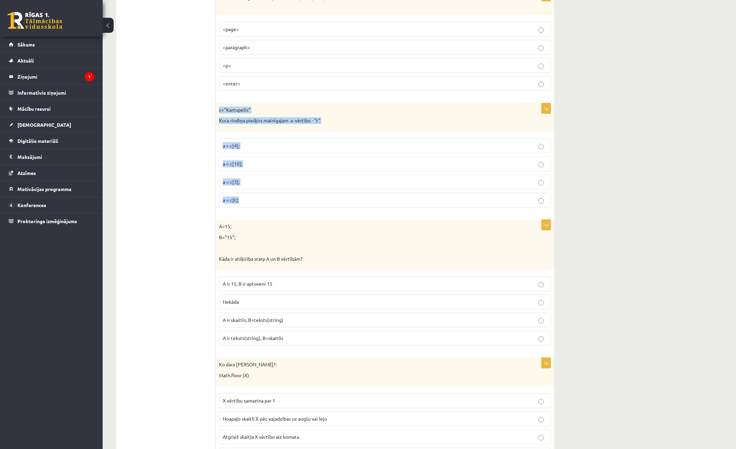
click at [277, 175] on label "a = c[3];" at bounding box center [385, 182] width 332 height 15
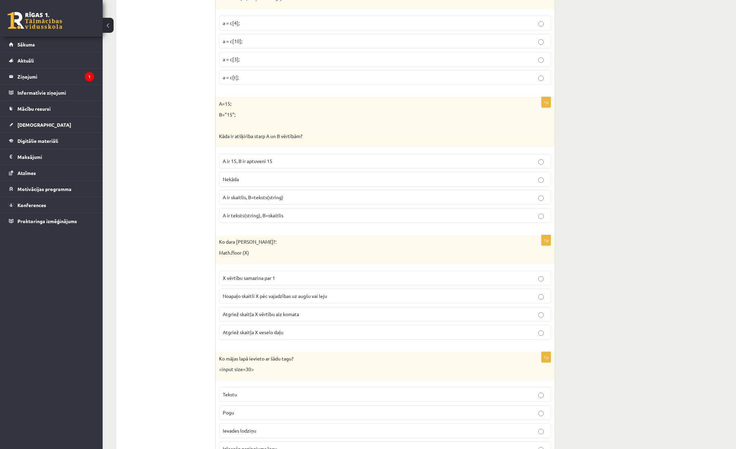
scroll to position [1354, 0]
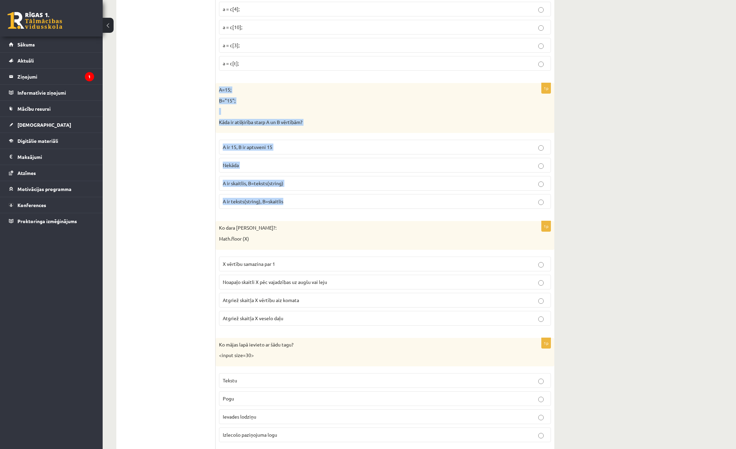
drag, startPoint x: 219, startPoint y: 91, endPoint x: 345, endPoint y: 201, distance: 167.2
click at [345, 201] on div "1p A=15; B="15"; Kāda ir atšķirība starp A un B vērtībām? A ir 15, B ir aptuven…" at bounding box center [384, 148] width 339 height 131
copy div "A=15; B="15"; Kāda ir atšķirība starp A un B vērtībām? A ir 15, B ir aptuveni 1…"
click at [252, 183] on span "A ir skaitlis, B=teksts(string)" at bounding box center [253, 183] width 61 height 6
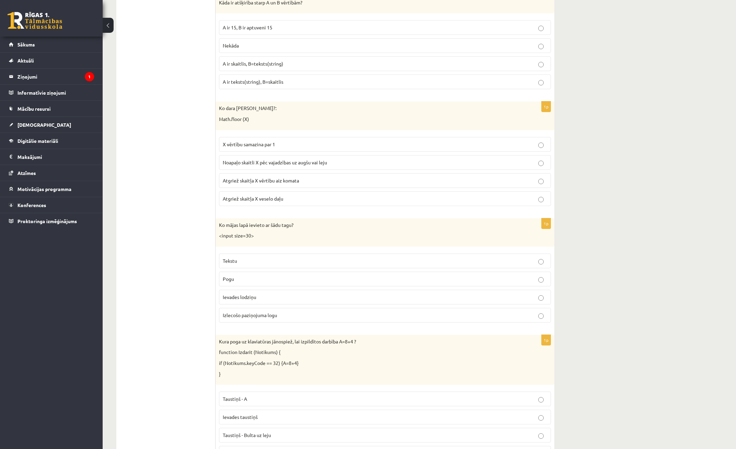
scroll to position [1490, 0]
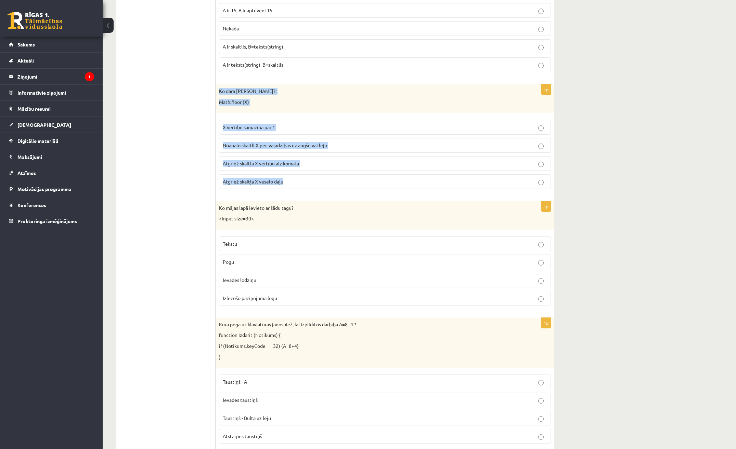
drag, startPoint x: 225, startPoint y: 95, endPoint x: 286, endPoint y: 177, distance: 102.0
click at [286, 177] on div "1p Ko dara koda rindiņa?: Math.floor (X) X vērtību samazina par 1 Noapaļo skait…" at bounding box center [384, 139] width 339 height 110
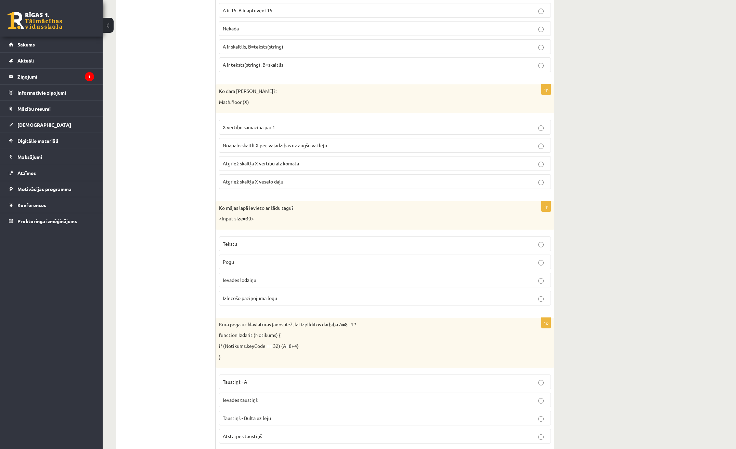
click at [192, 181] on ul "Tests Izvērtējums!" at bounding box center [169, 425] width 92 height 3564
click at [235, 176] on label "Atgriež skaitļa X veselo daļu" at bounding box center [385, 181] width 332 height 15
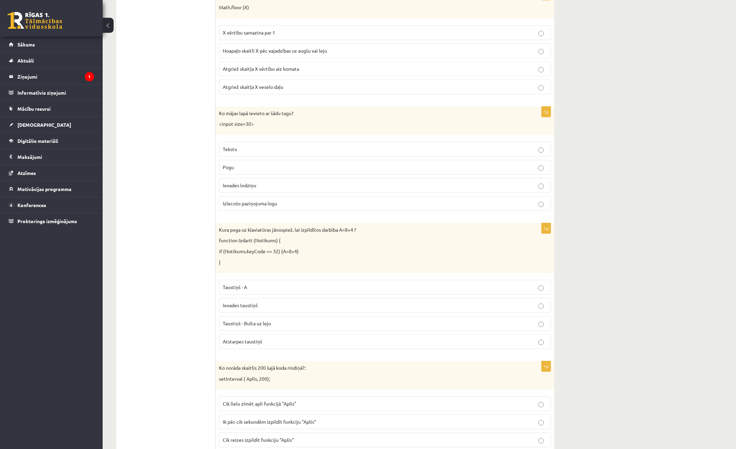
scroll to position [1593, 0]
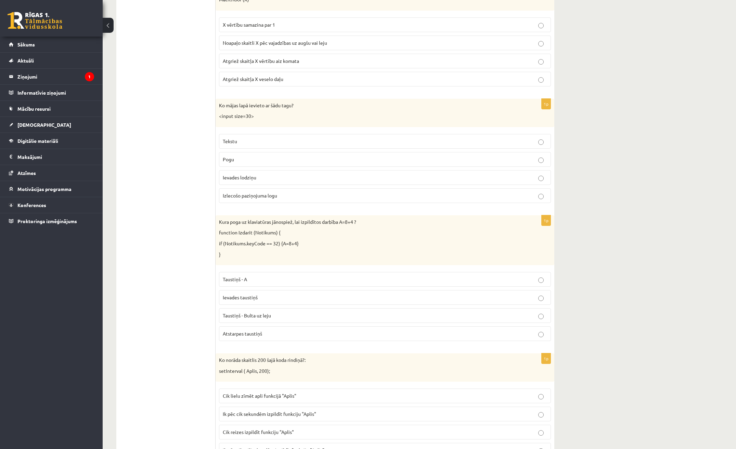
drag, startPoint x: 213, startPoint y: 103, endPoint x: 333, endPoint y: 180, distance: 142.3
click at [333, 181] on div "**********" at bounding box center [335, 322] width 438 height 3578
drag, startPoint x: 333, startPoint y: 180, endPoint x: 331, endPoint y: 172, distance: 8.7
click at [331, 172] on label "Ievades lodziņu" at bounding box center [385, 177] width 332 height 15
drag, startPoint x: 219, startPoint y: 106, endPoint x: 282, endPoint y: 193, distance: 108.0
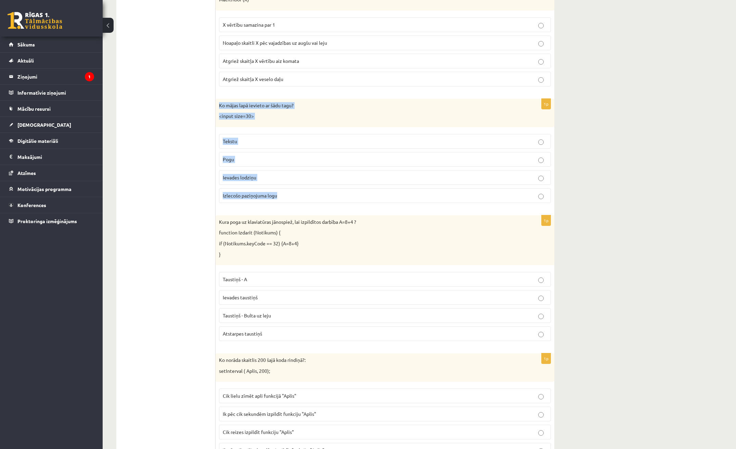
click at [282, 193] on div "1p Ko mājas lapā ievieto ar šādu tagu? <input size=30> Tekstu Pogu Ievades lodz…" at bounding box center [384, 154] width 339 height 110
click at [348, 234] on p "function Izdarit (Notikums) {" at bounding box center [368, 232] width 298 height 7
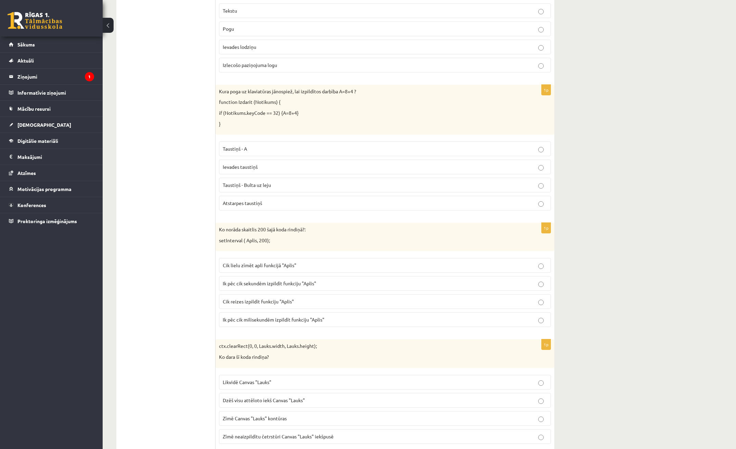
scroll to position [1730, 0]
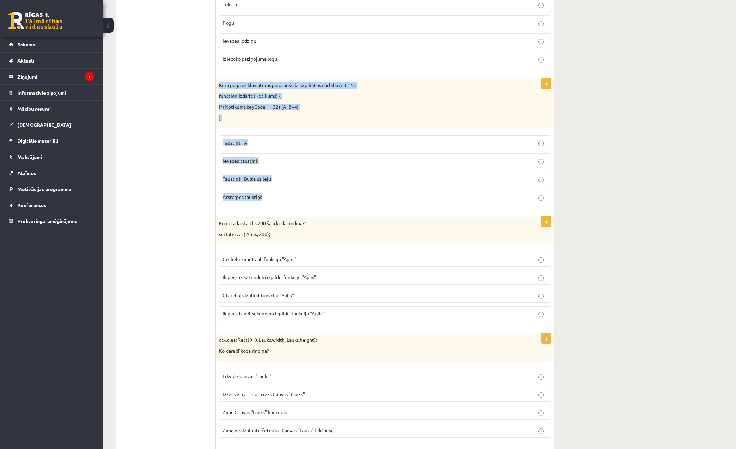
drag, startPoint x: 220, startPoint y: 84, endPoint x: 337, endPoint y: 199, distance: 163.7
click at [337, 199] on div "1p Kura poga uz klaviatūras jānospiež, lai izpildītos darbība A=8+4 ? function …" at bounding box center [384, 144] width 339 height 131
click at [649, 165] on div "10.b1 klases diagnosticējošais darbs Datorikā par 9. klases mācību vielu , Adri…" at bounding box center [419, 142] width 633 height 3691
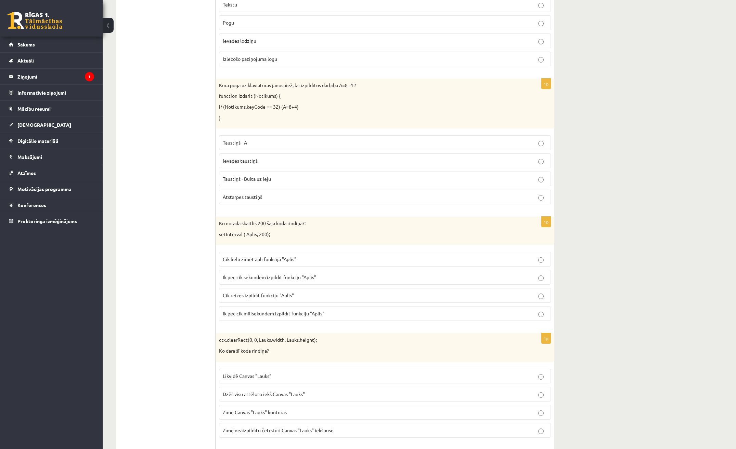
click at [251, 198] on span "Atstarpes taustiņš" at bounding box center [242, 197] width 39 height 6
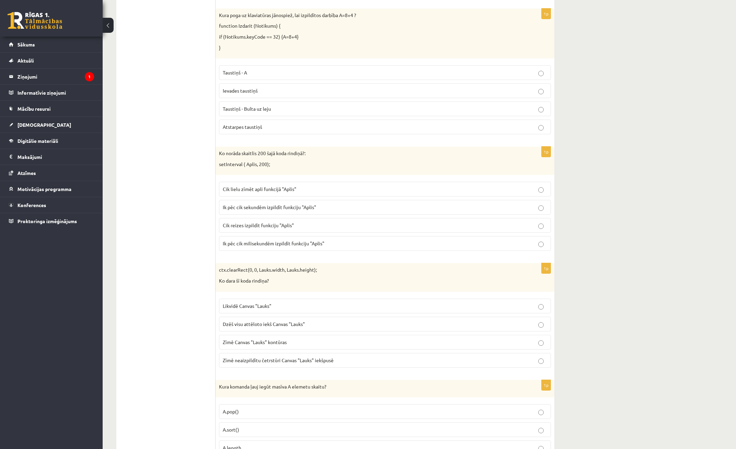
scroll to position [1832, 0]
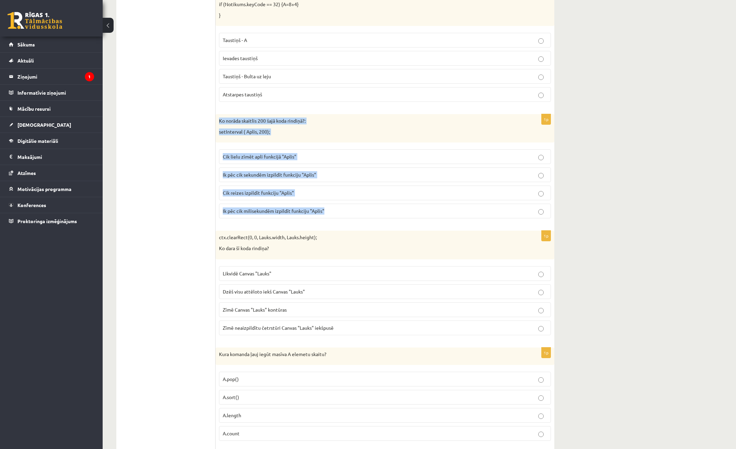
drag, startPoint x: 216, startPoint y: 120, endPoint x: 353, endPoint y: 212, distance: 164.9
click at [353, 212] on div "1p Ko norāda skaitlis 200 šajā koda rindiņā?: setInterval ( Aplis, 200); Cik li…" at bounding box center [384, 169] width 339 height 110
click at [225, 212] on span "Ik pēc cik milisekundēm izpildīt funkciju "Aplis"" at bounding box center [274, 211] width 102 height 6
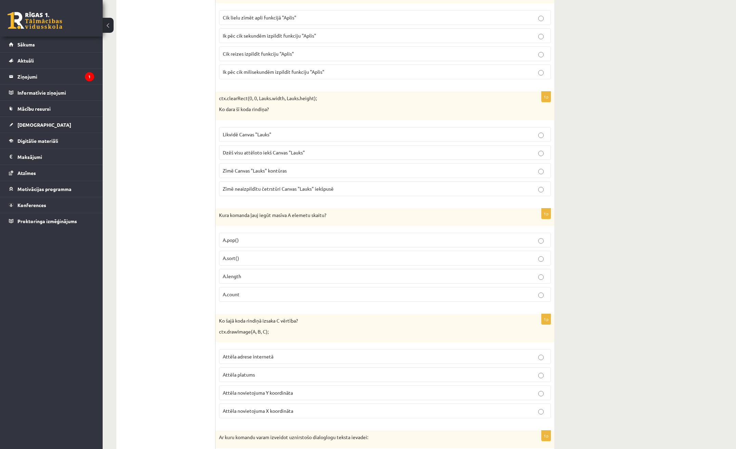
scroll to position [1969, 0]
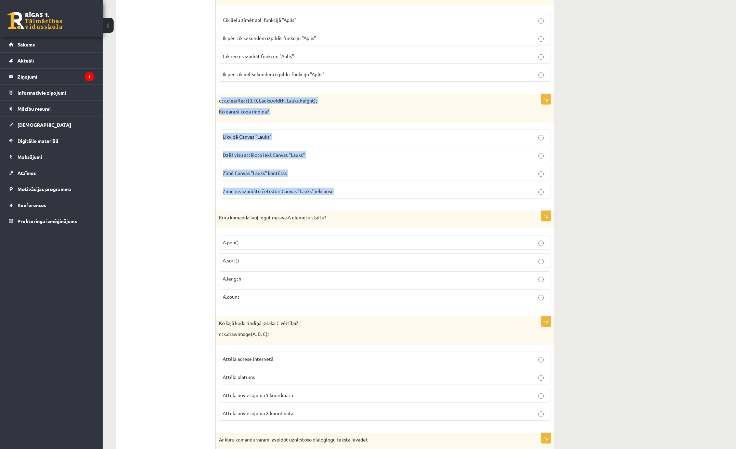
drag, startPoint x: 220, startPoint y: 98, endPoint x: 402, endPoint y: 199, distance: 208.3
click at [402, 199] on div "1p ctx.clearRect(0, 0, Lauks.width, Lauks.height); Ko dara šī koda rindiņa? Lik…" at bounding box center [384, 149] width 339 height 110
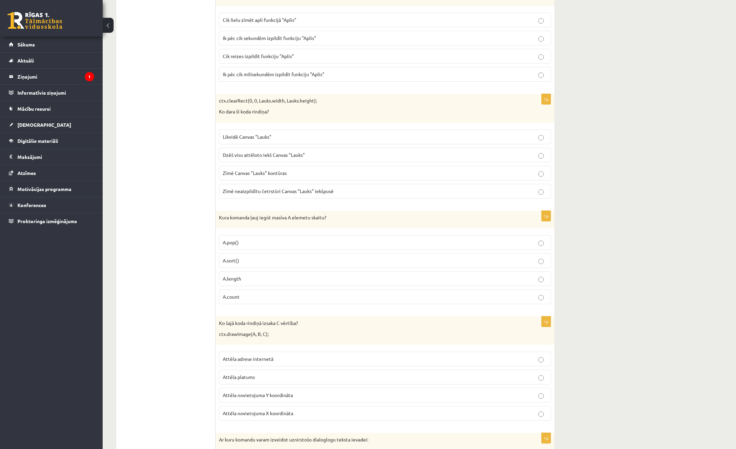
click at [248, 262] on p "A.sort()" at bounding box center [385, 260] width 324 height 7
click at [294, 153] on span "Dzēš visu attēloto iekš Canvas "Lauks"" at bounding box center [264, 155] width 82 height 6
drag, startPoint x: 216, startPoint y: 217, endPoint x: 349, endPoint y: 295, distance: 153.7
click at [349, 295] on div "1p Kura komanda ļauj iegūt masīva A elemetu skaitu? A.pop() A.sort() A.length A…" at bounding box center [384, 260] width 339 height 99
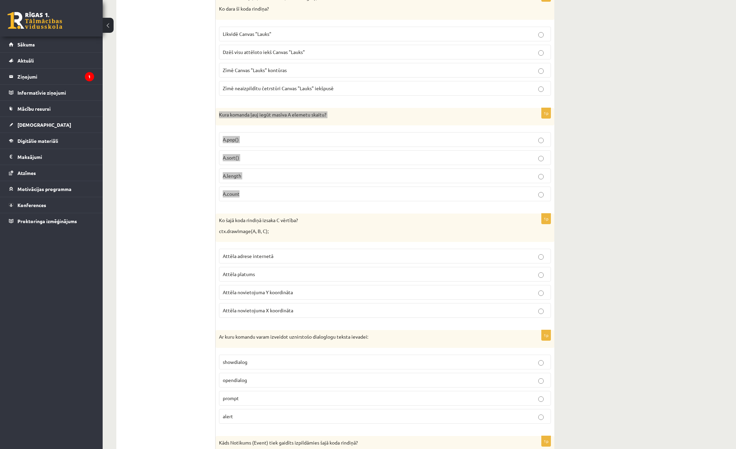
scroll to position [2072, 0]
click at [237, 176] on span "A.length" at bounding box center [232, 176] width 18 height 6
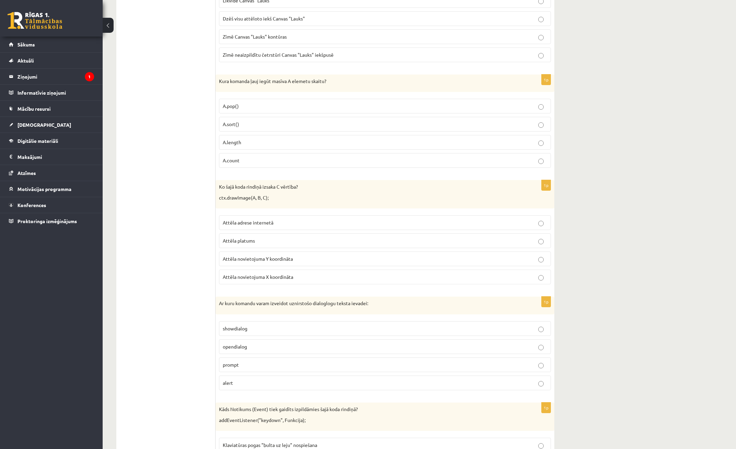
scroll to position [2106, 0]
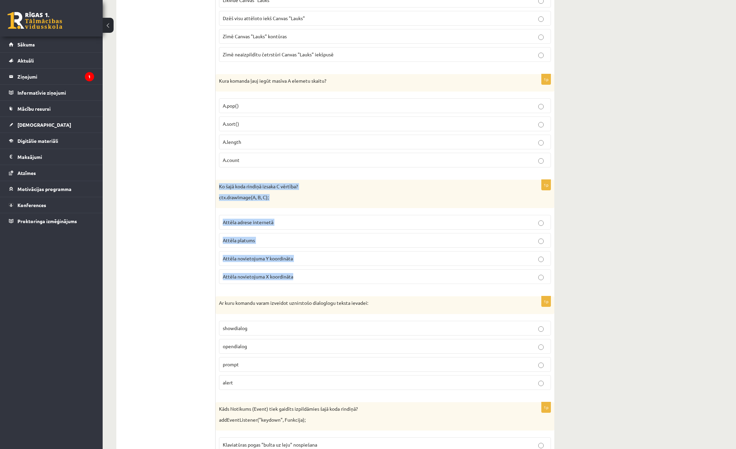
drag, startPoint x: 220, startPoint y: 185, endPoint x: 304, endPoint y: 275, distance: 123.9
click at [304, 275] on div "1p Ko šajā koda rindiņā izsaka C vērtība? ctx.drawImage(A, B, C); Attēla adrese…" at bounding box center [384, 235] width 339 height 110
click at [280, 262] on p "Attēla novietojuma Y koordināta" at bounding box center [385, 258] width 324 height 7
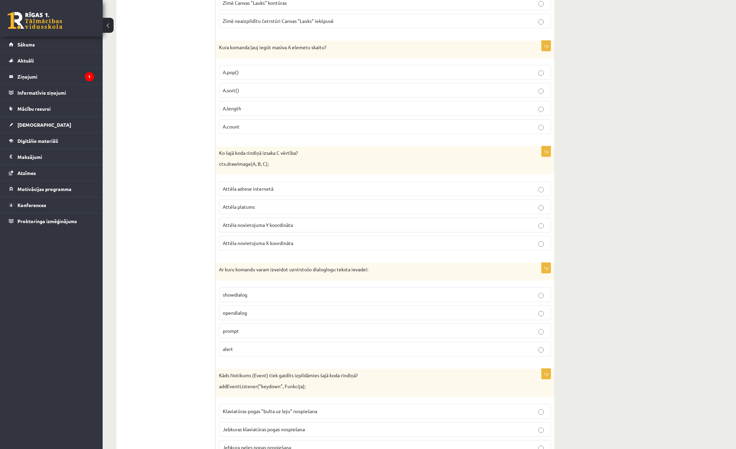
scroll to position [2311, 0]
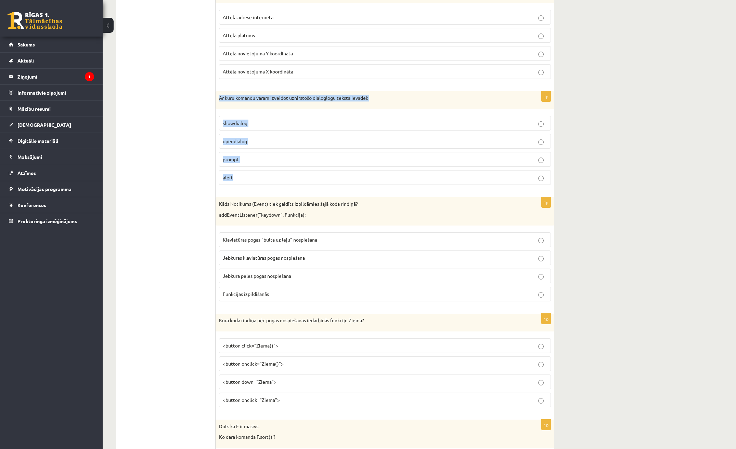
drag, startPoint x: 220, startPoint y: 98, endPoint x: 302, endPoint y: 184, distance: 118.8
click at [302, 184] on div "1p Ar kuru komandu varam izveidot uznirstošo dialoglogu teksta ievadei: showdia…" at bounding box center [384, 140] width 339 height 99
click at [243, 162] on p "prompt" at bounding box center [385, 159] width 324 height 7
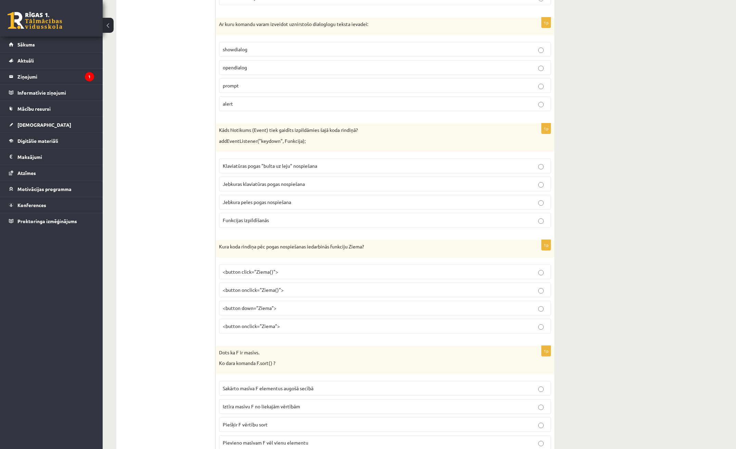
scroll to position [2414, 0]
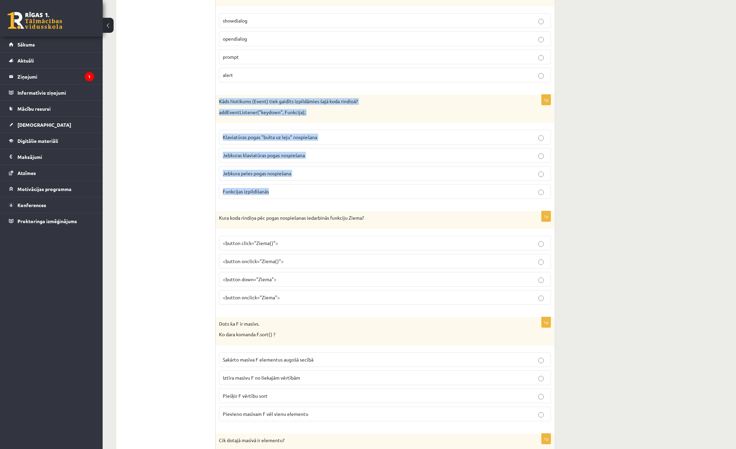
drag, startPoint x: 217, startPoint y: 101, endPoint x: 386, endPoint y: 192, distance: 191.9
click at [386, 192] on div "1p Kāds Notikums (Event) tiek gaidīts izpildāmies šajā koda rindiņā? addEventLi…" at bounding box center [384, 150] width 339 height 110
click at [254, 156] on span "Jebkuras klaviatūras pogas nospiešana" at bounding box center [264, 155] width 82 height 6
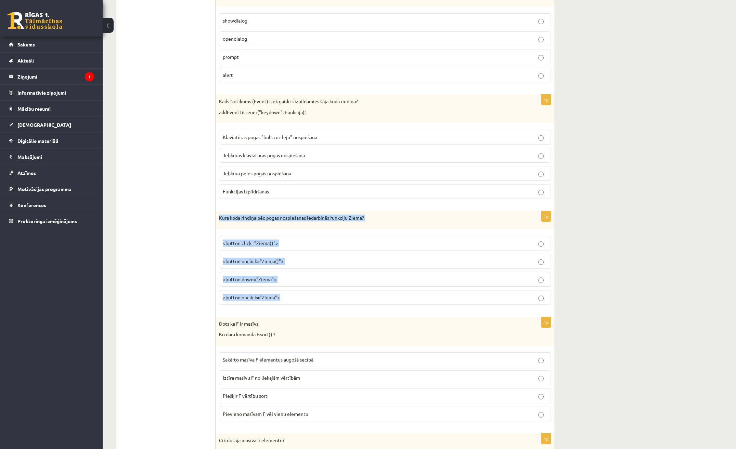
drag, startPoint x: 219, startPoint y: 216, endPoint x: 361, endPoint y: 296, distance: 163.1
click at [361, 296] on div "1p Kura koda rindiņa pēc pogas nospiešanas iedarbinās funkciju Ziema? <button c…" at bounding box center [384, 260] width 339 height 99
click at [258, 263] on span "<button onclick="Ziema()">" at bounding box center [253, 261] width 61 height 6
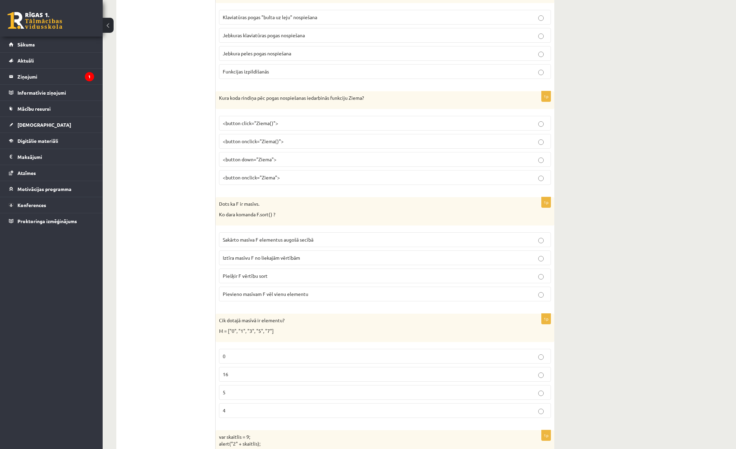
scroll to position [2551, 0]
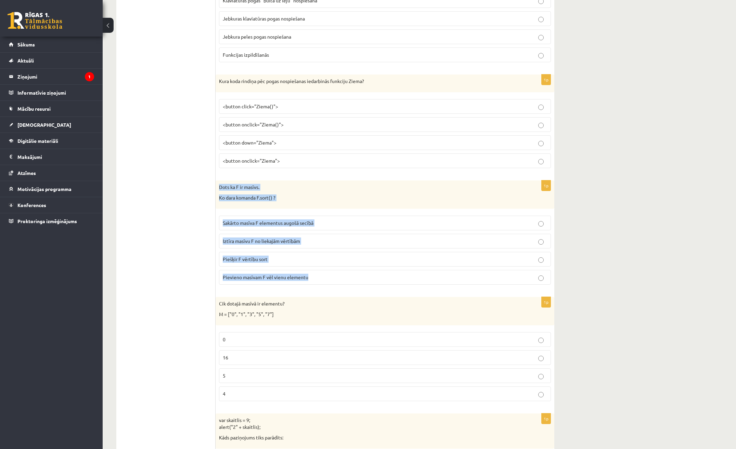
drag, startPoint x: 219, startPoint y: 187, endPoint x: 420, endPoint y: 278, distance: 220.1
click at [420, 278] on div "1p Dots ka F ir masīvs. Ko dara komanda F.sort() ? Sakārto masīva F elementus a…" at bounding box center [384, 236] width 339 height 110
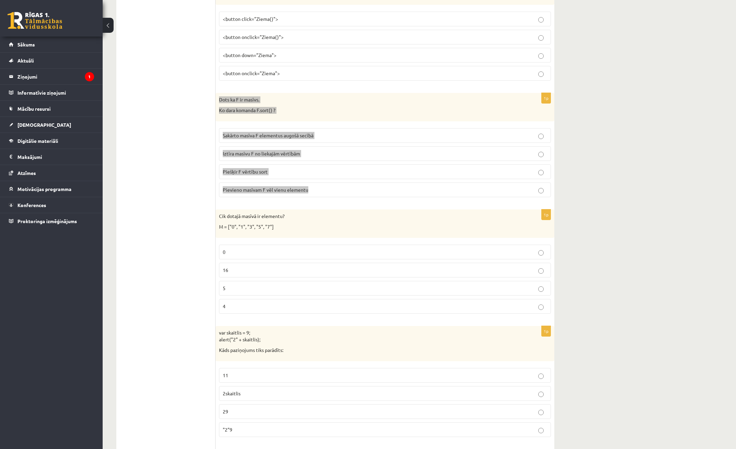
scroll to position [2619, 0]
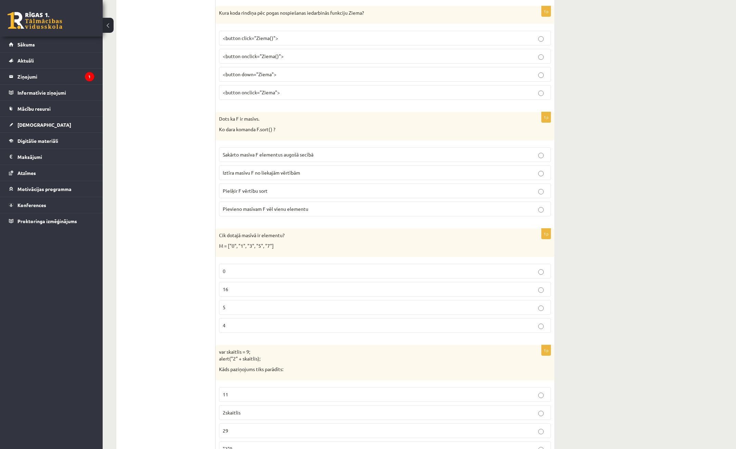
click at [458, 161] on label "Sakārto masīva F elementus augošā secībā" at bounding box center [385, 154] width 332 height 15
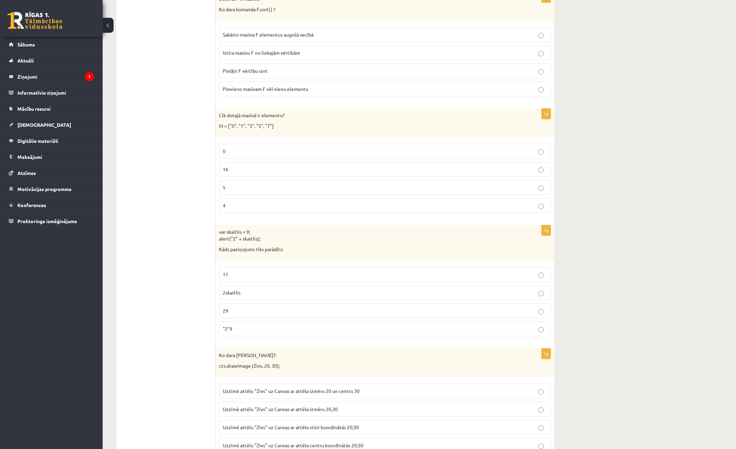
scroll to position [2756, 0]
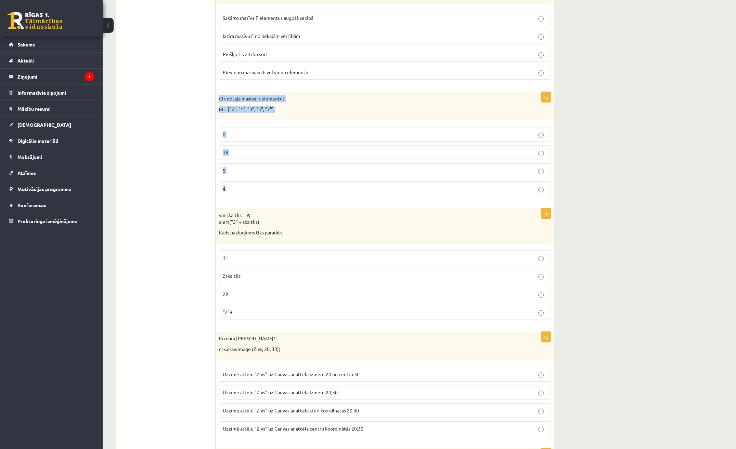
drag, startPoint x: 219, startPoint y: 99, endPoint x: 361, endPoint y: 193, distance: 170.8
click at [361, 193] on div "1p Cik dotajā masīvā ir elementu? M = ["0", "1", "3", "5", "7"] 0 16 5 4" at bounding box center [384, 147] width 339 height 110
click at [282, 173] on p "5" at bounding box center [385, 170] width 324 height 7
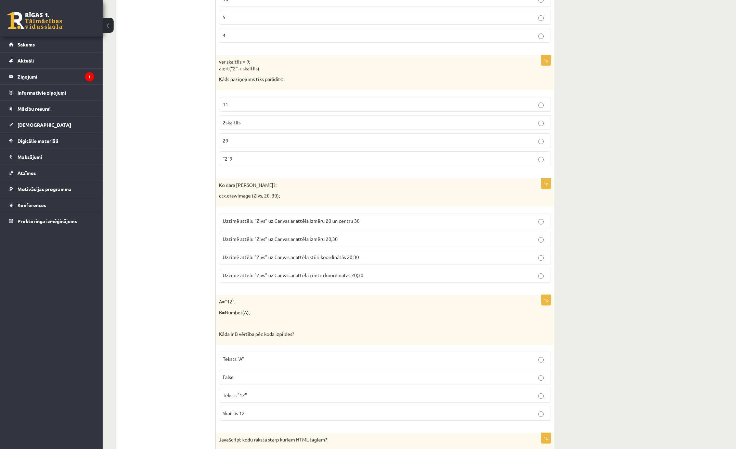
scroll to position [2893, 0]
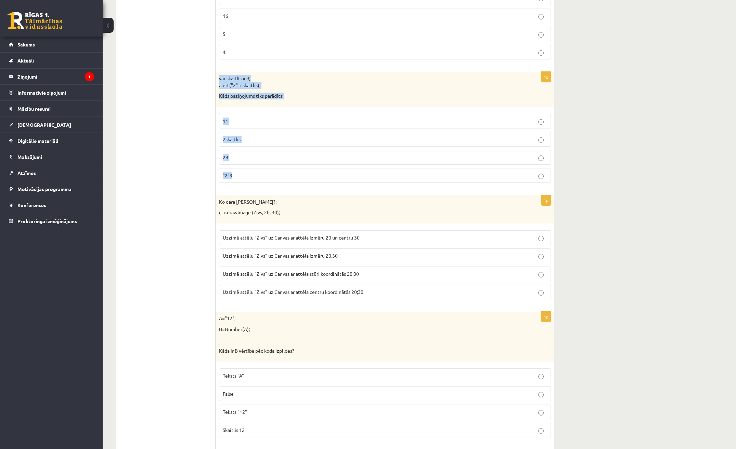
drag, startPoint x: 218, startPoint y: 75, endPoint x: 310, endPoint y: 180, distance: 139.6
click at [310, 180] on div "1p var skaitlis = 9; alert("2" + skaitlis); Kāds paziņojums tiks parādīts: 11 2…" at bounding box center [384, 130] width 339 height 117
click at [302, 158] on p "29" at bounding box center [385, 157] width 324 height 7
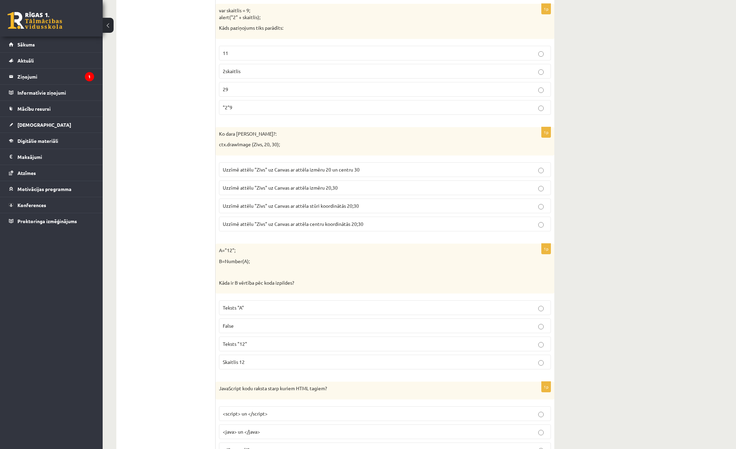
scroll to position [2961, 0]
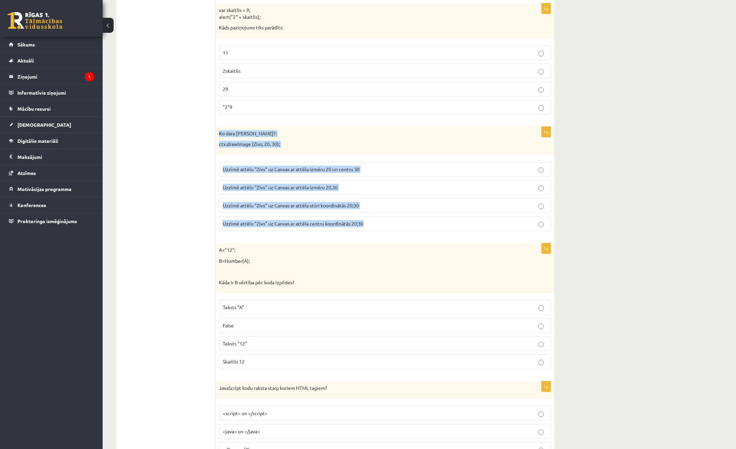
drag, startPoint x: 219, startPoint y: 133, endPoint x: 380, endPoint y: 233, distance: 190.1
click at [380, 233] on div "1p Ko dara koda rindiņa?: ctx.drawImage (Zivs, 20, 30); Uzzīmē attēlu "Zivs" uz…" at bounding box center [384, 182] width 339 height 110
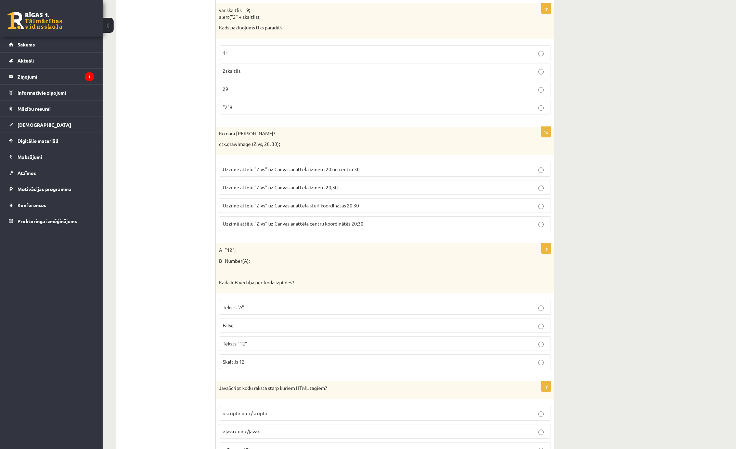
click at [293, 171] on span "Uzzīmē attēlu "Zivs" uz Canvas ar attēla izmēru 20 un centru 30" at bounding box center [291, 169] width 137 height 6
click at [397, 210] on label "Uzzīmē attēlu "Zivs" uz Canvas ar attēla stūri koordinātās 20;30" at bounding box center [385, 205] width 332 height 15
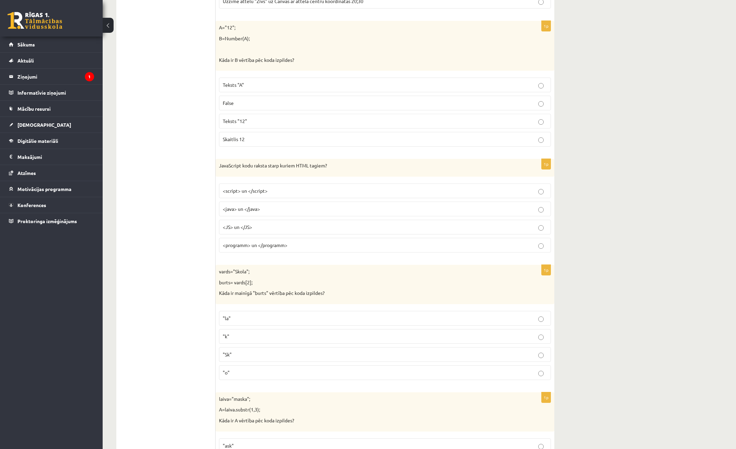
scroll to position [3098, 0]
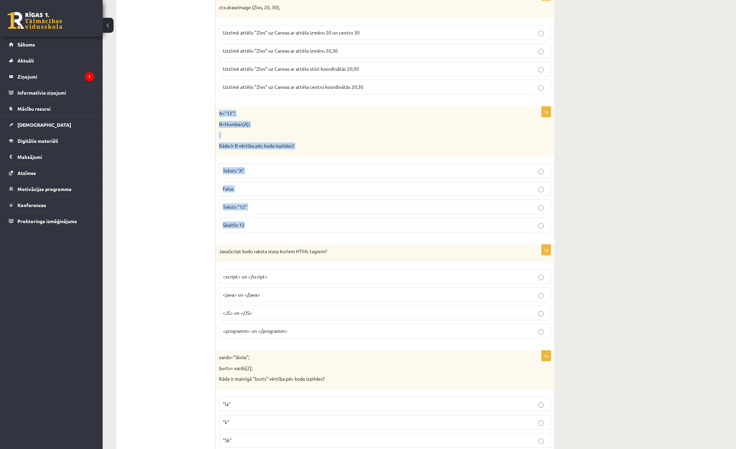
drag, startPoint x: 217, startPoint y: 114, endPoint x: 314, endPoint y: 232, distance: 152.7
click at [314, 232] on div "1p A="12"; B=Number(A); Kāda ir B vērtība pēc koda izpildes? Teksts "A" False T…" at bounding box center [384, 172] width 339 height 131
click at [468, 224] on p "Skaitlis 12" at bounding box center [385, 225] width 324 height 7
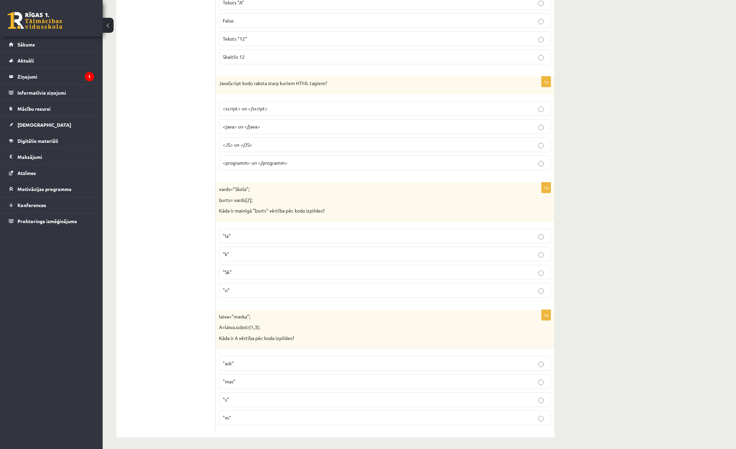
scroll to position [3269, 0]
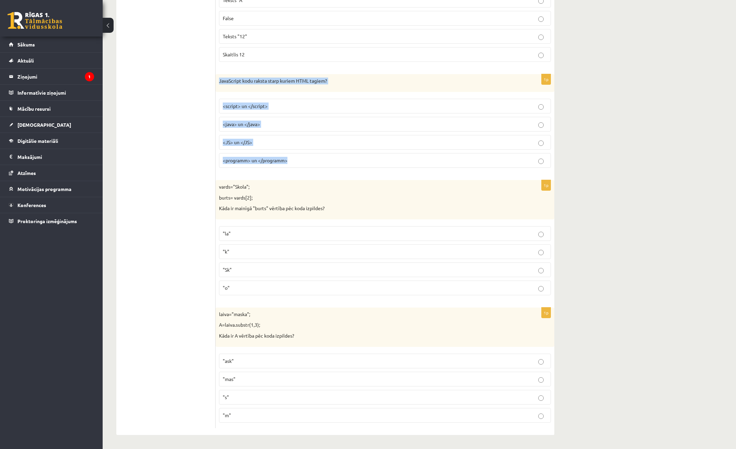
drag, startPoint x: 216, startPoint y: 79, endPoint x: 386, endPoint y: 163, distance: 189.7
click at [386, 163] on div "1p JavaScript kodu raksta starp kuriem HTML tagiem? <script> un </script> <java…" at bounding box center [384, 123] width 339 height 99
click at [479, 103] on p "<script> un </script>" at bounding box center [385, 106] width 324 height 7
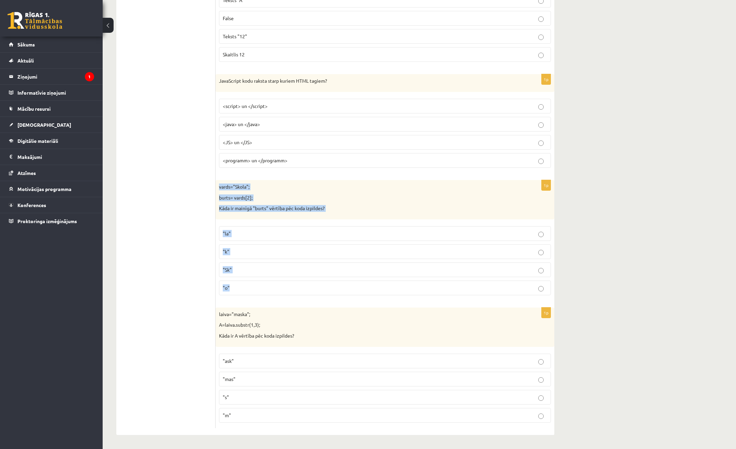
drag, startPoint x: 217, startPoint y: 188, endPoint x: 366, endPoint y: 298, distance: 184.8
click at [366, 298] on div "1p vards="Skola"; burts= vards[2]; Kāda ir mainīgā "burts" vērtība pēc koda izp…" at bounding box center [384, 240] width 339 height 121
click at [237, 283] on label ""o"" at bounding box center [385, 288] width 332 height 15
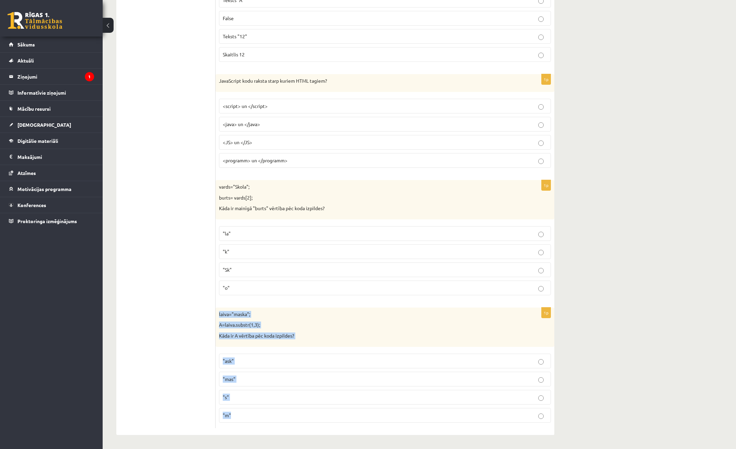
drag, startPoint x: 219, startPoint y: 311, endPoint x: 405, endPoint y: 435, distance: 224.0
click at [224, 361] on span ""ask"" at bounding box center [228, 361] width 11 height 6
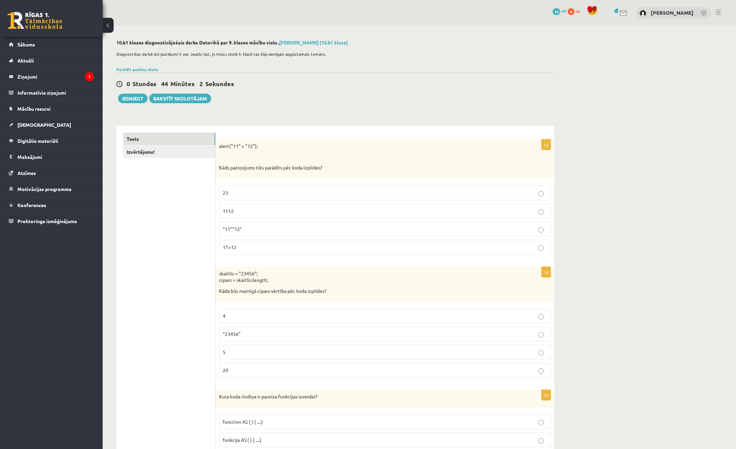
scroll to position [0, 0]
drag, startPoint x: 109, startPoint y: 96, endPoint x: 131, endPoint y: 98, distance: 21.3
click at [135, 99] on button "Iesniegt" at bounding box center [132, 99] width 29 height 10
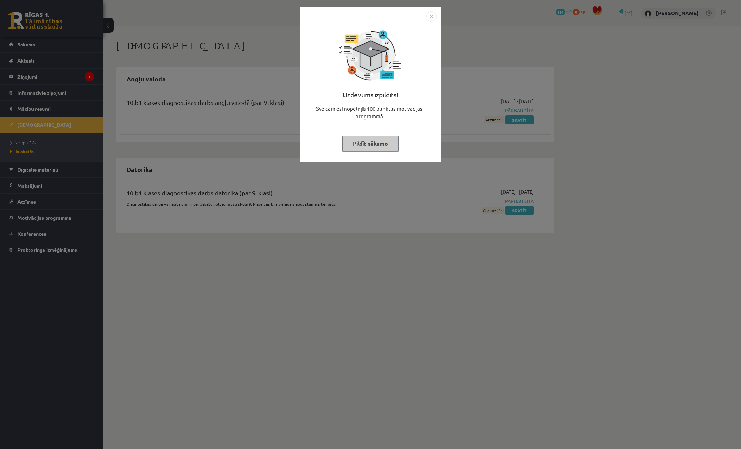
click at [381, 145] on button "Pildīt nākamo" at bounding box center [370, 144] width 56 height 16
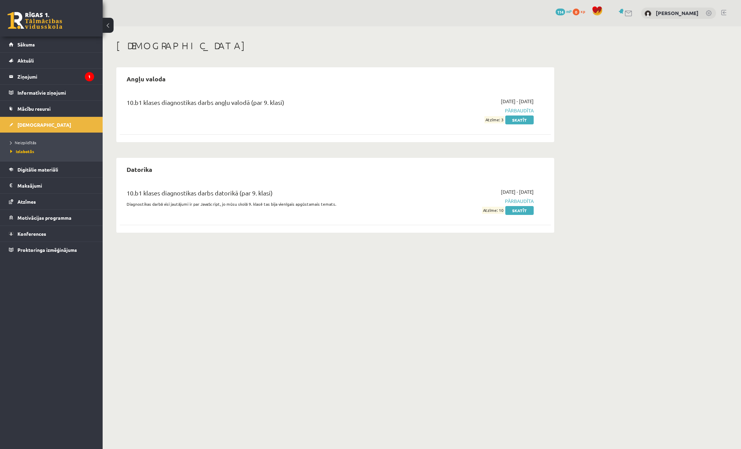
click at [105, 23] on button at bounding box center [108, 25] width 11 height 15
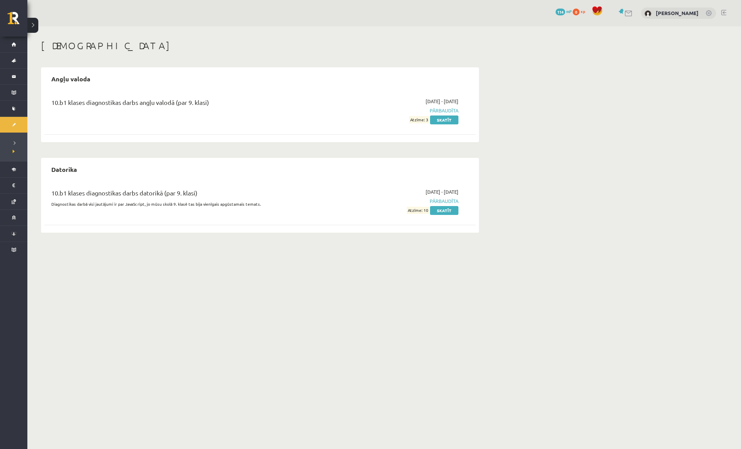
click at [31, 29] on button at bounding box center [32, 25] width 11 height 15
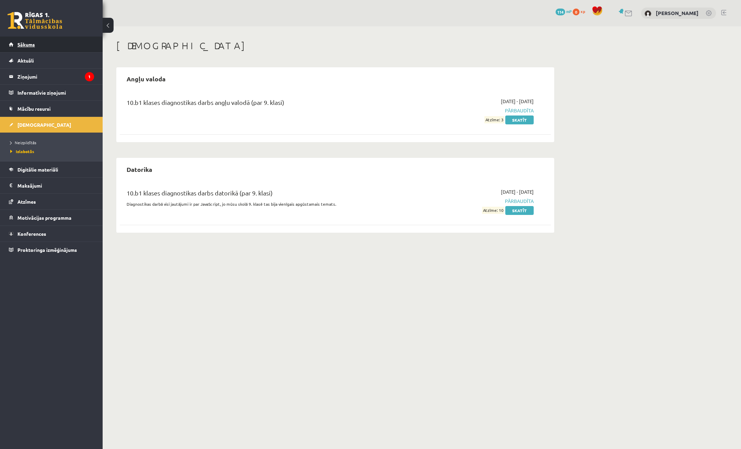
click at [49, 42] on link "Sākums" at bounding box center [51, 45] width 85 height 16
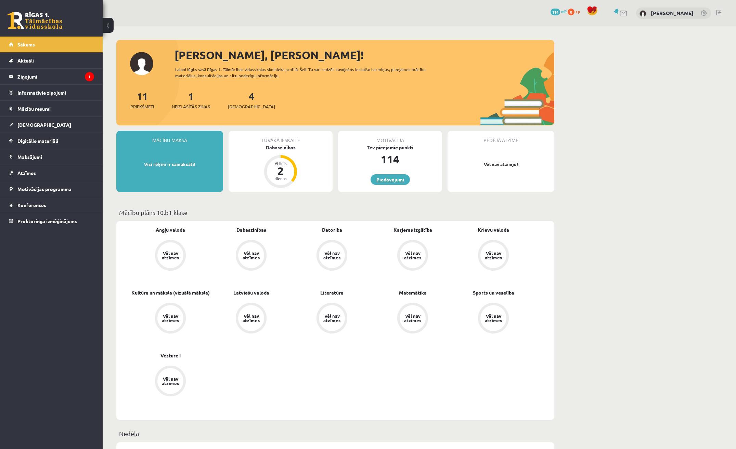
click at [391, 179] on link "Piedāvājumi" at bounding box center [389, 179] width 39 height 11
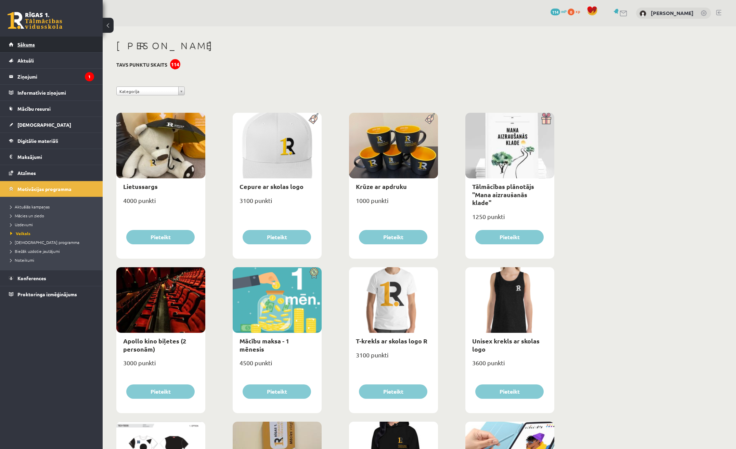
click at [41, 43] on link "Sākums" at bounding box center [51, 45] width 85 height 16
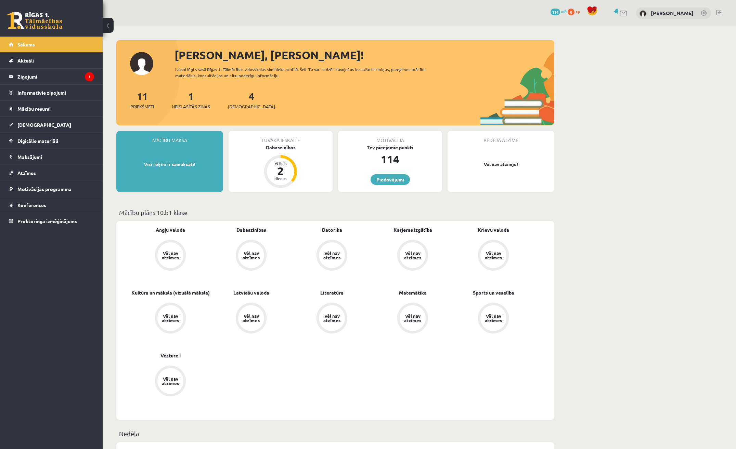
click at [292, 152] on div "Tuvākā ieskaite Dabaszinības Atlicis 2 dienas" at bounding box center [280, 161] width 104 height 61
click at [290, 148] on div "Dabaszinības" at bounding box center [280, 147] width 104 height 7
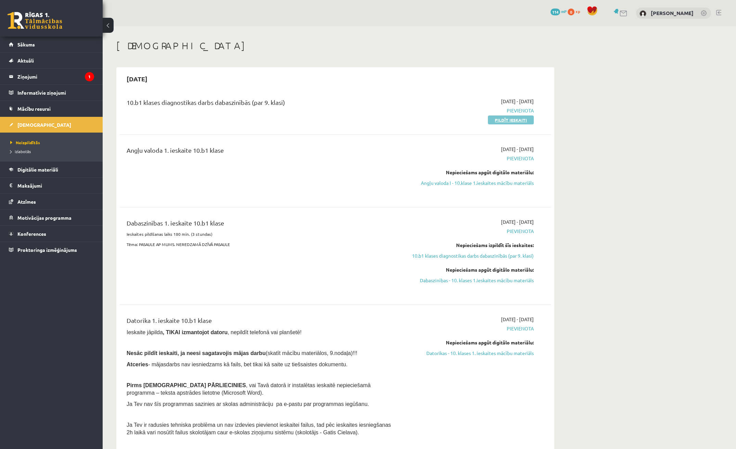
click at [507, 120] on link "Pildīt ieskaiti" at bounding box center [511, 120] width 46 height 9
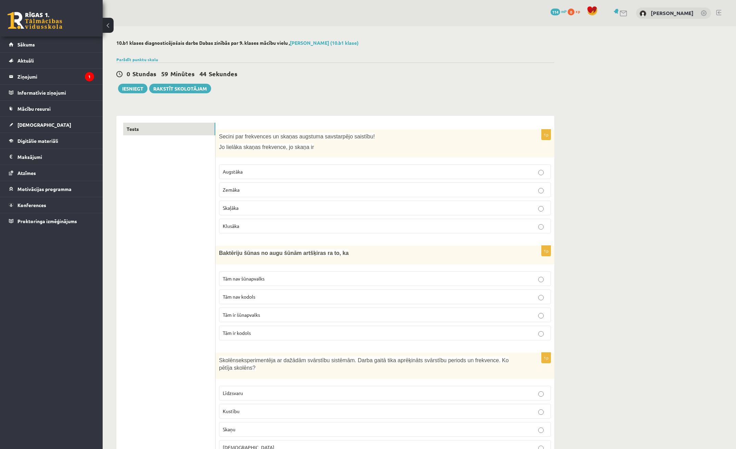
click at [275, 187] on p "Zemāka" at bounding box center [385, 189] width 324 height 7
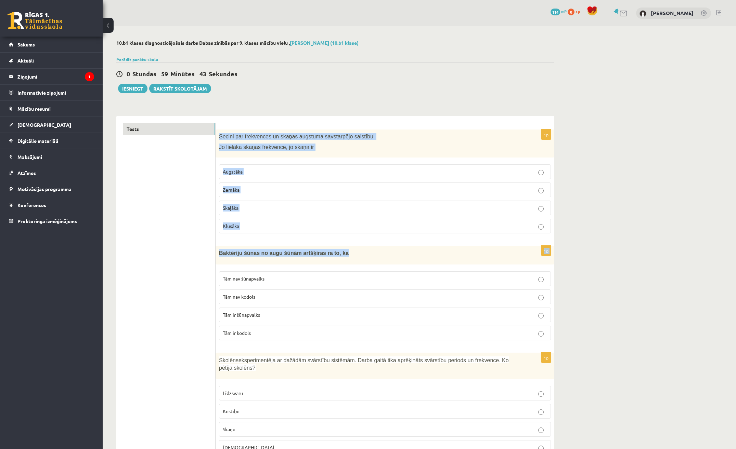
drag, startPoint x: 220, startPoint y: 136, endPoint x: 370, endPoint y: 240, distance: 182.8
drag, startPoint x: 370, startPoint y: 240, endPoint x: 340, endPoint y: 221, distance: 35.7
click at [340, 221] on label "Klusāka" at bounding box center [385, 226] width 332 height 15
drag, startPoint x: 220, startPoint y: 132, endPoint x: 271, endPoint y: 224, distance: 105.2
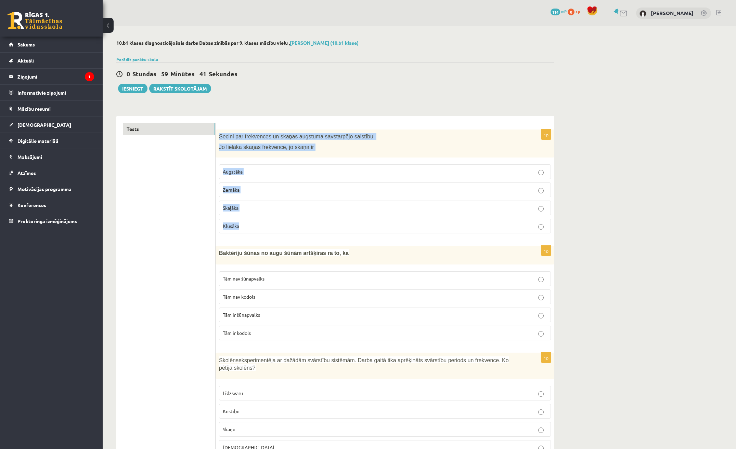
click at [271, 224] on div "1p Secini par frekvences un skaņas augstuma savstarpējo saistību! Jo lielāka sk…" at bounding box center [384, 185] width 339 height 110
click at [286, 172] on p "Augstāka" at bounding box center [385, 171] width 324 height 7
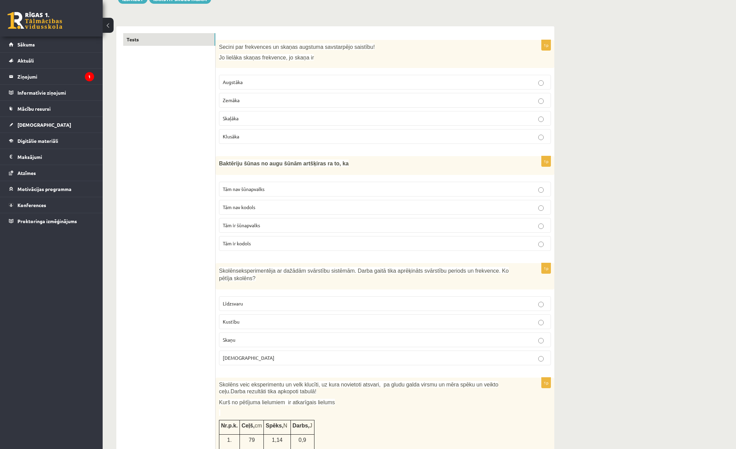
scroll to position [103, 0]
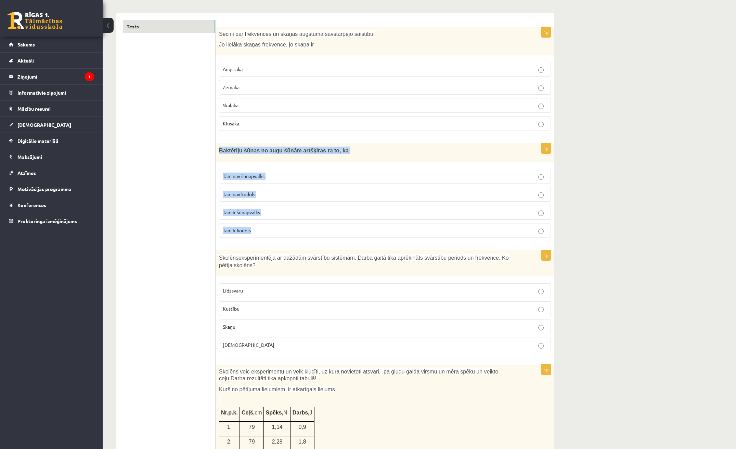
drag, startPoint x: 218, startPoint y: 150, endPoint x: 365, endPoint y: 238, distance: 171.5
click at [365, 238] on div "1p Baktēriju šūnas no augu šūnām artšķiras ra to, ka Tām nav šūnapvalks Tām nav…" at bounding box center [384, 193] width 339 height 100
click at [334, 192] on p "Tām nav kodols" at bounding box center [385, 194] width 324 height 7
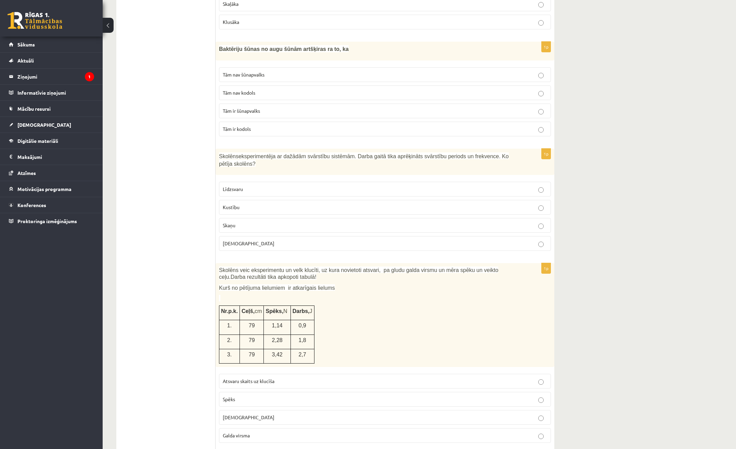
scroll to position [205, 0]
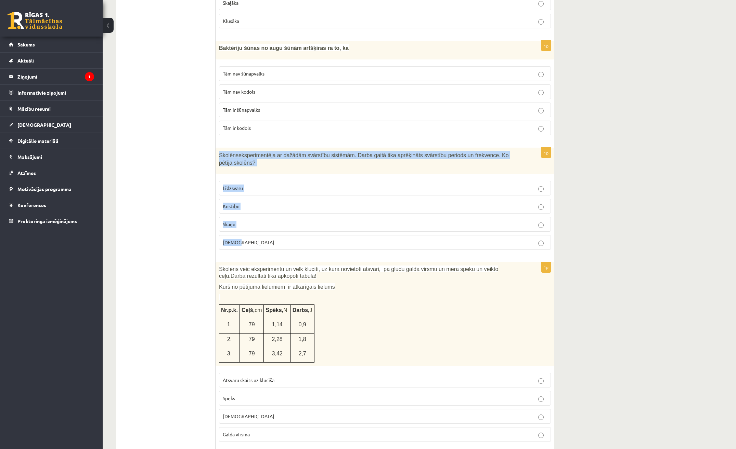
drag, startPoint x: 217, startPoint y: 153, endPoint x: 297, endPoint y: 226, distance: 108.2
click at [297, 226] on div "1p Skolēns eksperimentēja ar dažādām svārstību sistēmām. Darba gaitā tika aprēķ…" at bounding box center [384, 202] width 339 height 108
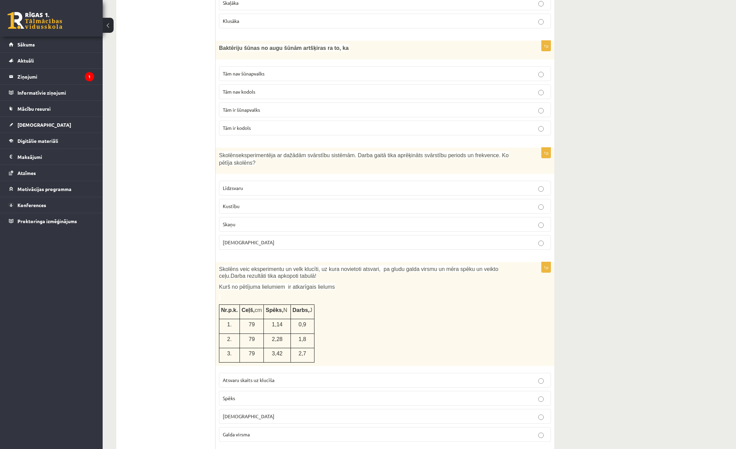
click at [280, 203] on p "Kustību" at bounding box center [385, 206] width 324 height 7
click at [272, 221] on p "Skaņu" at bounding box center [385, 224] width 324 height 7
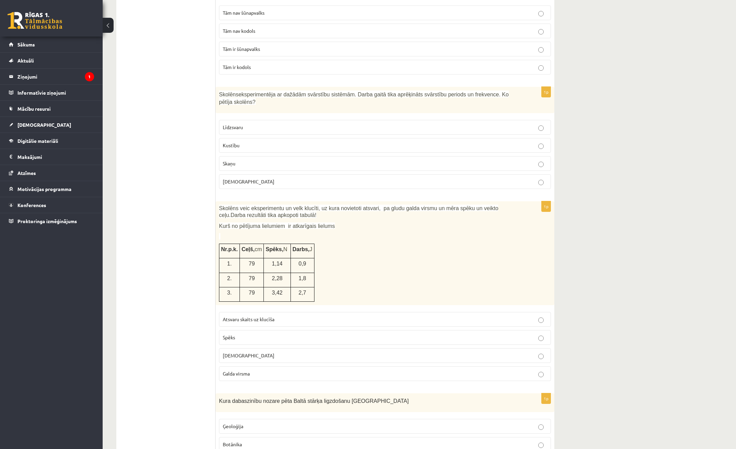
scroll to position [274, 0]
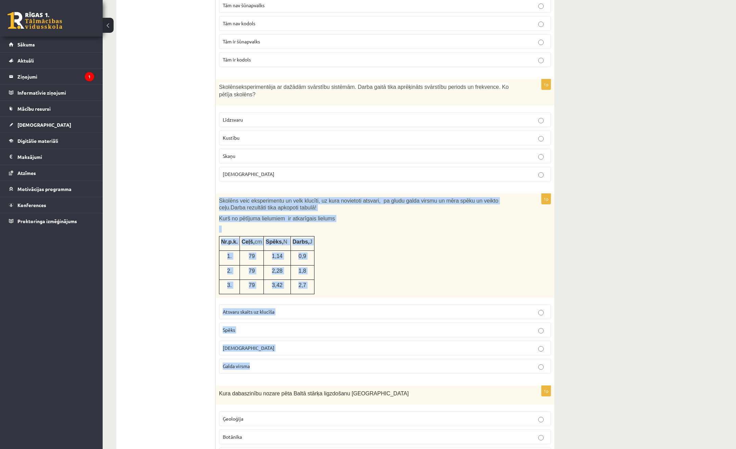
drag, startPoint x: 218, startPoint y: 192, endPoint x: 334, endPoint y: 353, distance: 198.5
click at [334, 353] on div "1p Skolēns veic eksperimentu un velk klucīti, uz kura novietoti atsvari, pa glu…" at bounding box center [384, 286] width 339 height 185
click at [344, 255] on div "Skolēns veic eksperimentu un velk klucīti, uz kura novietoti atsvari, pa gludu …" at bounding box center [384, 246] width 339 height 104
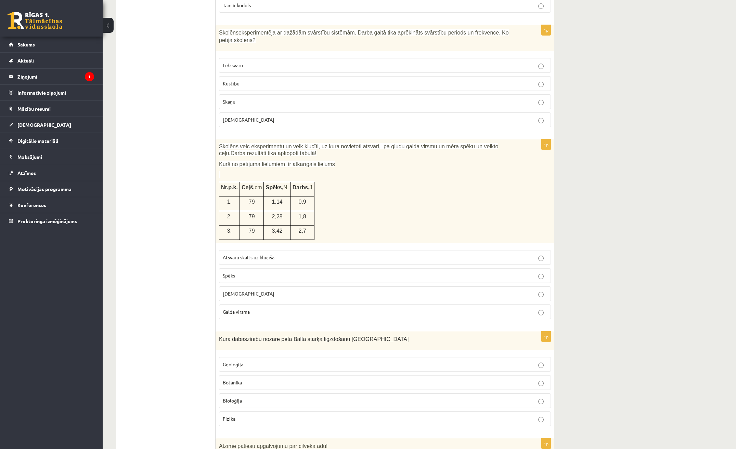
scroll to position [342, 0]
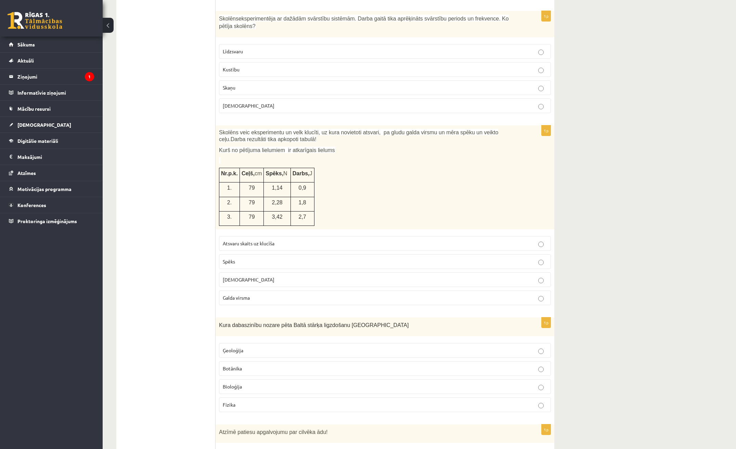
click at [298, 236] on label "Atsvaru skaits uz klucīša" at bounding box center [385, 243] width 332 height 15
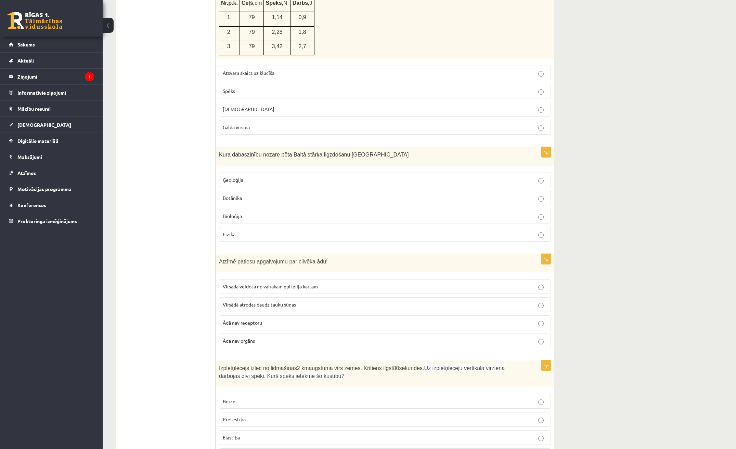
scroll to position [513, 0]
click at [232, 190] on label "Botānika" at bounding box center [385, 197] width 332 height 15
drag, startPoint x: 216, startPoint y: 144, endPoint x: 355, endPoint y: 234, distance: 165.8
click at [355, 234] on div "1p Kura dabaszinību nozare pēta Baltā stārķa ligzdošanu Latvijā Ģeoloģija Botān…" at bounding box center [384, 197] width 339 height 100
click at [285, 209] on label "Bioloģija" at bounding box center [385, 216] width 332 height 15
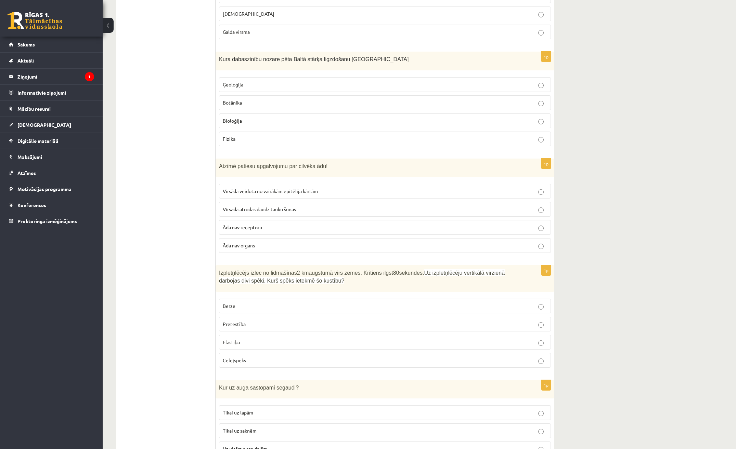
scroll to position [616, 0]
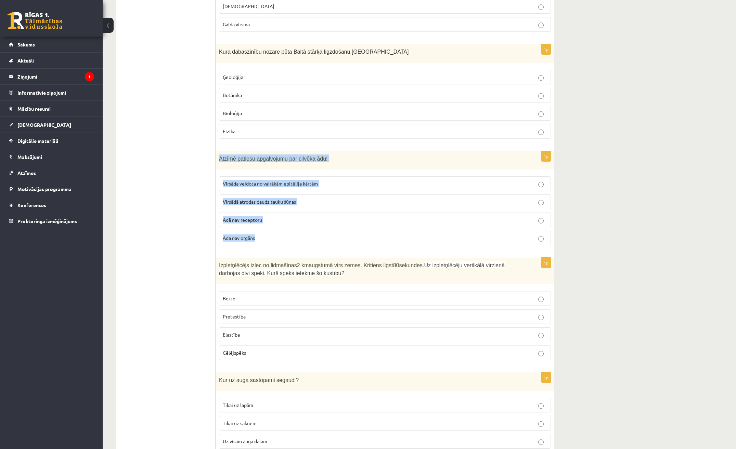
drag, startPoint x: 216, startPoint y: 148, endPoint x: 291, endPoint y: 241, distance: 119.4
click at [291, 241] on div "1p Atzīmē patiesu apgalvojumu par cilvēka ādu! Virsāda veidota no vairākām epit…" at bounding box center [384, 201] width 339 height 100
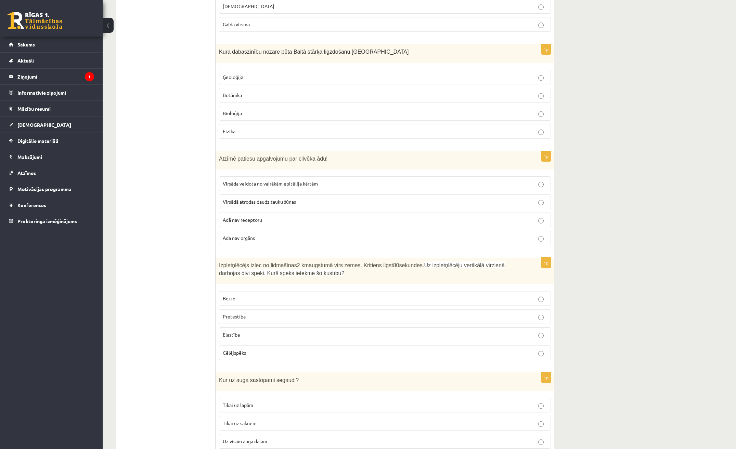
click at [373, 180] on p "Virsāda veidota no vairākām epitēlija kārtām" at bounding box center [385, 183] width 324 height 7
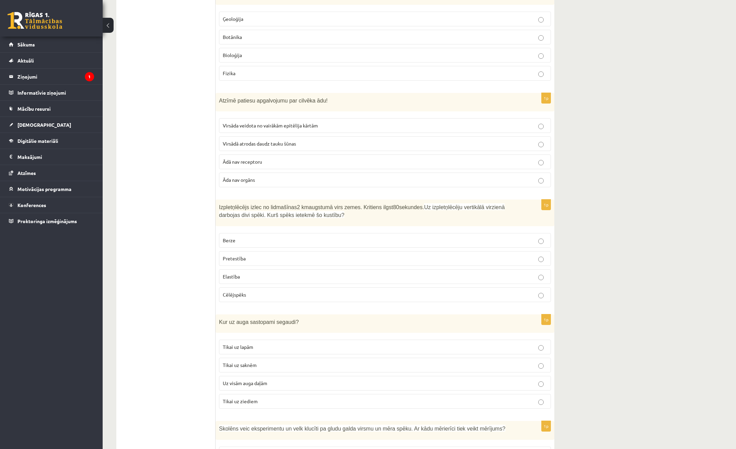
scroll to position [684, 0]
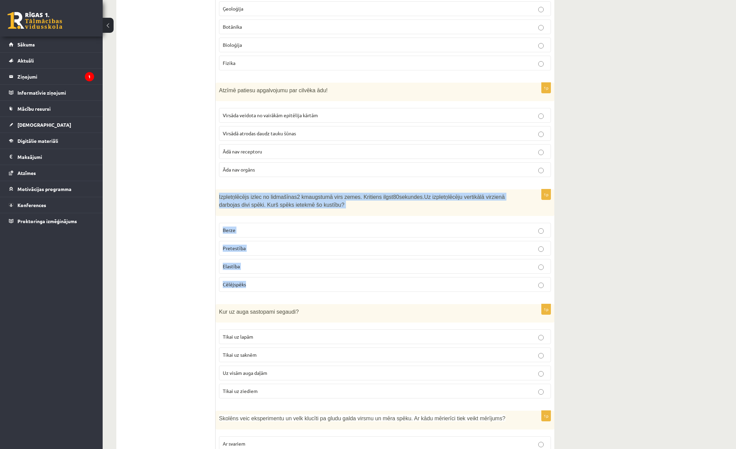
drag, startPoint x: 217, startPoint y: 186, endPoint x: 347, endPoint y: 270, distance: 155.0
click at [347, 270] on div "1p Izpletņlēcējs izlec no lidmašīnas 2 km augstumā virs zemes. Kritiens ilgst 8…" at bounding box center [384, 243] width 339 height 108
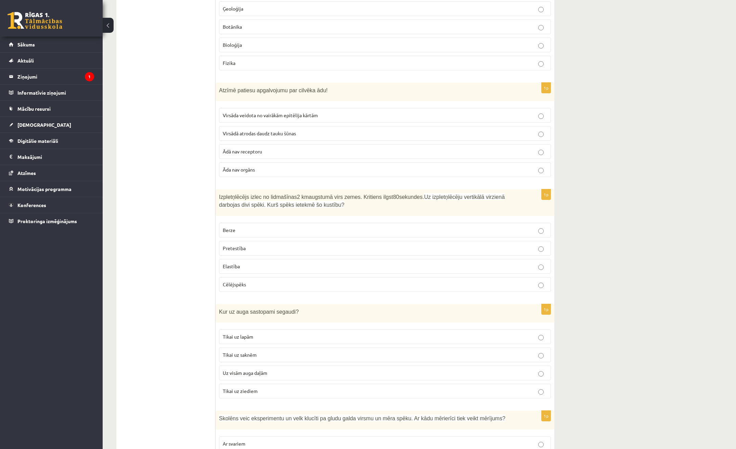
click at [363, 245] on p "Pretestība" at bounding box center [385, 248] width 324 height 7
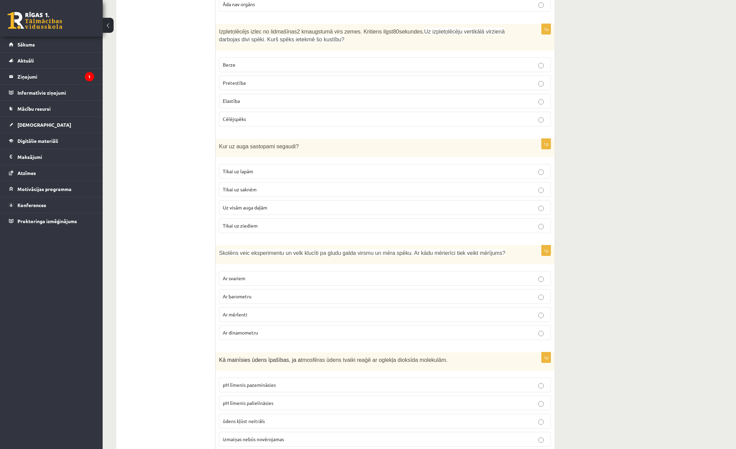
scroll to position [855, 0]
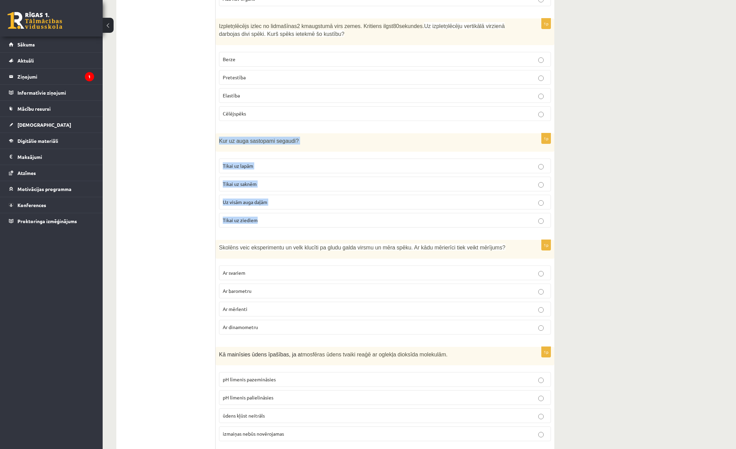
drag, startPoint x: 218, startPoint y: 129, endPoint x: 333, endPoint y: 214, distance: 142.8
click at [333, 214] on div "1p Kur uz auga sastopami segaudi? Tikai uz lapām Tikai uz saknēm Uz visām auga …" at bounding box center [384, 183] width 339 height 100
click at [283, 162] on p "Tikai uz lapām" at bounding box center [385, 165] width 324 height 7
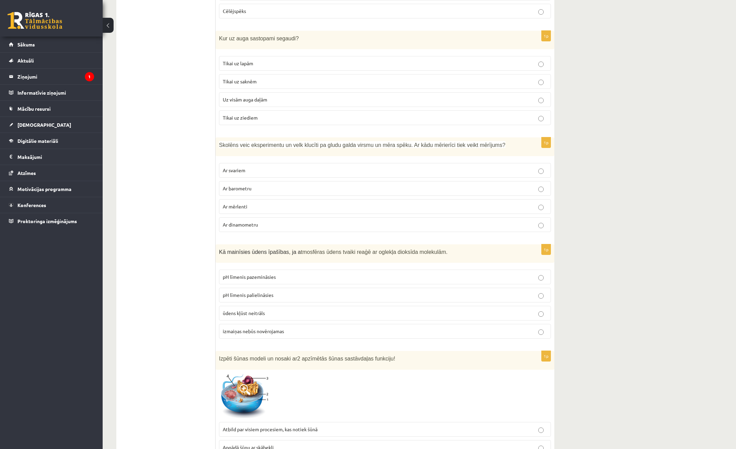
scroll to position [992, 0]
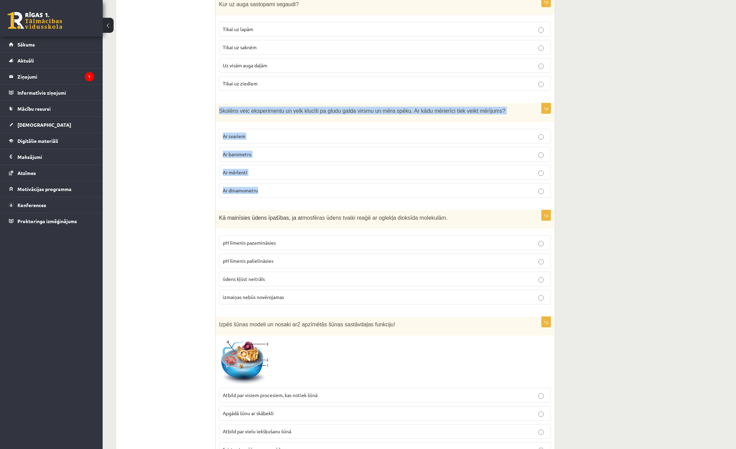
drag, startPoint x: 219, startPoint y: 104, endPoint x: 324, endPoint y: 191, distance: 136.5
click at [324, 191] on div "1p Skolēns veic eksperimentu un velk klucīti pa gludu galda virsmu un mēra spēk…" at bounding box center [384, 153] width 339 height 100
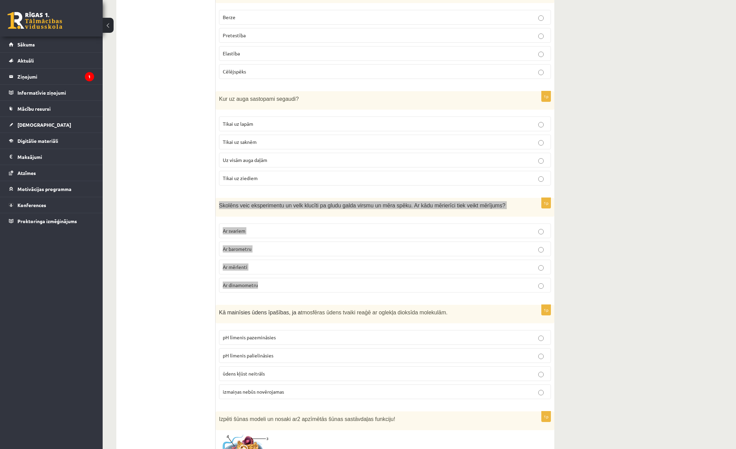
scroll to position [896, 0]
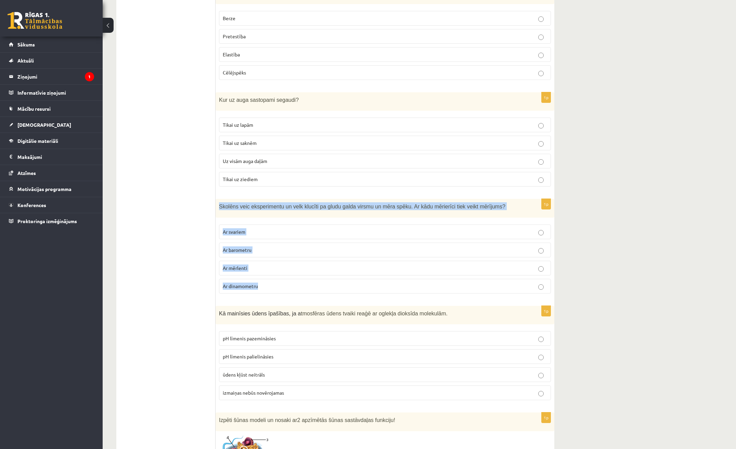
click at [324, 199] on div "Skolēns veic eksperimentu un velk klucīti pa gludu galda virsmu un mēra spēku. …" at bounding box center [384, 208] width 339 height 19
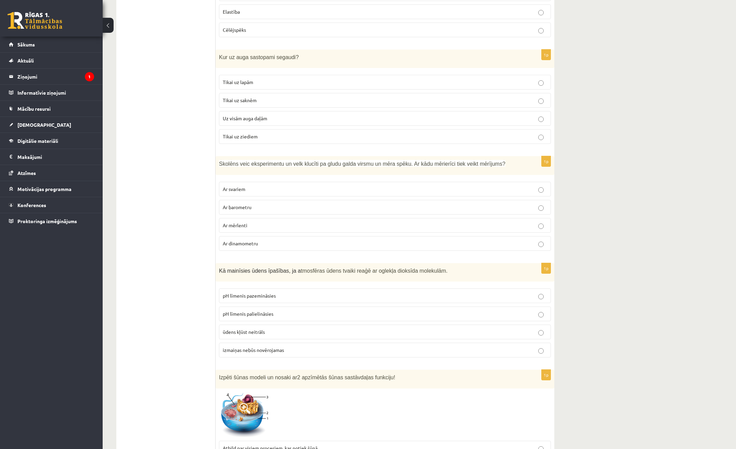
scroll to position [964, 0]
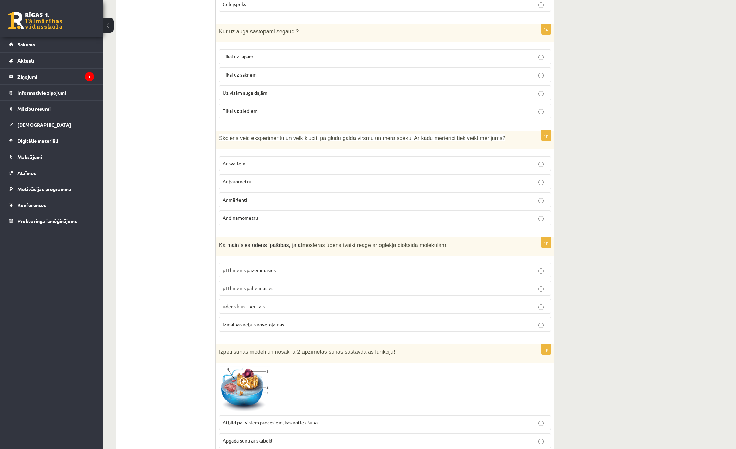
click at [269, 214] on p "Ar dinamometru" at bounding box center [385, 217] width 324 height 7
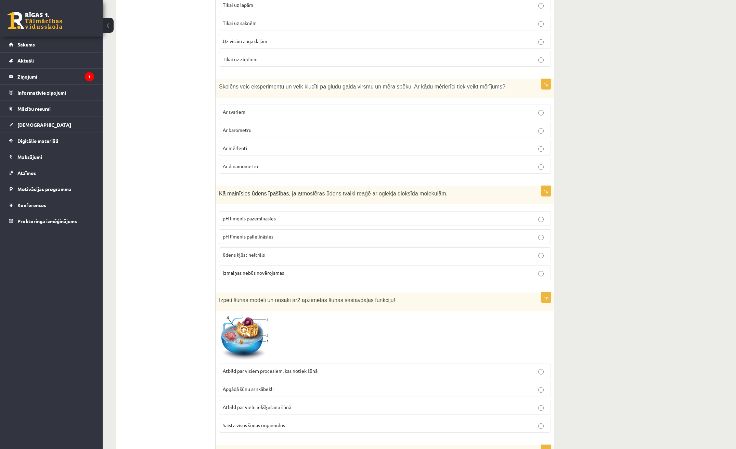
scroll to position [1033, 0]
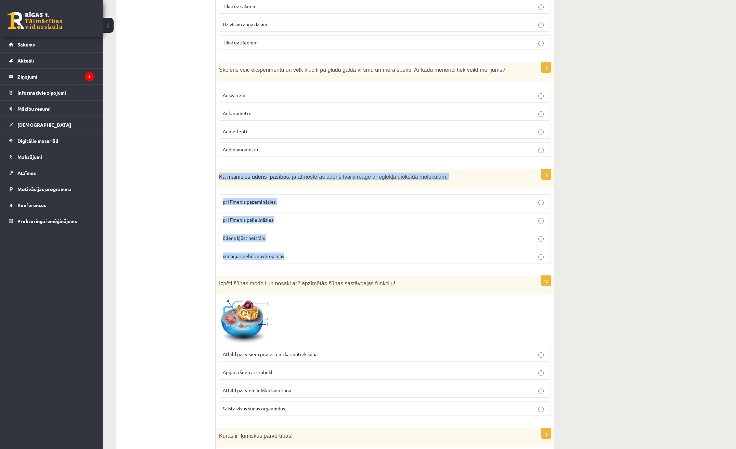
drag, startPoint x: 220, startPoint y: 167, endPoint x: 400, endPoint y: 252, distance: 199.3
click at [400, 252] on div "1p Kā mainīsies ūdens īpašības, ja a tmosfēras ūdens tvaiki reaģē ar oglekļa di…" at bounding box center [384, 219] width 339 height 100
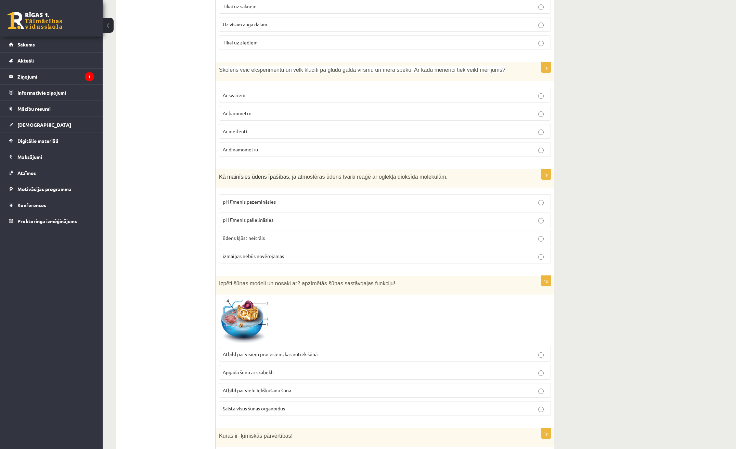
click at [256, 200] on label "pH līmenis pazemināsies" at bounding box center [385, 202] width 332 height 15
click at [284, 216] on p "pH līmenis palielināsies" at bounding box center [385, 219] width 324 height 7
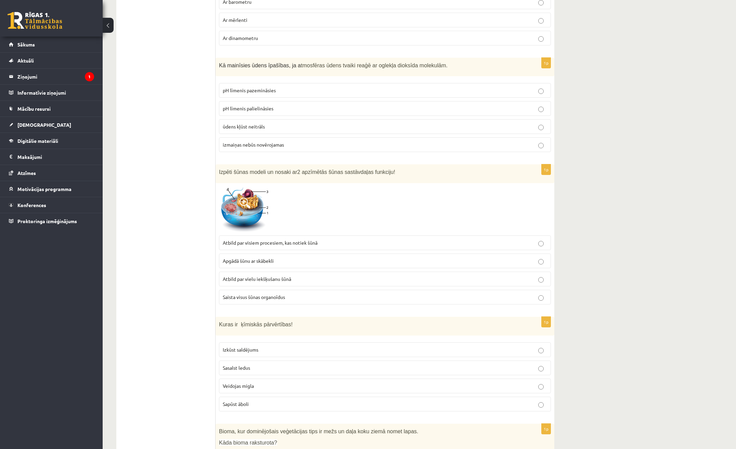
scroll to position [1170, 0]
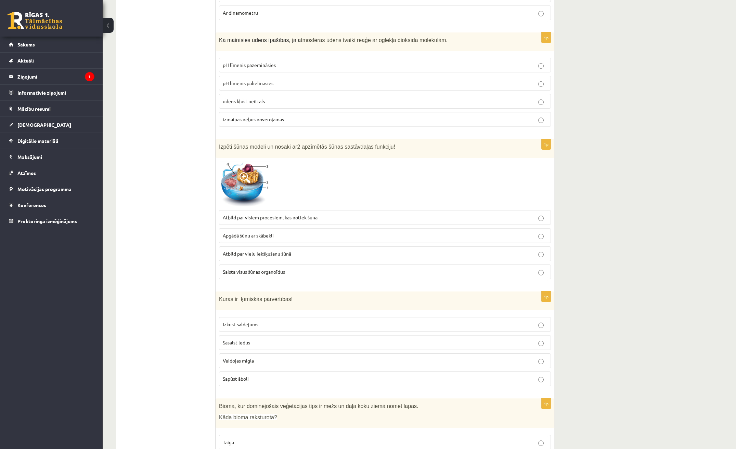
click at [216, 139] on div "Izpēti šūnas modeli un nosaki ar 2 apzīmētās šūnas sastāvdaļas funkciju!" at bounding box center [384, 148] width 339 height 19
click at [274, 269] on span "Saista visus šūnas organoīdus" at bounding box center [254, 272] width 62 height 6
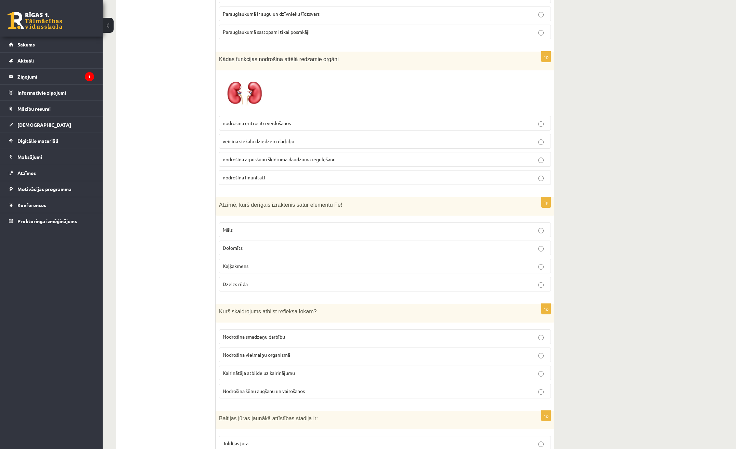
scroll to position [1717, 0]
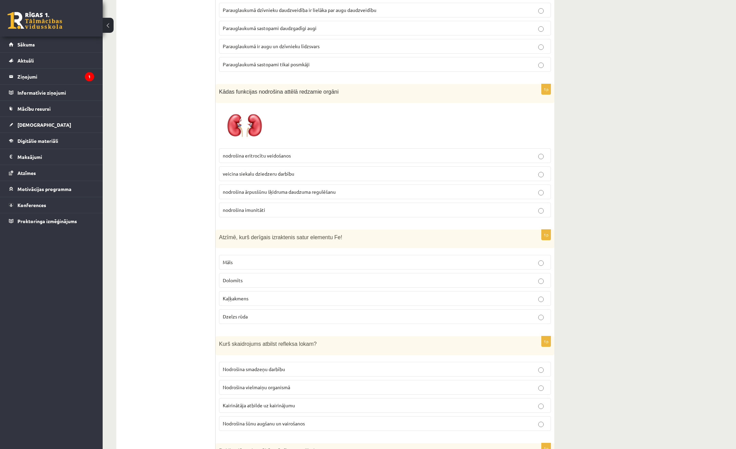
click at [254, 189] on span "nodrošina ārpusšūnu šķidruma daudzuma regulēšanu" at bounding box center [279, 192] width 113 height 6
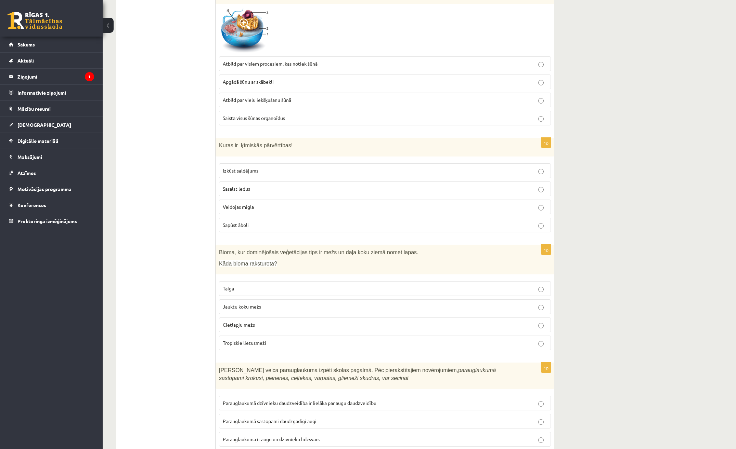
scroll to position [1306, 0]
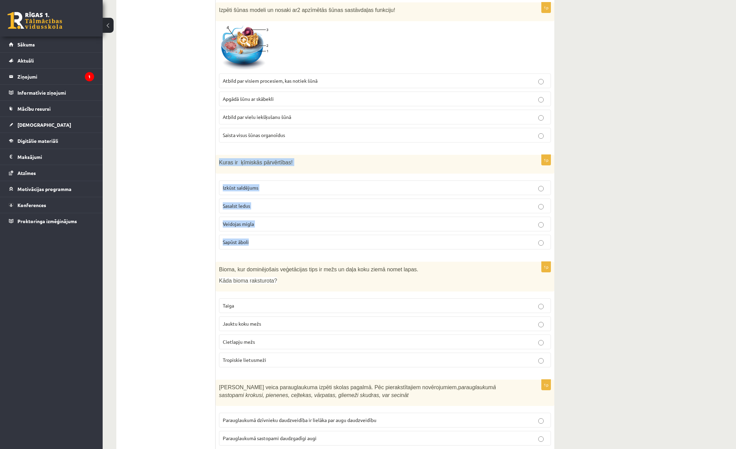
drag, startPoint x: 217, startPoint y: 152, endPoint x: 324, endPoint y: 237, distance: 136.0
click at [324, 237] on div "1p Kuras ir ķīmiskās pārvērtības! Izkūst saldējums Sasalst ledus Veidojas migla…" at bounding box center [384, 205] width 339 height 100
click at [320, 158] on p "Kuras ir ķīmiskās pārvērtības!" at bounding box center [368, 162] width 298 height 8
click at [264, 221] on p "Veidojas migla" at bounding box center [385, 224] width 324 height 7
click at [292, 239] on p "Sapūst āboli" at bounding box center [385, 242] width 324 height 7
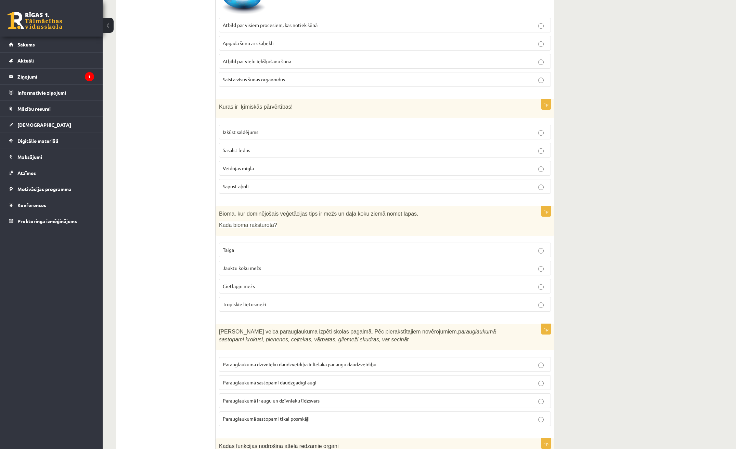
scroll to position [1375, 0]
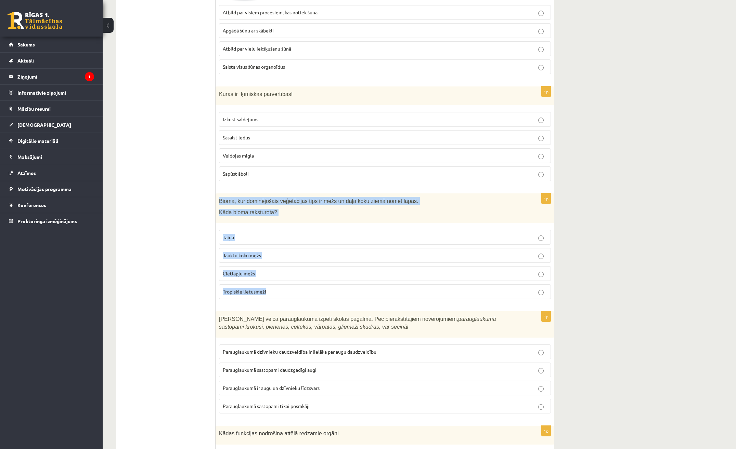
drag, startPoint x: 219, startPoint y: 194, endPoint x: 321, endPoint y: 287, distance: 138.5
click at [321, 287] on div "1p Bioma, kur dominējošais veģetācijas tips ir mežs un daļa koku ziemā nomet la…" at bounding box center [384, 249] width 339 height 111
click at [278, 217] on div "1p Bioma, kur dominējošais veģetācijas tips ir mežs un daļa koku ziemā nomet la…" at bounding box center [384, 249] width 339 height 111
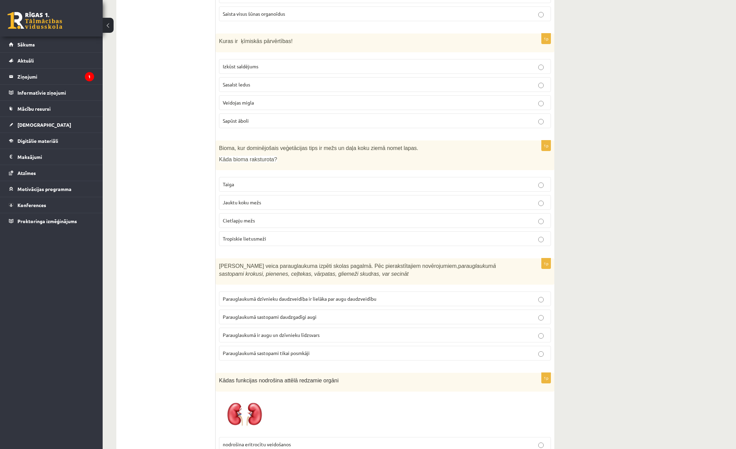
scroll to position [1409, 0]
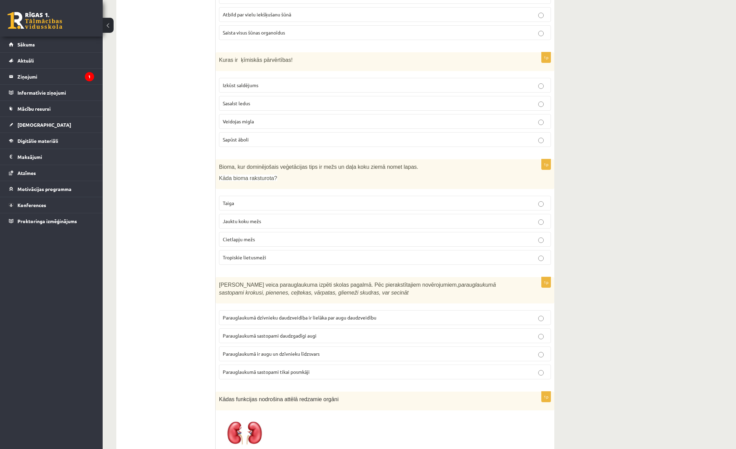
click at [251, 218] on label "Jauktu koku mežs" at bounding box center [385, 221] width 332 height 15
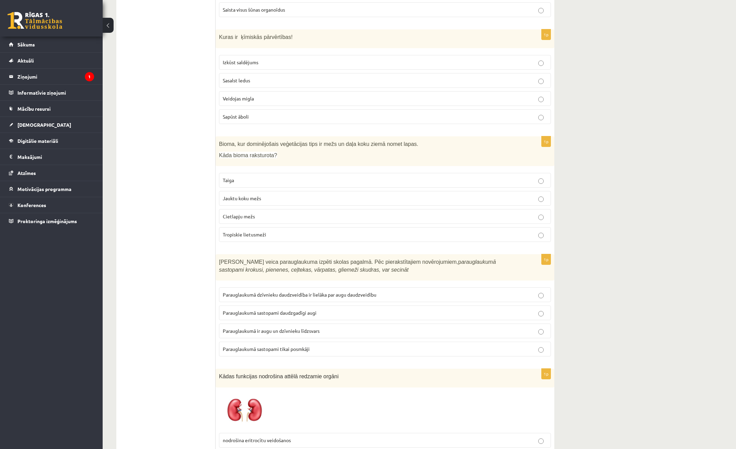
scroll to position [1477, 0]
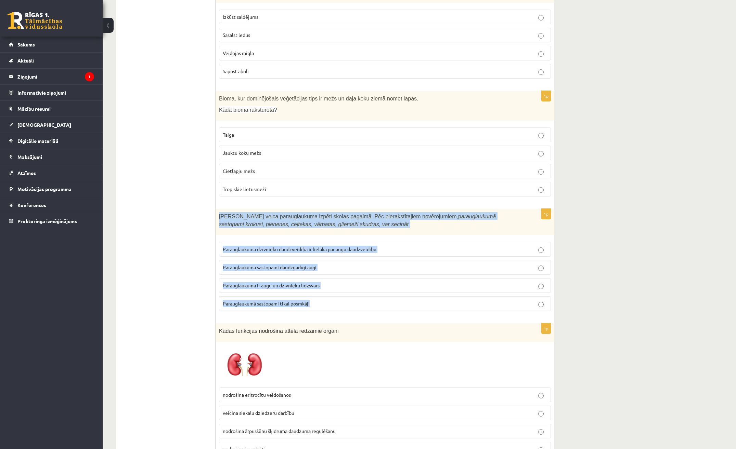
drag, startPoint x: 218, startPoint y: 207, endPoint x: 318, endPoint y: 305, distance: 140.0
click at [318, 305] on div "1p Skolēni veica parauglaukuma izpēti skolas pagalmā. Pēc pierakstītajiem novēr…" at bounding box center [384, 263] width 339 height 108
click at [560, 196] on div "10.b1 klases diagnosticējošais darbs Dabas zinībās par 9. klases mācību vielu ,…" at bounding box center [335, 276] width 465 height 3455
drag, startPoint x: 216, startPoint y: 207, endPoint x: 332, endPoint y: 296, distance: 146.7
click at [332, 296] on div "1p Skolēni veica parauglaukuma izpēti skolas pagalmā. Pēc pierakstītajiem novēr…" at bounding box center [384, 263] width 339 height 108
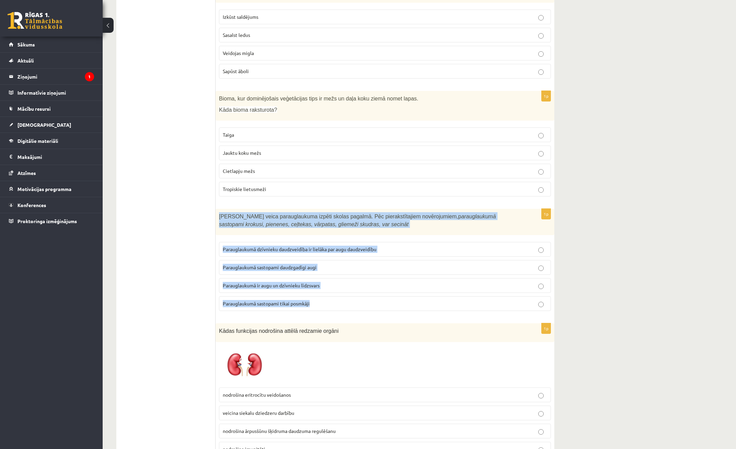
click at [725, 244] on div "10.b1 klases diagnosticējošais darbs Dabas zinībās par 9. klases mācību vielu ,…" at bounding box center [419, 276] width 633 height 3455
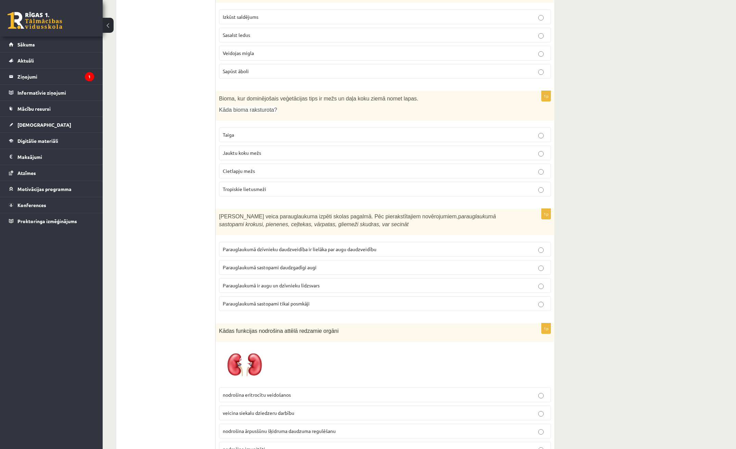
click at [294, 264] on span "Parauglaukumā sastopami daudzgadīgi augi" at bounding box center [270, 267] width 94 height 6
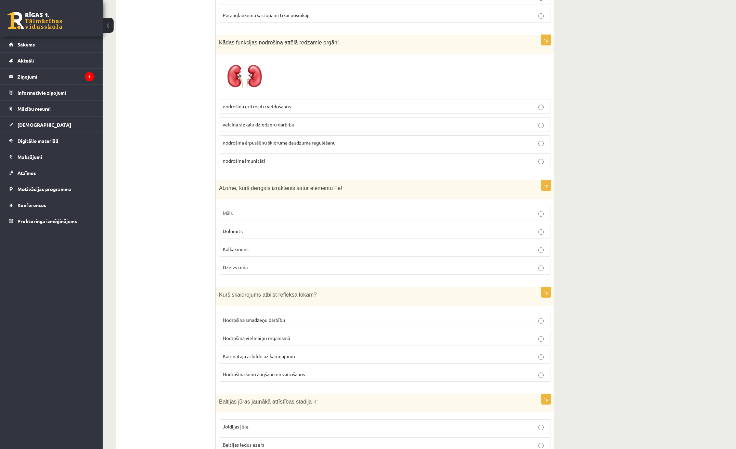
scroll to position [1785, 0]
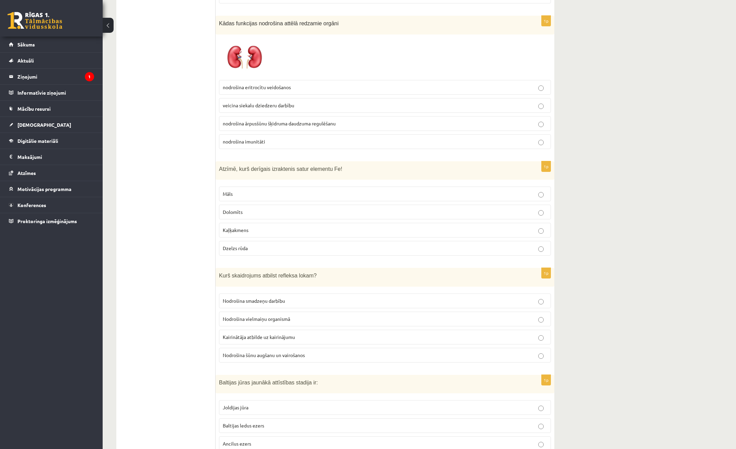
drag, startPoint x: 214, startPoint y: 157, endPoint x: 305, endPoint y: 229, distance: 115.8
click at [305, 229] on div "***** Tests 1p Secini par frekvences un skaņas augstuma savstarpējo saistību! J…" at bounding box center [335, 7] width 438 height 3352
drag, startPoint x: 305, startPoint y: 229, endPoint x: 310, endPoint y: 227, distance: 5.5
click at [310, 227] on label "Kaļķakmens" at bounding box center [385, 230] width 332 height 15
drag, startPoint x: 218, startPoint y: 163, endPoint x: 268, endPoint y: 238, distance: 89.7
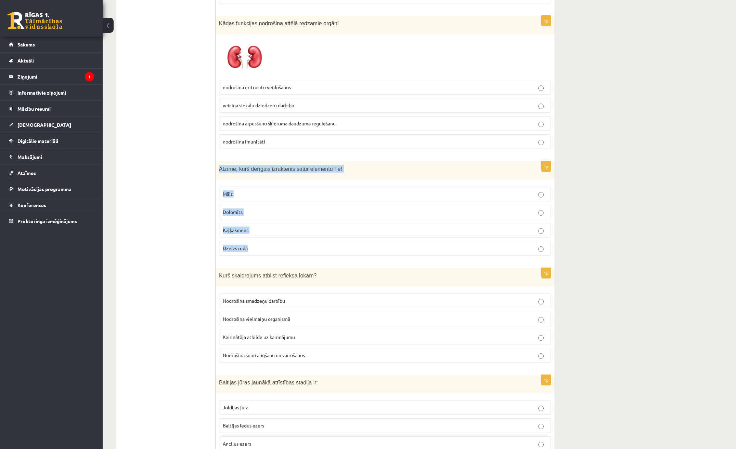
click at [268, 238] on div "1p Atzīmē, kurš derīgais izraktenis satur elementu Fe! Māls Dolomīts Kaļķakmens…" at bounding box center [384, 211] width 339 height 100
click at [257, 241] on label "Dzelzs rūda" at bounding box center [385, 248] width 332 height 15
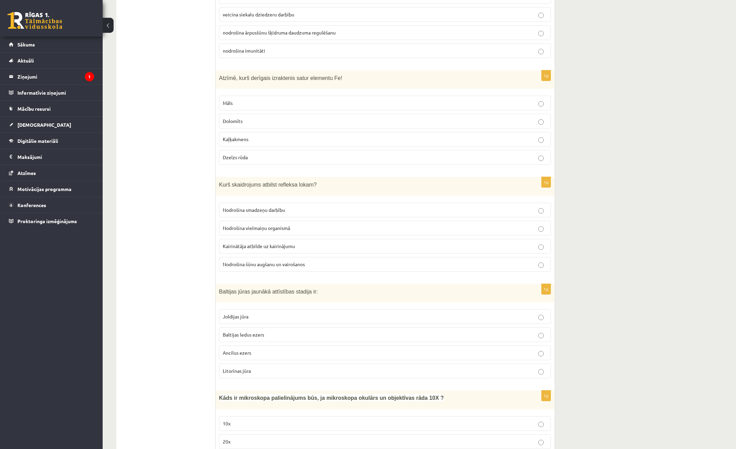
scroll to position [1888, 0]
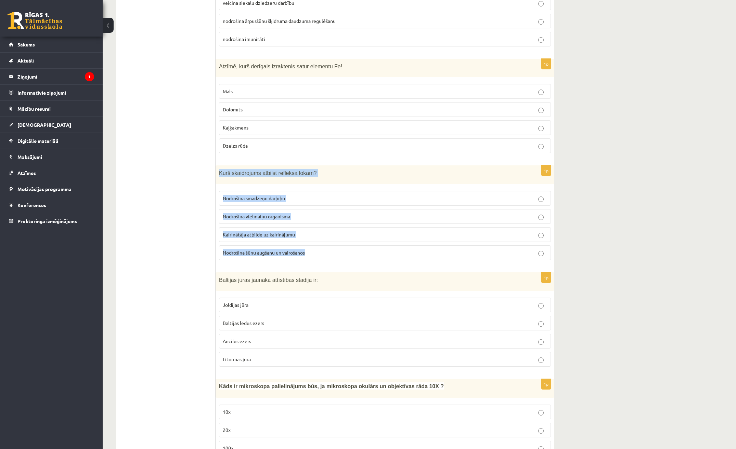
drag, startPoint x: 219, startPoint y: 162, endPoint x: 318, endPoint y: 249, distance: 131.3
click at [318, 249] on div "1p Kurš skaidrojums atbilst refleksa lokam? Nodrošina smadzeņu darbību Nodrošin…" at bounding box center [384, 216] width 339 height 100
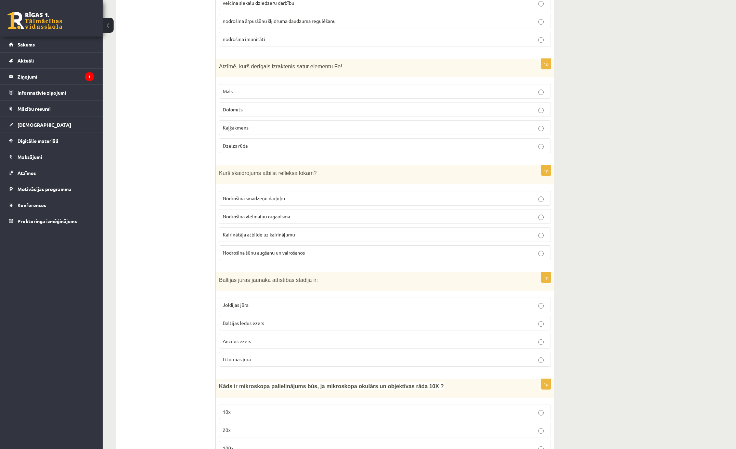
click at [310, 195] on p "Nodrošina smadzeņu darbību" at bounding box center [385, 198] width 324 height 7
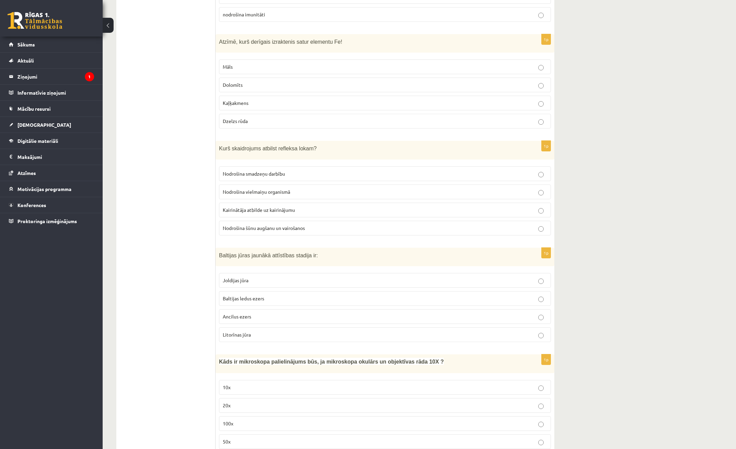
scroll to position [1956, 0]
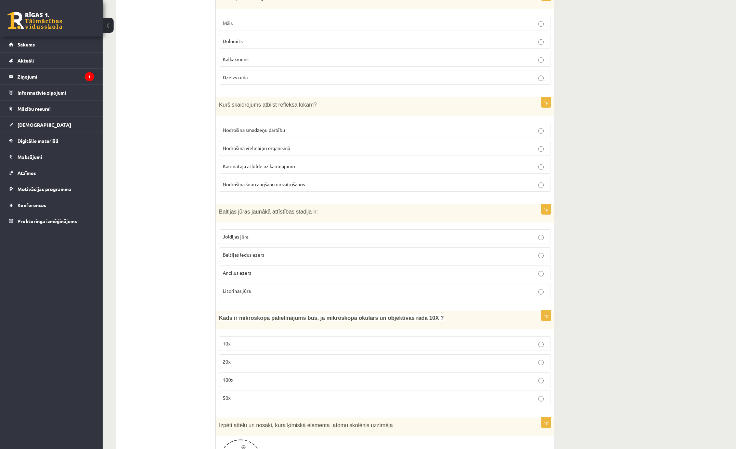
click at [336, 181] on p "Nodrošina šūnu augšanu un vairošanos" at bounding box center [385, 184] width 324 height 7
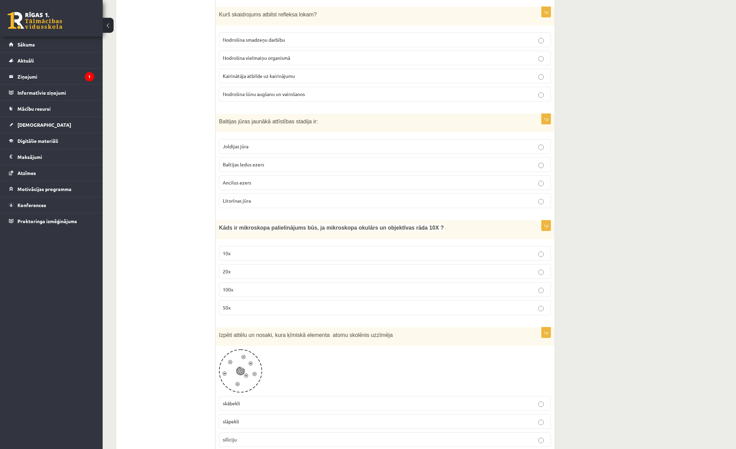
scroll to position [2059, 0]
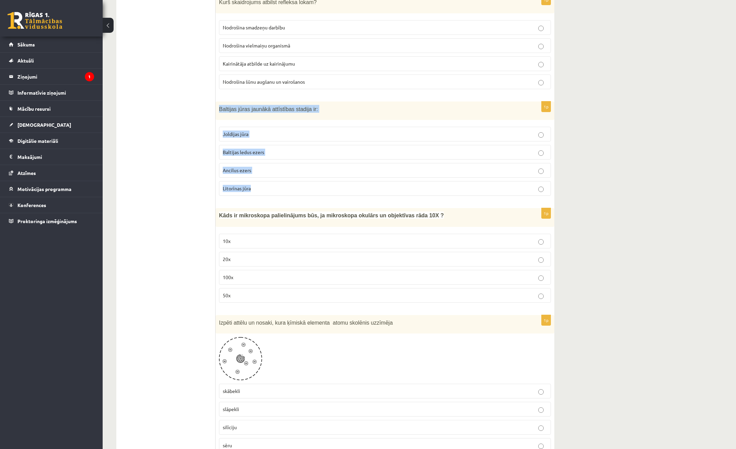
drag, startPoint x: 215, startPoint y: 101, endPoint x: 302, endPoint y: 171, distance: 111.5
click at [302, 171] on div "1p Baltijas jūras jaunākā attīstības stadija ir: Joldijas jūra Baltijas ledus e…" at bounding box center [384, 152] width 339 height 100
click at [291, 149] on p "Baltijas ledus ezers" at bounding box center [385, 152] width 324 height 7
click at [319, 131] on p "Joldijas jūra" at bounding box center [385, 134] width 324 height 7
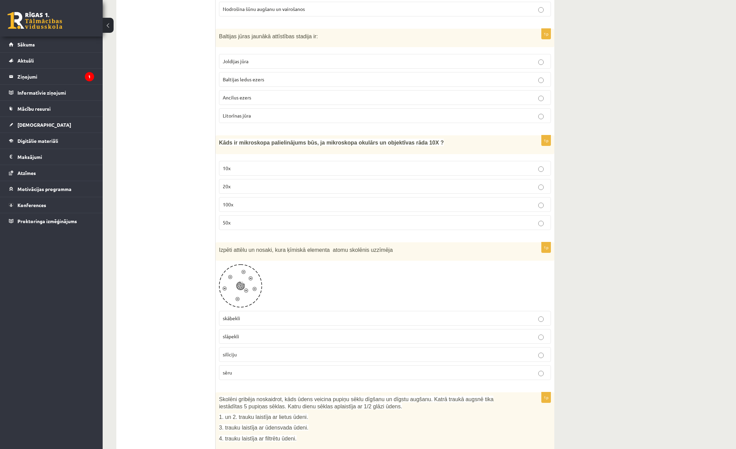
scroll to position [2127, 0]
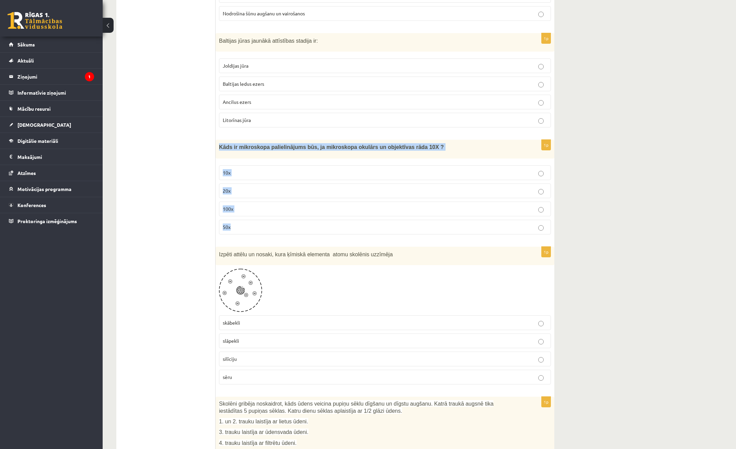
drag, startPoint x: 217, startPoint y: 142, endPoint x: 375, endPoint y: 218, distance: 175.9
click at [375, 218] on div "1p Kāds ir mikroskopa palielinājums būs, ja mikroskopa okulārs un objektīvas rā…" at bounding box center [384, 190] width 339 height 100
click at [462, 208] on label "100x" at bounding box center [385, 209] width 332 height 15
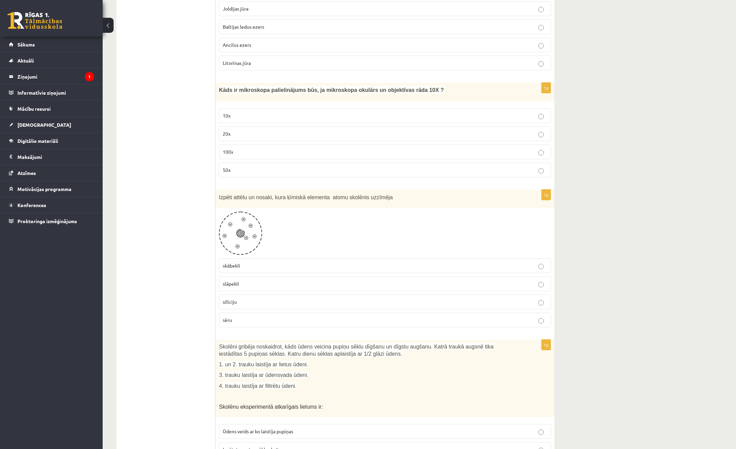
scroll to position [2196, 0]
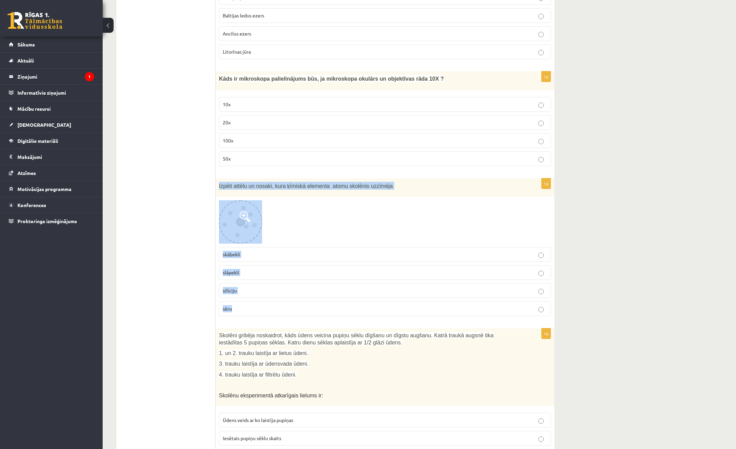
drag, startPoint x: 218, startPoint y: 177, endPoint x: 343, endPoint y: 296, distance: 172.2
click at [343, 296] on div "1p Izpēti attēlu un nosaki, kura ķīmiskā elementa atomu skolēnis uzzīmēja skābe…" at bounding box center [384, 251] width 339 height 144
copy div "Izpēti attēlu un nosaki, kura ķīmiskā elementa atomu skolēnis uzzīmēja skābekli…"
click at [313, 269] on p "slāpekli" at bounding box center [385, 272] width 324 height 7
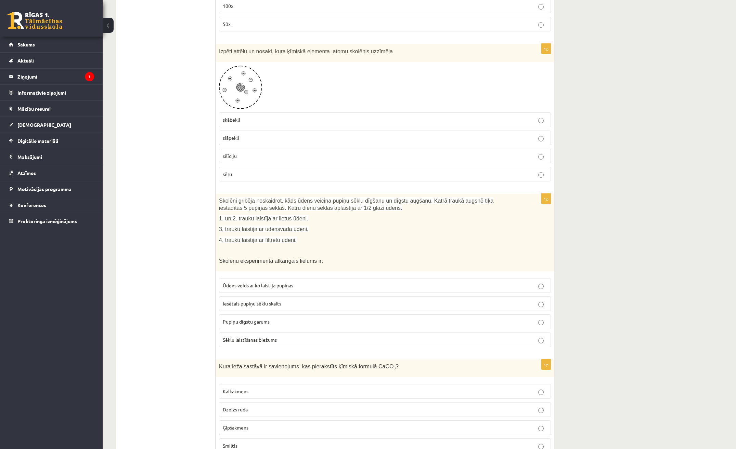
scroll to position [2332, 0]
drag, startPoint x: 213, startPoint y: 186, endPoint x: 306, endPoint y: 236, distance: 105.7
drag, startPoint x: 306, startPoint y: 236, endPoint x: 300, endPoint y: 223, distance: 14.2
click at [306, 235] on p "4. trauku laistīja ar filtrētu ūdeni." at bounding box center [368, 238] width 298 height 7
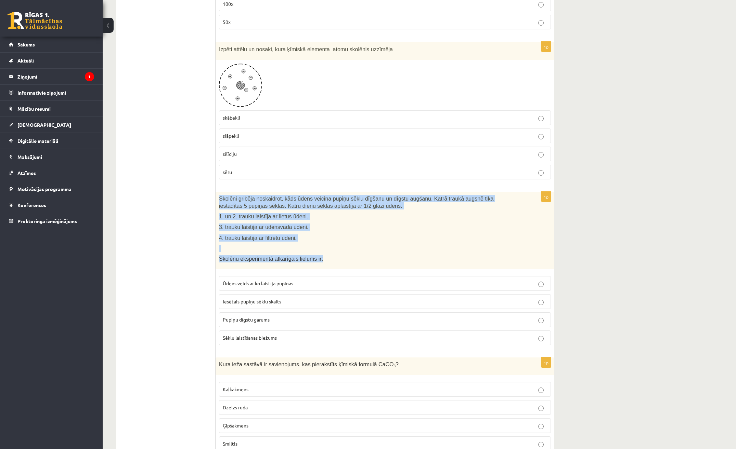
drag, startPoint x: 216, startPoint y: 189, endPoint x: 333, endPoint y: 256, distance: 134.8
click at [333, 256] on div "Skolēni gribēja noskaidrot, kāds ūdens veicina pupiņu sēklu dīgšanu un dīgstu a…" at bounding box center [384, 231] width 339 height 78
drag, startPoint x: 333, startPoint y: 256, endPoint x: 290, endPoint y: 231, distance: 49.7
click at [290, 235] on span "4. trauku laistīja ar filtrētu ūdeni." at bounding box center [258, 238] width 78 height 6
drag, startPoint x: 217, startPoint y: 188, endPoint x: 411, endPoint y: 328, distance: 239.7
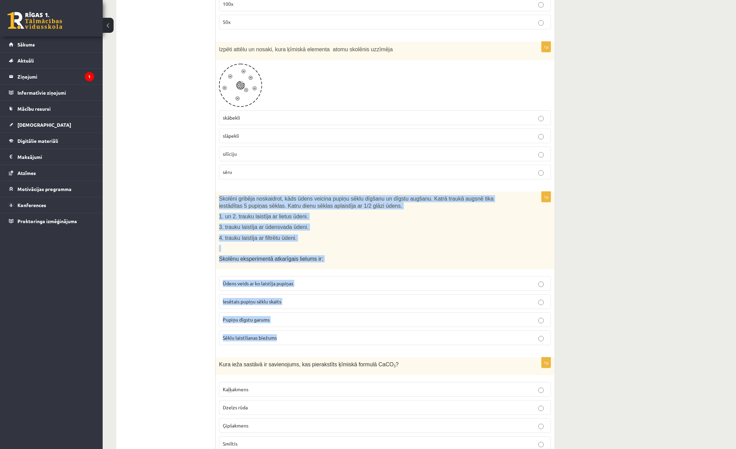
click at [411, 328] on div "1p Skolēni gribēja noskaidrot, kāds ūdens veicina pupiņu sēklu dīgšanu un dīgst…" at bounding box center [384, 271] width 339 height 159
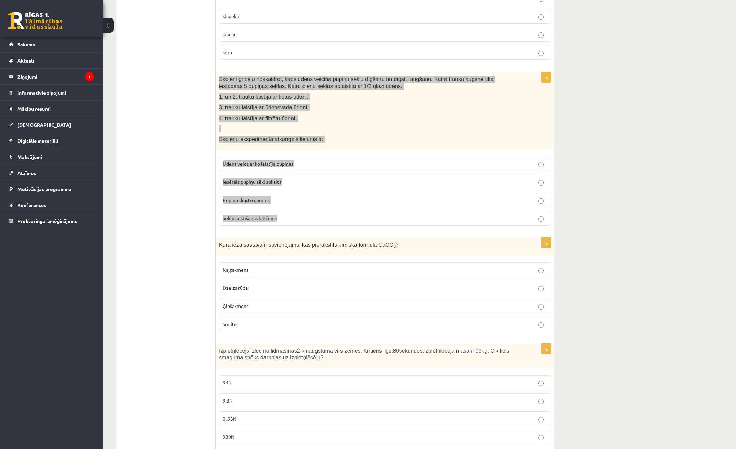
scroll to position [2469, 0]
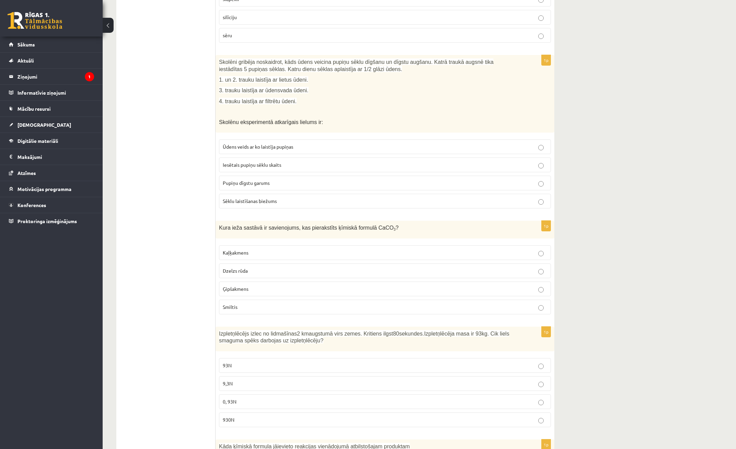
click at [311, 87] on p "3. trauku laistīja ar ūdensvada ūdeni." at bounding box center [368, 90] width 298 height 7
drag, startPoint x: 222, startPoint y: 221, endPoint x: 290, endPoint y: 226, distance: 68.0
click at [290, 226] on div "Kura ieža sastāvā ir savienojums, kas pierakstīts ķīmiskā formulā CaCO 3 ?" at bounding box center [384, 229] width 339 height 17
click at [484, 224] on p "Kura ieža sastāvā ir savienojums, kas pierakstīts ķīmiskā formulā CaCO 3 ?" at bounding box center [368, 227] width 298 height 7
drag, startPoint x: 422, startPoint y: 226, endPoint x: 209, endPoint y: 217, distance: 213.6
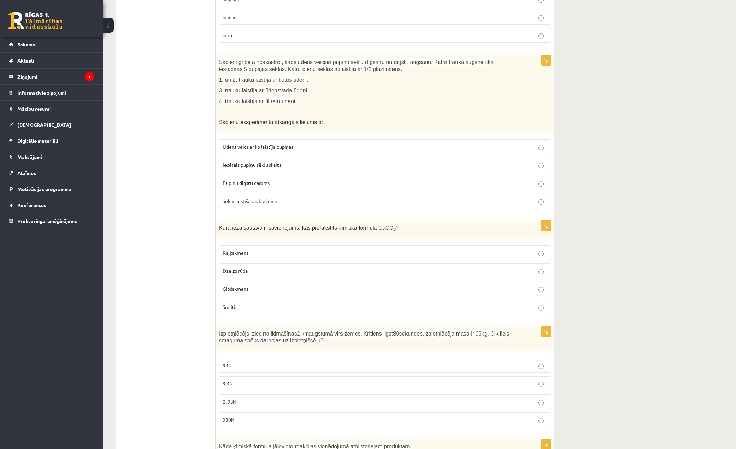
drag, startPoint x: 209, startPoint y: 217, endPoint x: 184, endPoint y: 205, distance: 27.5
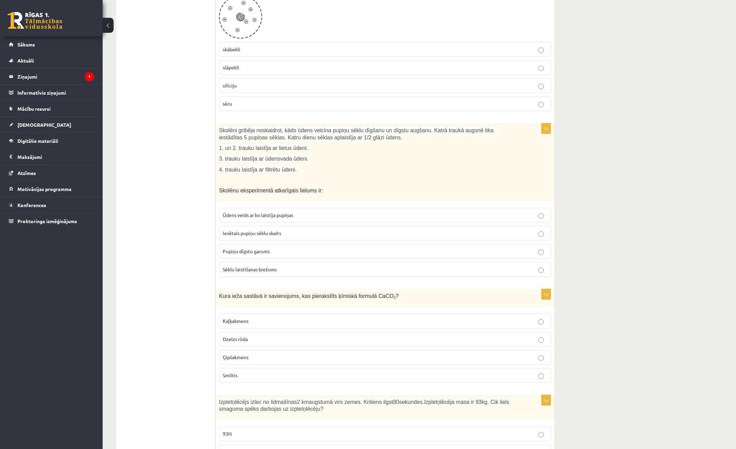
scroll to position [2367, 0]
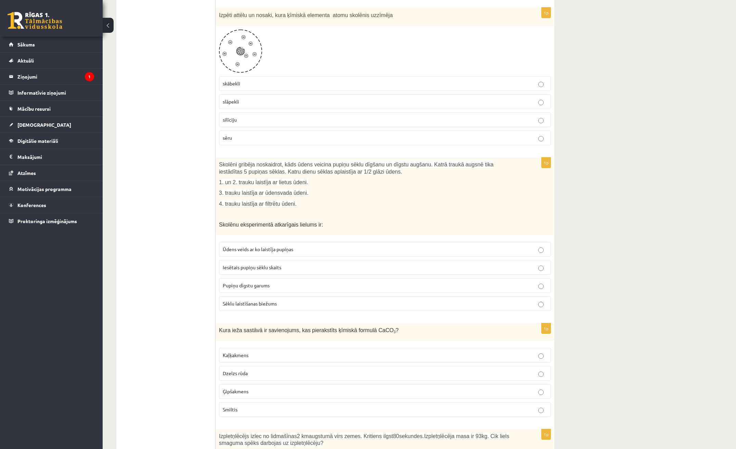
click at [289, 282] on p "Pupiņu dīgstu garums" at bounding box center [385, 285] width 324 height 7
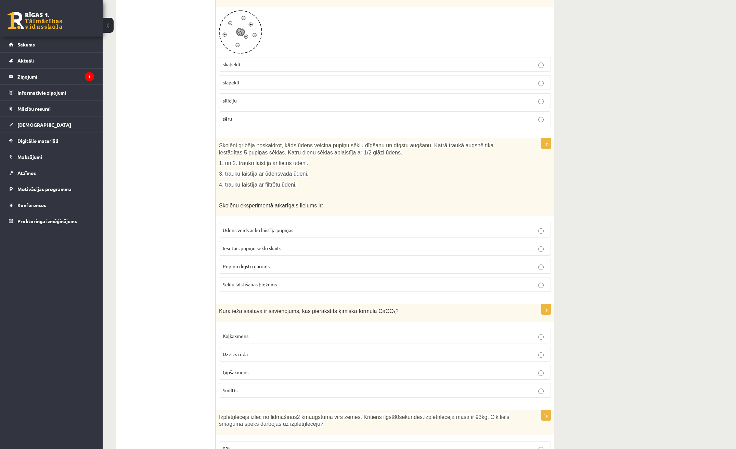
scroll to position [2469, 0]
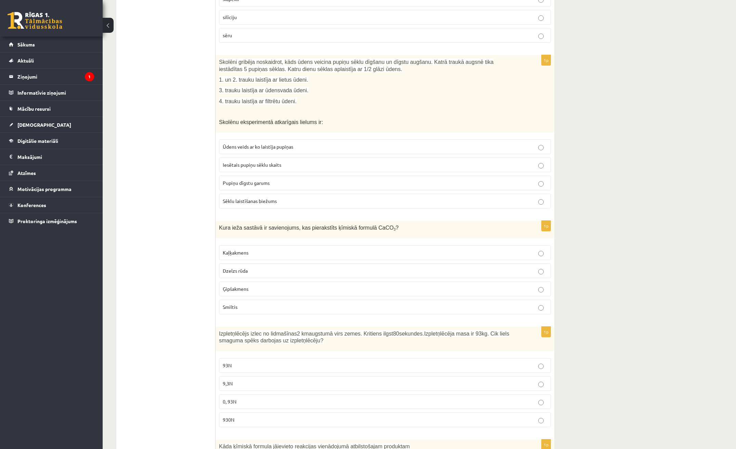
drag, startPoint x: 215, startPoint y: 218, endPoint x: 274, endPoint y: 245, distance: 65.0
drag, startPoint x: 274, startPoint y: 245, endPoint x: 267, endPoint y: 246, distance: 7.3
click at [274, 249] on p "Kaļķakmens" at bounding box center [385, 252] width 324 height 7
drag, startPoint x: 219, startPoint y: 218, endPoint x: 269, endPoint y: 294, distance: 90.8
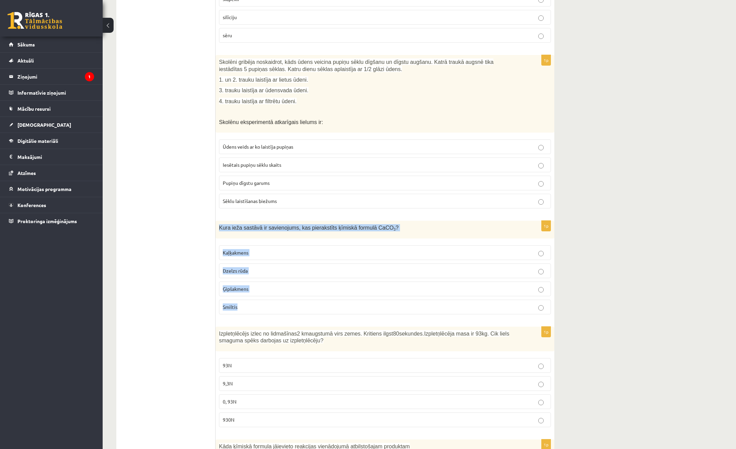
click at [269, 294] on div "1p Kura ieža sastāvā ir savienojums, kas pierakstīts ķīmiskā formulā CaCO 3 ? K…" at bounding box center [384, 270] width 339 height 99
click at [281, 249] on p "Kaļķakmens" at bounding box center [385, 252] width 324 height 7
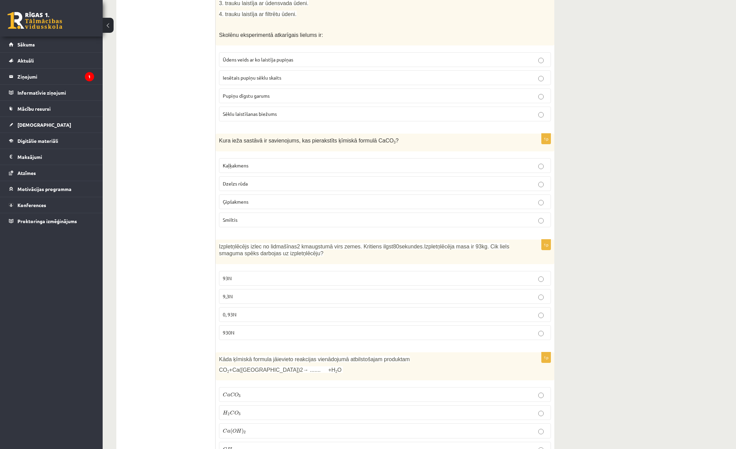
scroll to position [2606, 0]
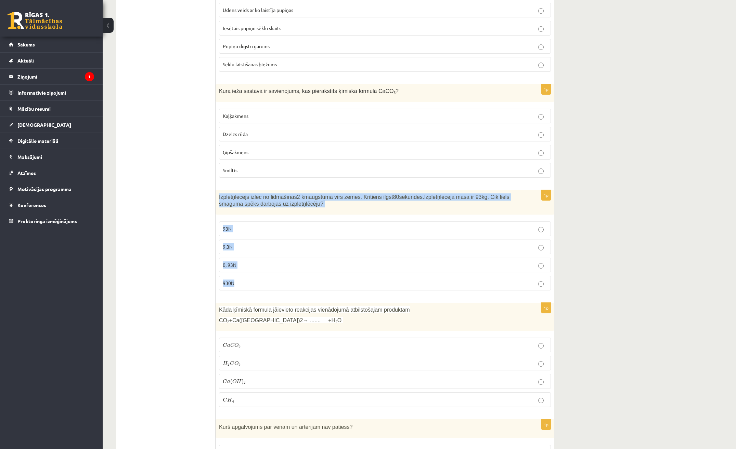
drag, startPoint x: 216, startPoint y: 187, endPoint x: 528, endPoint y: 279, distance: 325.9
click at [528, 279] on div "1p Izpletņlēcējs izlec no lidmašīnas 2 km augstumā virs zemes. Kritiens ilgst 8…" at bounding box center [384, 243] width 339 height 106
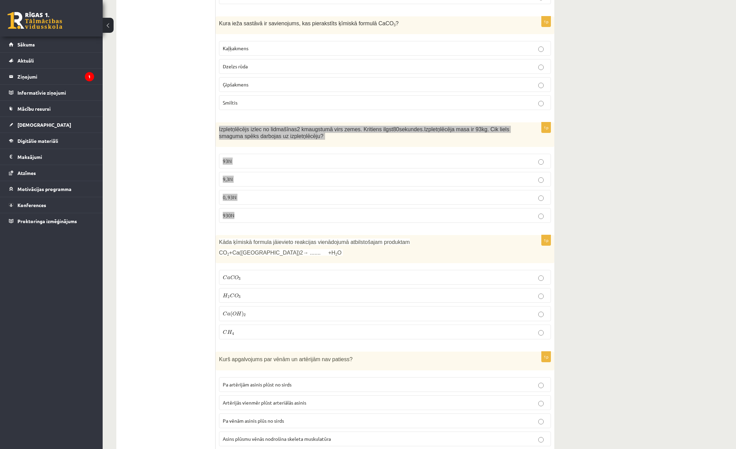
scroll to position [2674, 0]
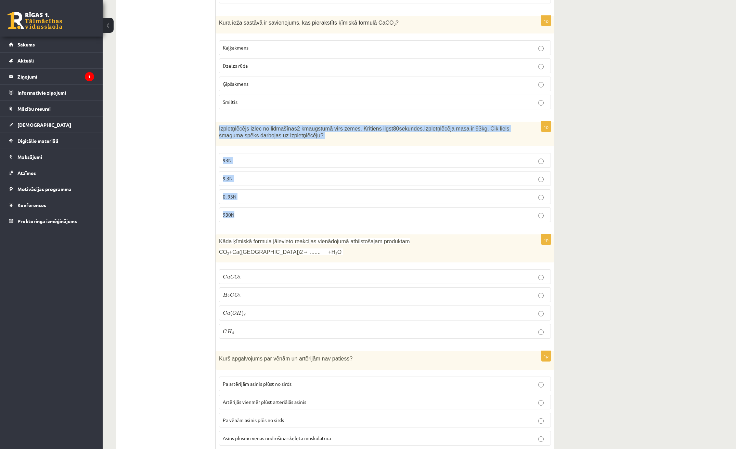
click at [284, 193] on p "0, 93N" at bounding box center [385, 196] width 324 height 7
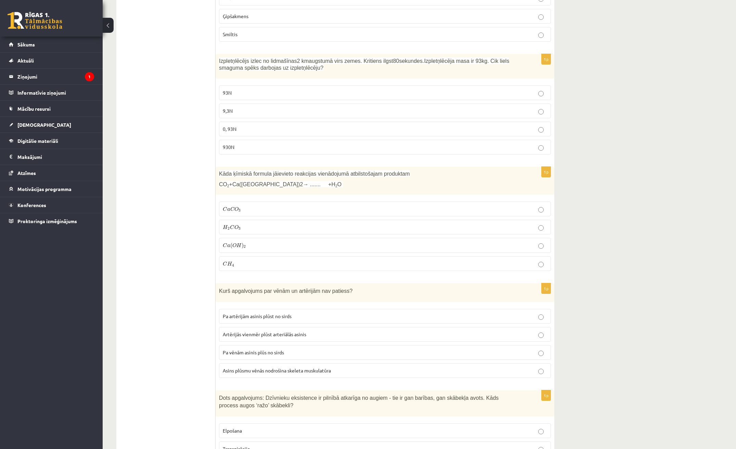
scroll to position [2743, 0]
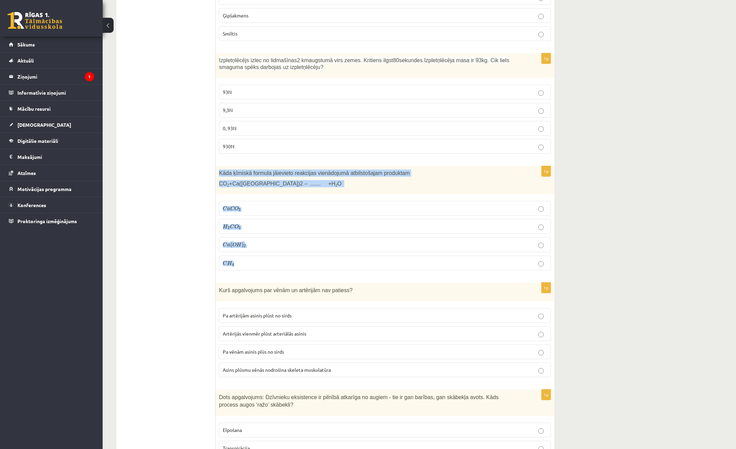
drag, startPoint x: 219, startPoint y: 161, endPoint x: 266, endPoint y: 254, distance: 104.3
click at [266, 254] on div "1p Kāda ķīmiskā formula jāievieto reakcijas vienādojumā atbilstošajam produktam…" at bounding box center [384, 221] width 339 height 110
click at [235, 224] on span "O" at bounding box center [236, 226] width 4 height 4
click at [242, 241] on label "C a ( O H ) 2 C a ( O H ) 2" at bounding box center [385, 244] width 332 height 15
click at [268, 223] on p "H 2 C O 3 H 2 C O 3" at bounding box center [385, 226] width 324 height 7
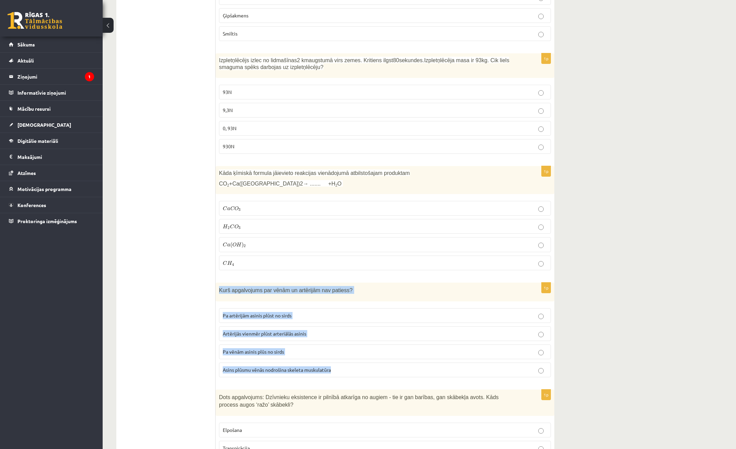
drag, startPoint x: 217, startPoint y: 281, endPoint x: 358, endPoint y: 361, distance: 161.9
click at [358, 361] on div "1p Kurš apgalvojums par vēnām un artērijām nav patiess? Pa artērijām asinis plū…" at bounding box center [384, 333] width 339 height 100
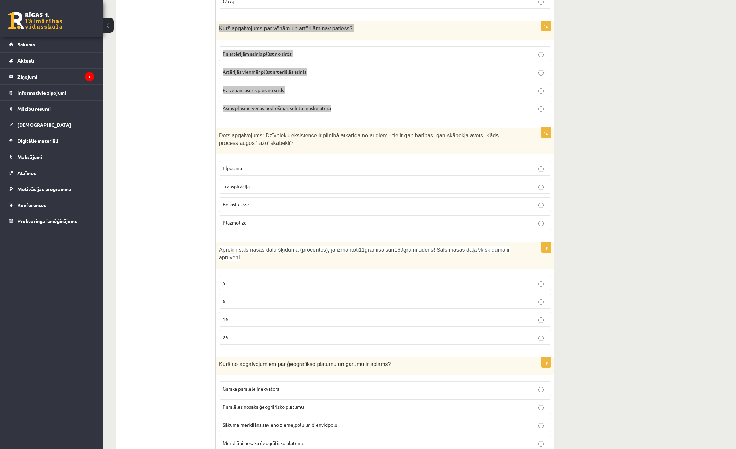
scroll to position [3016, 0]
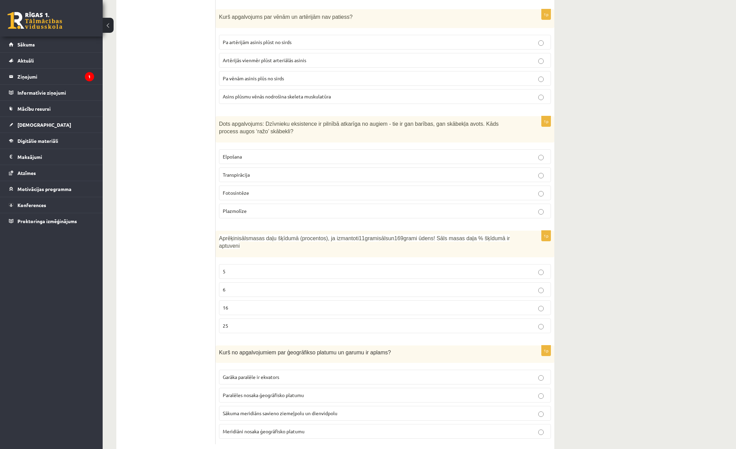
click at [245, 35] on label "Pa artērijām asinis plūst no sirds" at bounding box center [385, 42] width 332 height 15
click at [234, 93] on p "Asins plūsmu vēnās nodrošina skeleta muskulatūra" at bounding box center [385, 96] width 324 height 7
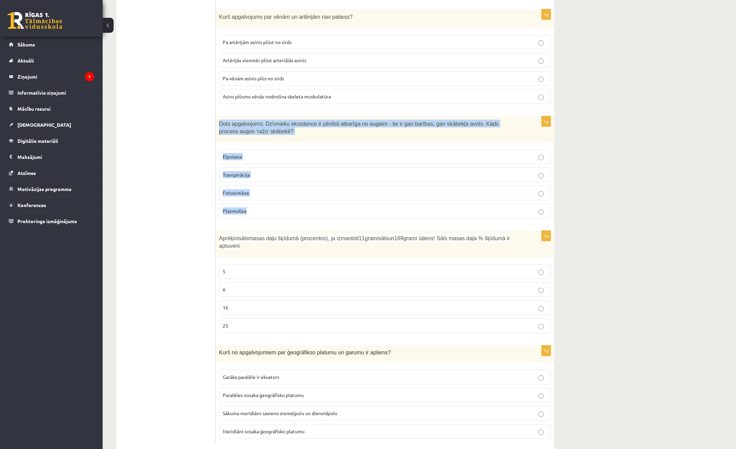
drag, startPoint x: 218, startPoint y: 113, endPoint x: 339, endPoint y: 206, distance: 152.4
click at [339, 206] on div "1p Dots apgalvojums: Dzīvnieku eksistence ir pilnībā atkarīga no augiem - tie i…" at bounding box center [384, 170] width 339 height 108
click at [275, 126] on p "Dots apgalvojums: Dzīvnieku eksistence ir pilnībā atkarīga no augiem - tie ir g…" at bounding box center [368, 127] width 298 height 15
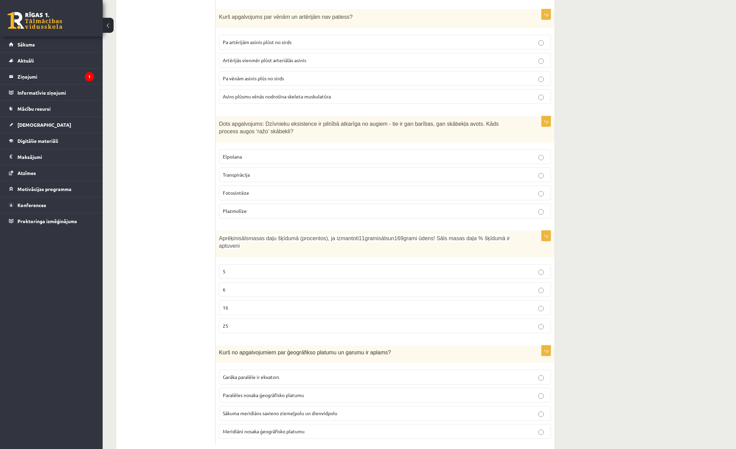
click at [275, 146] on fieldset "Elpošana Transpirācija Fotosintēze Plazmolīze" at bounding box center [385, 183] width 332 height 75
click at [266, 153] on p "Elpošana" at bounding box center [385, 156] width 324 height 7
click at [289, 186] on label "Fotosintēze" at bounding box center [385, 193] width 332 height 15
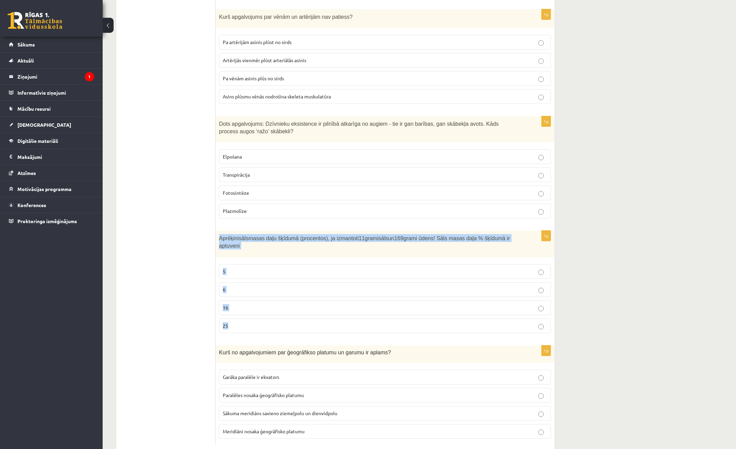
drag, startPoint x: 225, startPoint y: 229, endPoint x: 323, endPoint y: 308, distance: 125.5
click at [323, 308] on div "1p Aprēķini sāls masas daļu šķīdumā (procentos), ja izmantoti 11 grami sāls un …" at bounding box center [384, 285] width 339 height 108
click at [242, 240] on div "Aprēķini sāls masas daļu šķīdumā (procentos), ja izmantoti 11 grami sāls un 169…" at bounding box center [384, 244] width 339 height 27
click at [246, 240] on div "Aprēķini sāls masas daļu šķīdumā (procentos), ja izmantoti 11 grami sāls un 169…" at bounding box center [384, 244] width 339 height 27
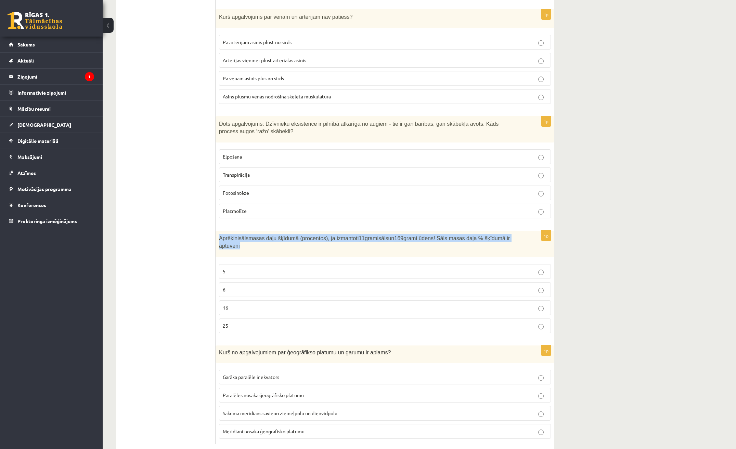
click at [246, 241] on div "Aprēķini sāls masas daļu šķīdumā (procentos), ja izmantoti 11 grami sāls un 169…" at bounding box center [384, 244] width 339 height 27
click at [524, 268] on p "5" at bounding box center [385, 271] width 324 height 7
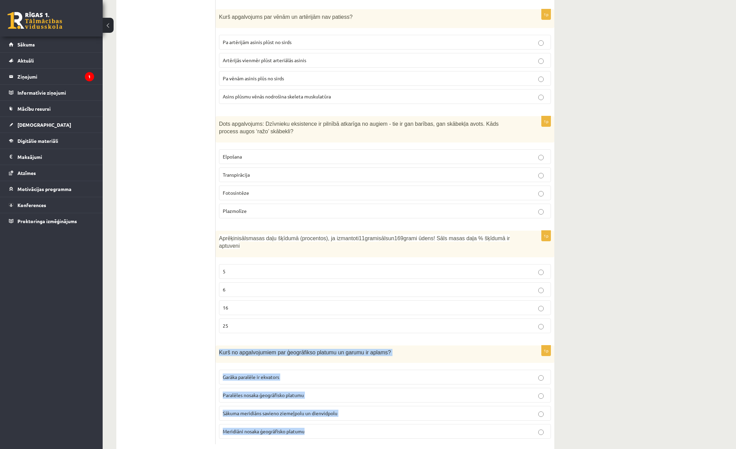
drag, startPoint x: 253, startPoint y: 342, endPoint x: 385, endPoint y: 450, distance: 170.4
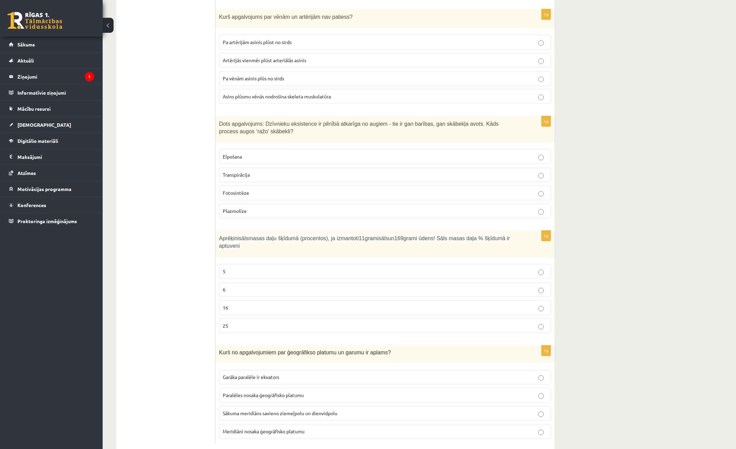
click at [458, 367] on fieldset "Garāka paralēle ir ekvators Paralēles nosaka ģeogrāfisko platumu Sākuma meridiā…" at bounding box center [385, 404] width 332 height 75
click at [452, 370] on label "Garāka paralēle ir ekvators" at bounding box center [385, 377] width 332 height 15
click at [441, 392] on p "Paralēles nosaka ģeogrāfisko platumu" at bounding box center [385, 395] width 324 height 7
click at [435, 406] on label "Sākuma meridiāns savieno ziemeļpolu un dienvidpolu" at bounding box center [385, 413] width 332 height 15
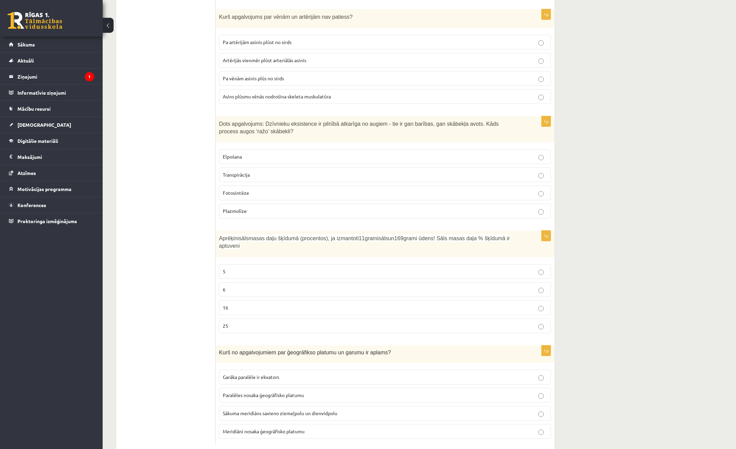
click at [330, 428] on p "Meridiāni nosaka ģeogrāfisko platumu" at bounding box center [385, 431] width 324 height 7
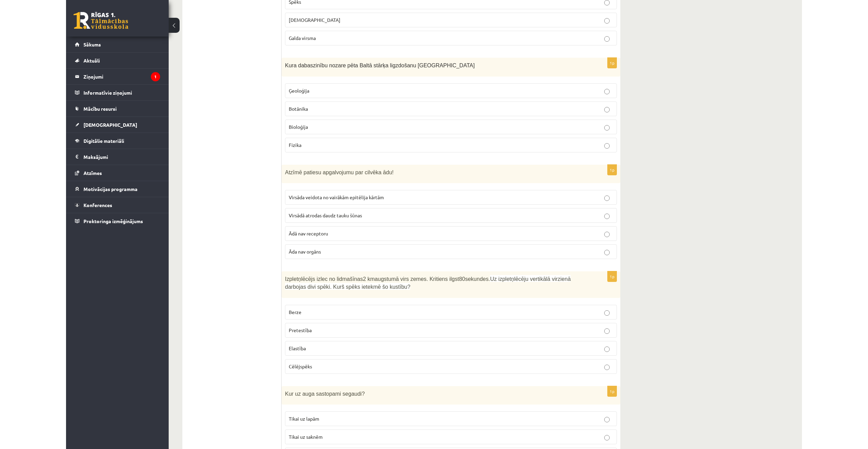
scroll to position [0, 0]
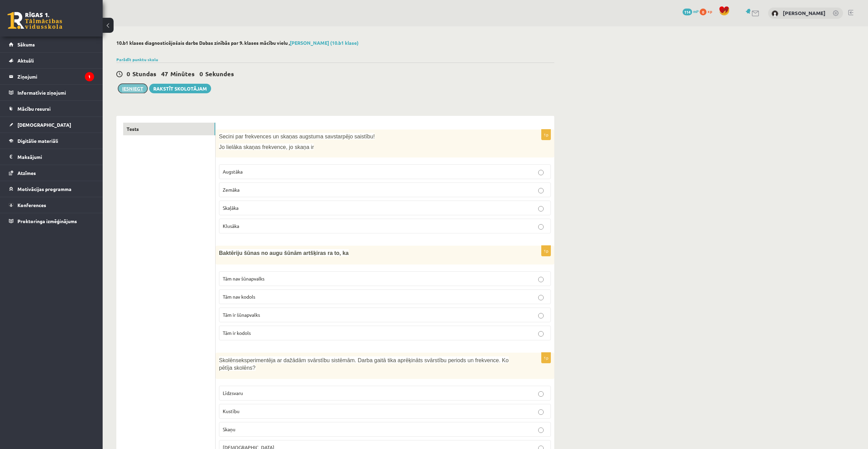
click at [131, 93] on button "Iesniegt" at bounding box center [132, 89] width 29 height 10
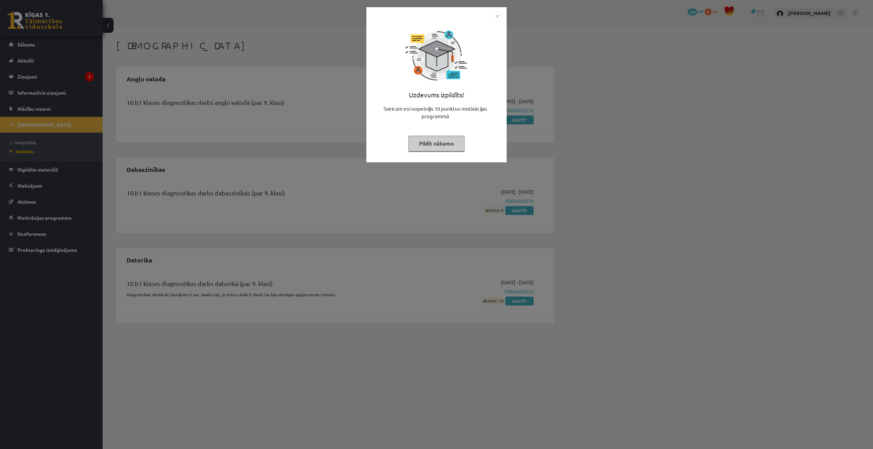
click at [440, 142] on button "Pildīt nākamo" at bounding box center [436, 144] width 56 height 16
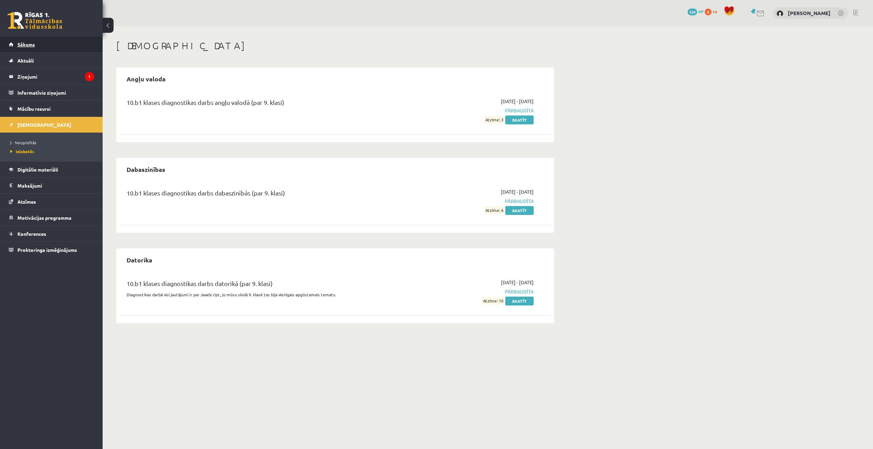
click at [42, 46] on link "Sākums" at bounding box center [51, 45] width 85 height 16
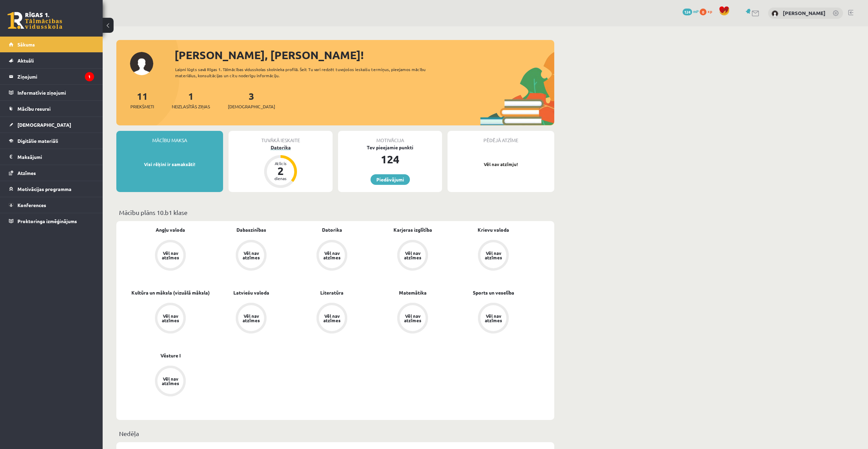
click at [281, 145] on div "Datorika" at bounding box center [280, 147] width 104 height 7
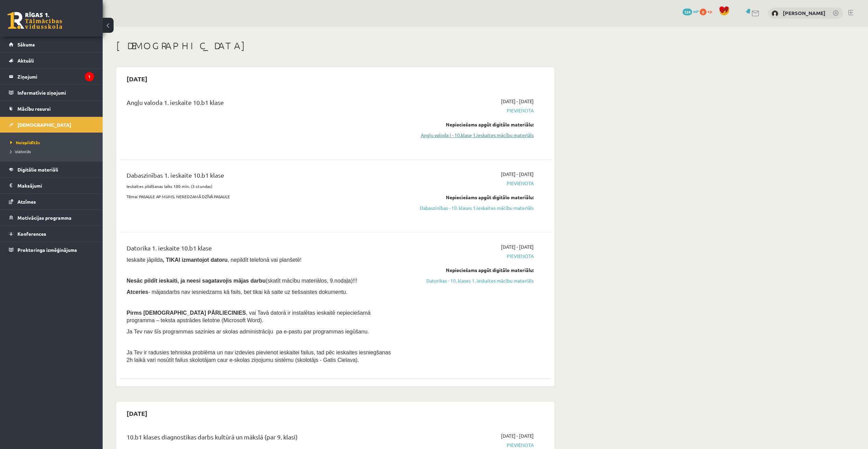
click at [441, 136] on link "Angļu valoda I - 10.klase 1.ieskaites mācību materiāls" at bounding box center [469, 135] width 129 height 7
click at [465, 131] on div "Nepieciešams apgūt digitālo materiālu: Angļu valoda I - 10.klase 1.ieskaites mā…" at bounding box center [469, 130] width 129 height 18
click at [446, 136] on link "Angļu valoda I - 10.klase 1.ieskaites mācību materiāls" at bounding box center [469, 135] width 129 height 7
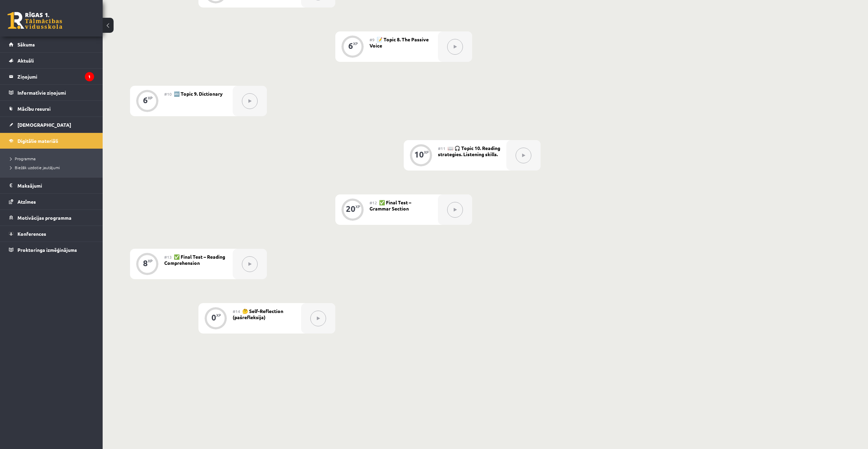
scroll to position [600, 0]
click at [17, 156] on link "Programma" at bounding box center [52, 159] width 85 height 6
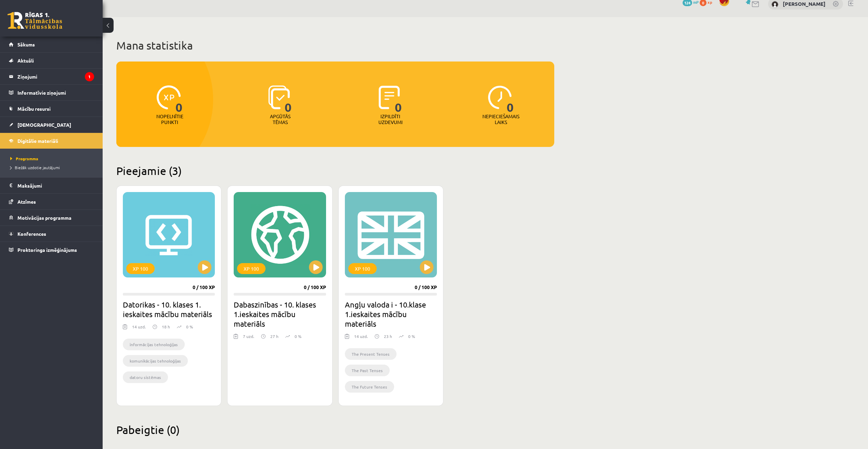
scroll to position [18, 0]
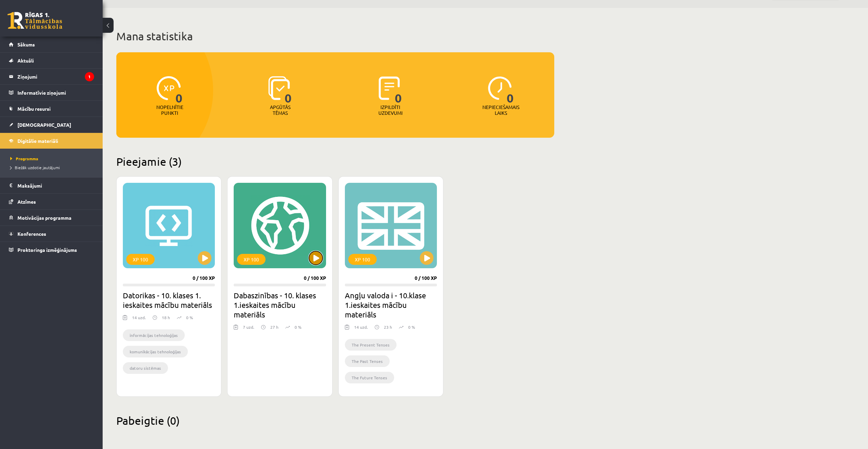
click at [312, 255] on button at bounding box center [316, 258] width 14 height 14
click at [286, 220] on div "XP 100" at bounding box center [280, 225] width 92 height 85
